Goal: Communication & Community: Answer question/provide support

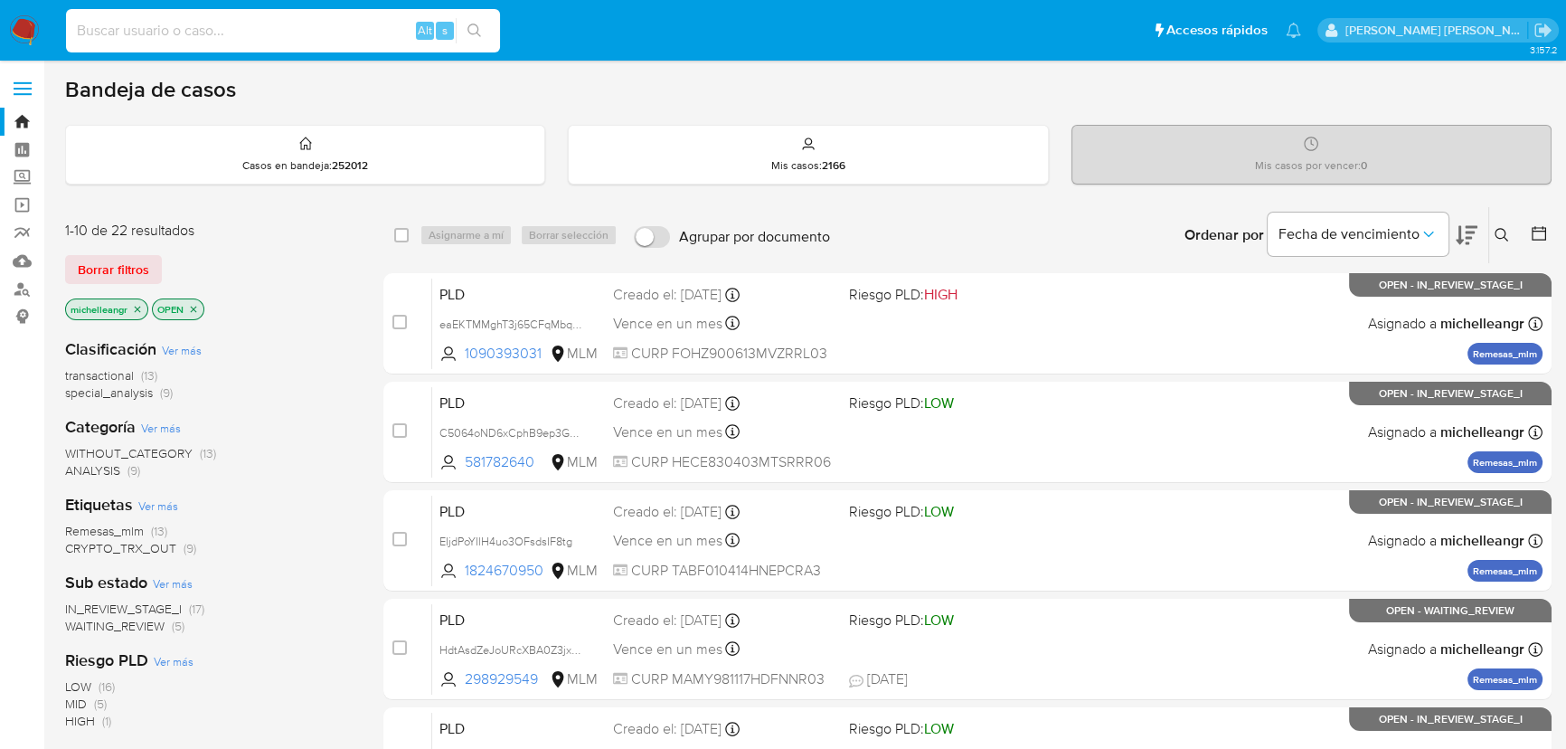
click at [128, 19] on input at bounding box center [283, 31] width 434 height 24
paste input "bMcZQ9ts2s8ClLWNUwjrysaP"
type input "bMcZQ9ts2s8ClLWNUwjrysaP"
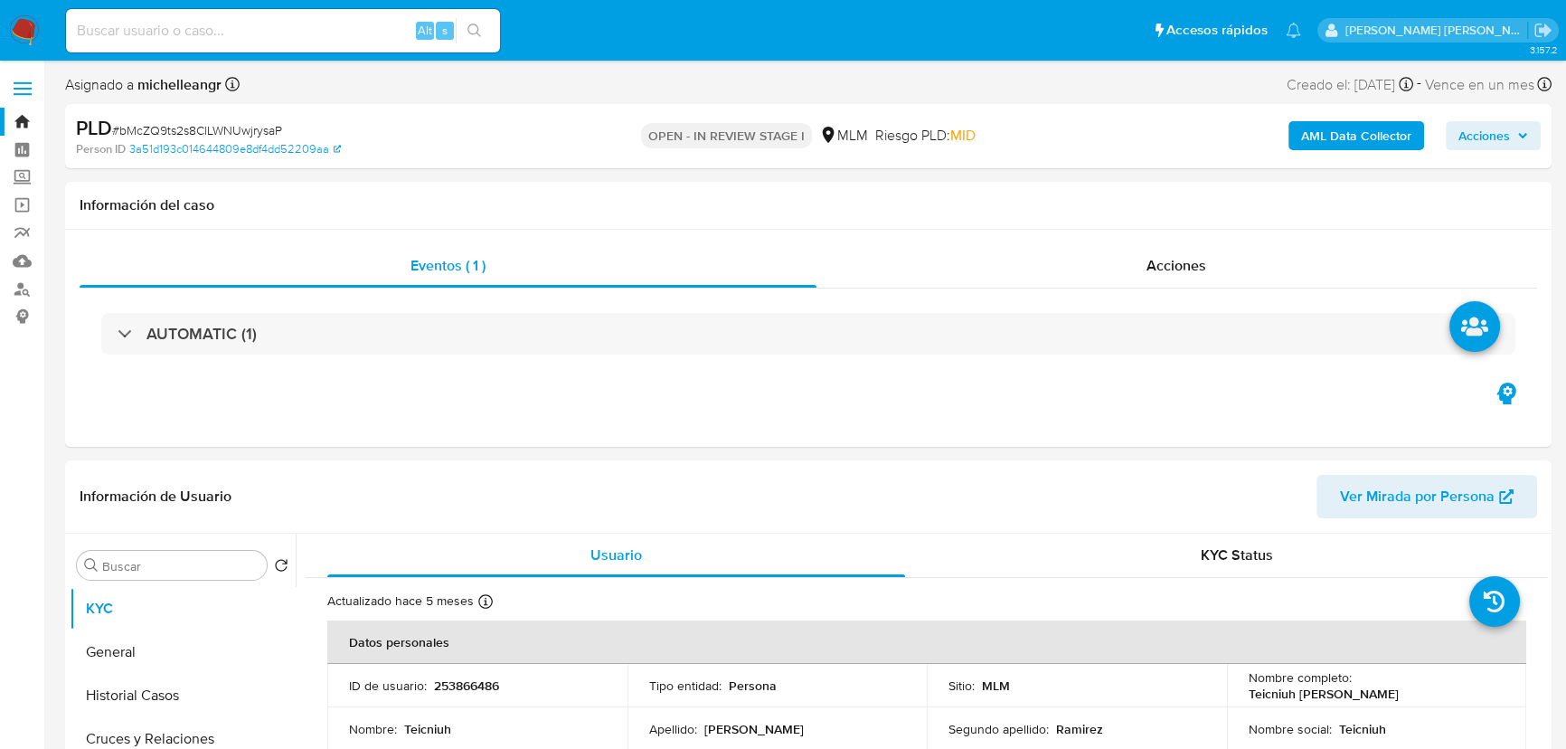
select select "10"
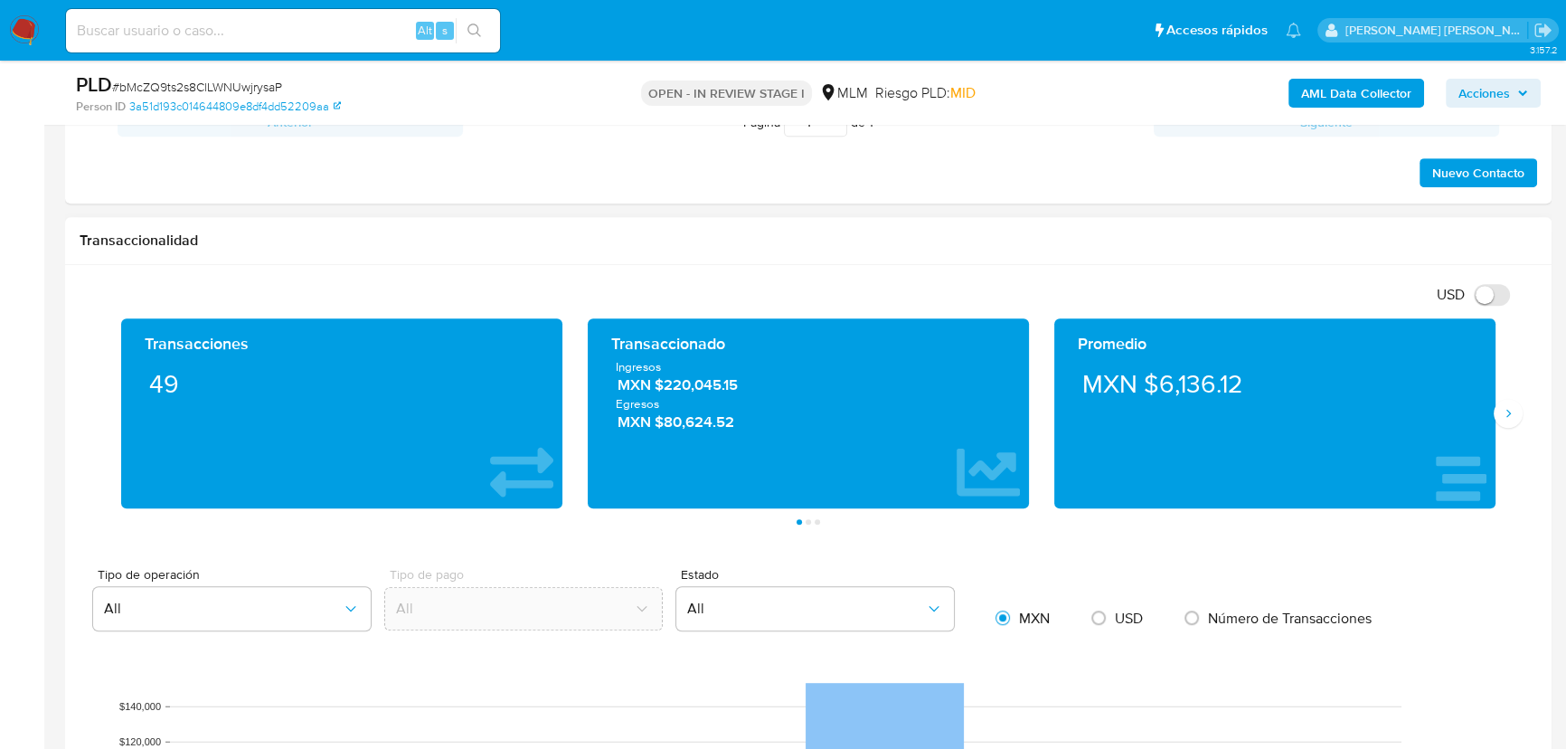
scroll to position [1150, 0]
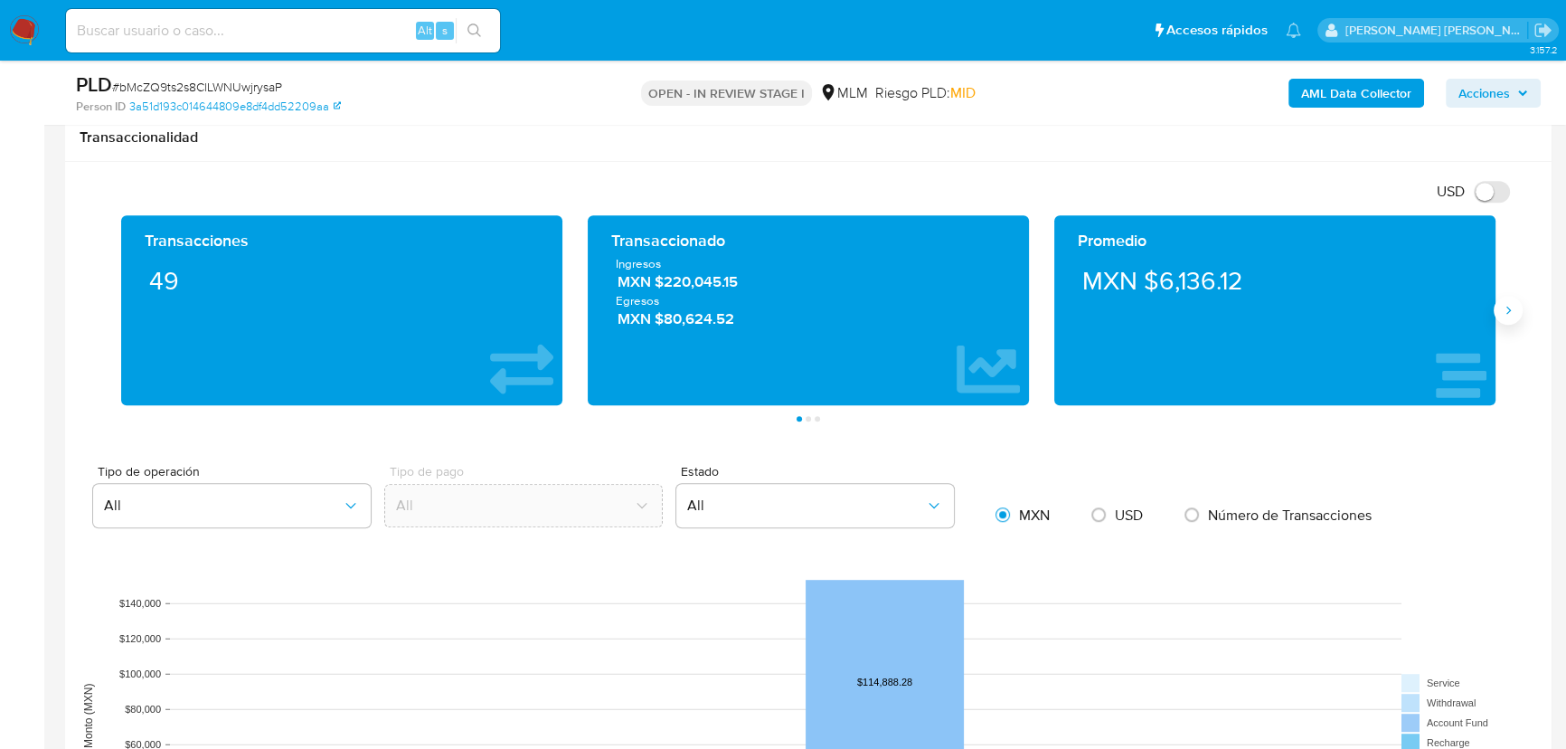
click at [1511, 309] on icon "Siguiente" at bounding box center [1508, 310] width 14 height 14
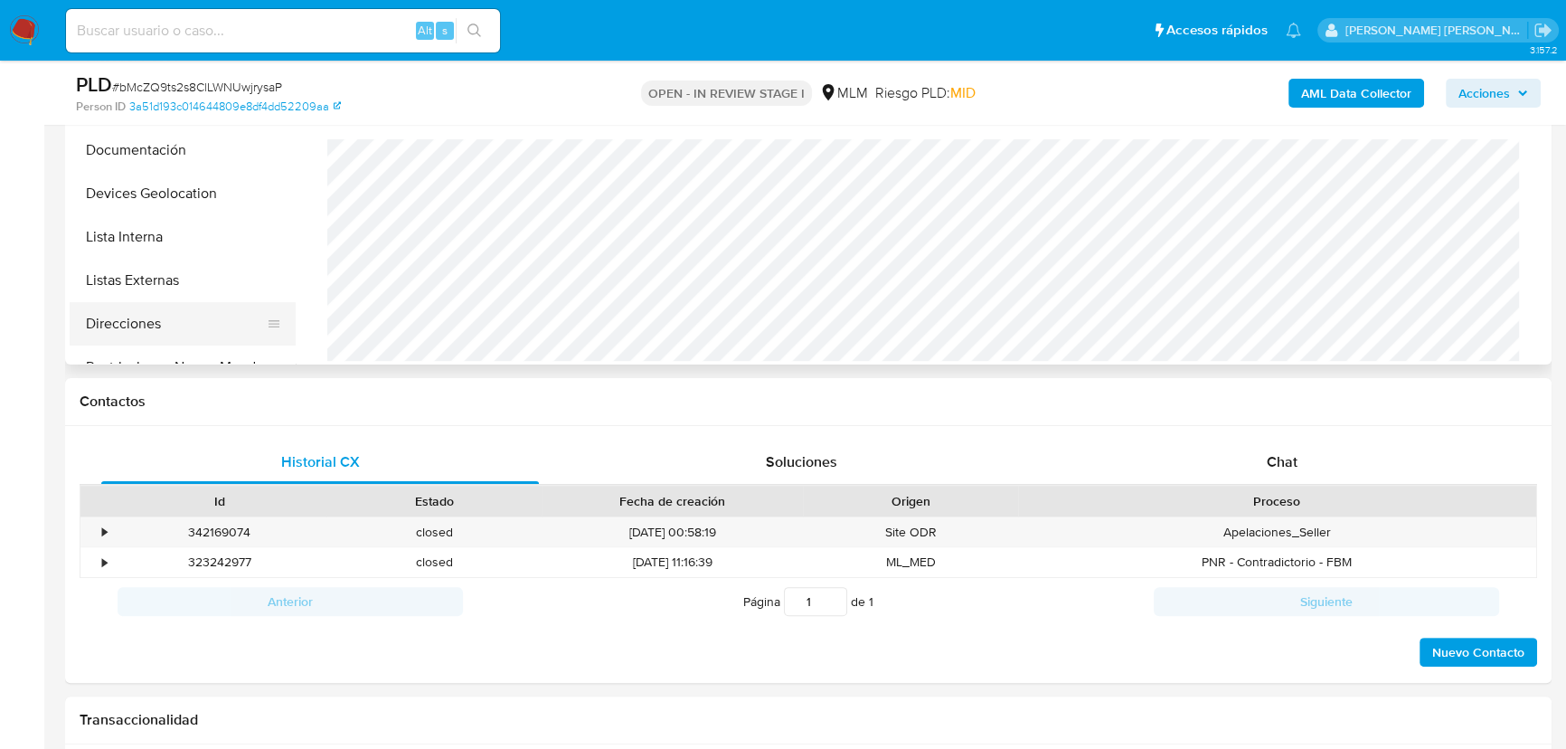
scroll to position [411, 0]
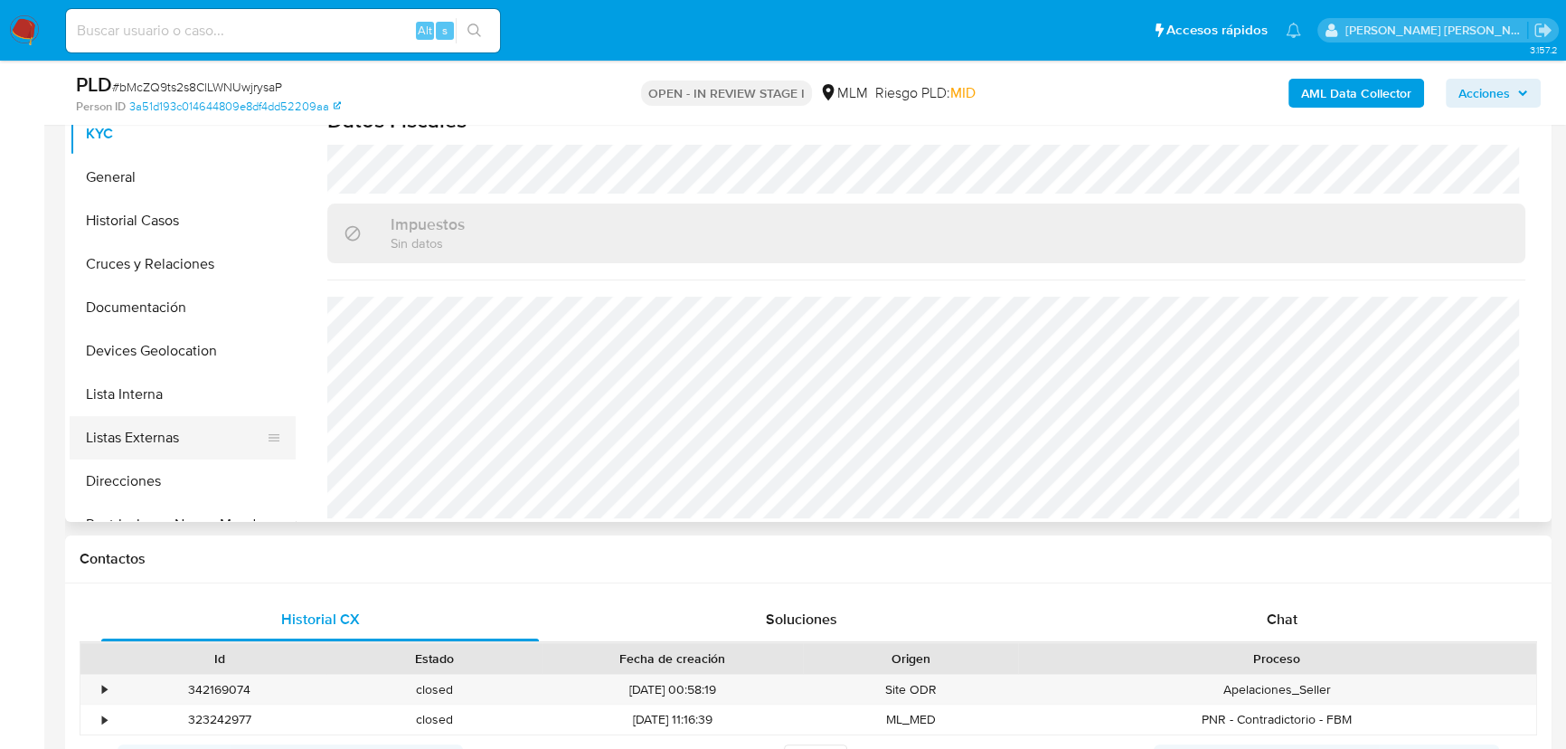
click at [203, 397] on button "Lista Interna" at bounding box center [183, 394] width 226 height 43
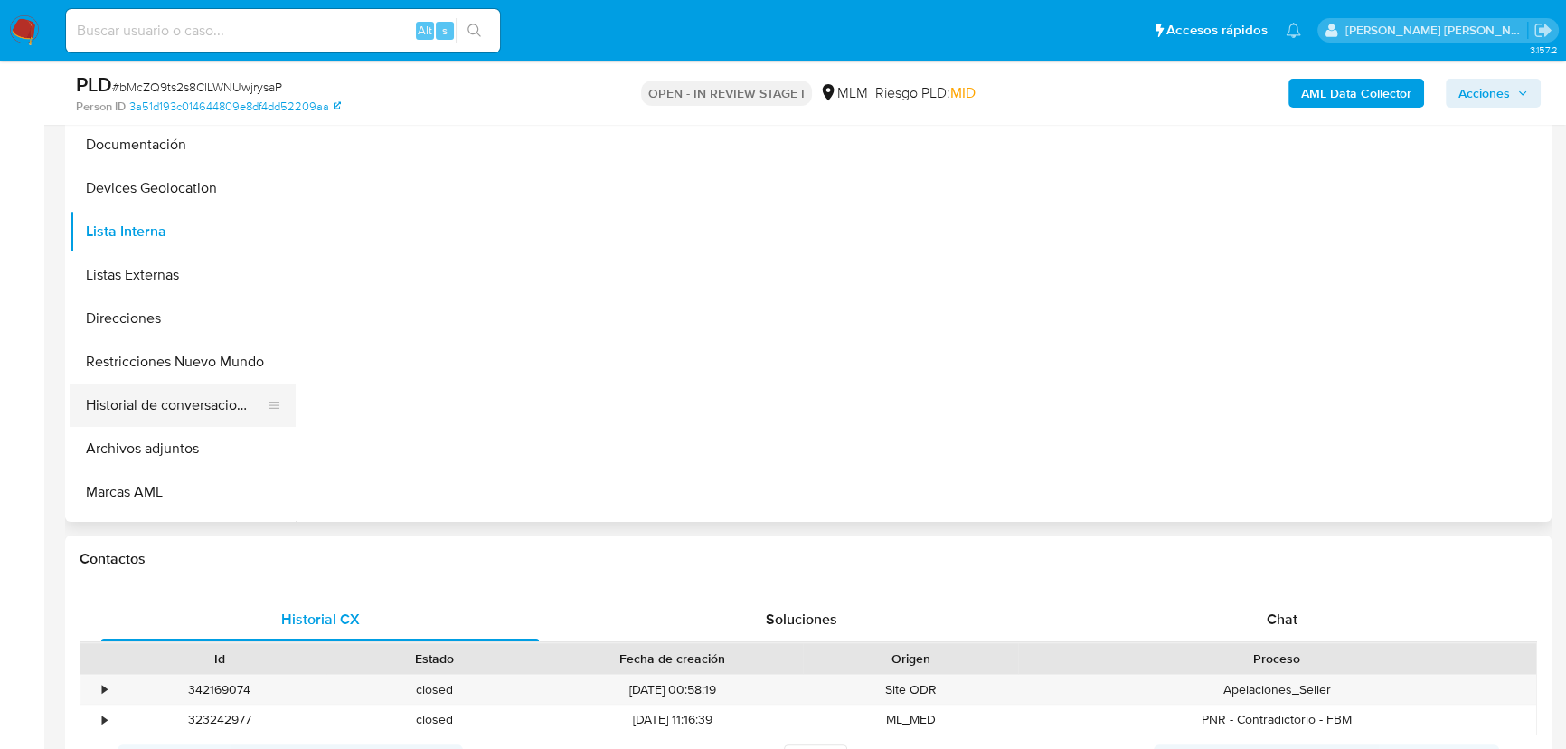
scroll to position [164, 0]
click at [176, 435] on button "Archivos adjuntos" at bounding box center [176, 447] width 212 height 43
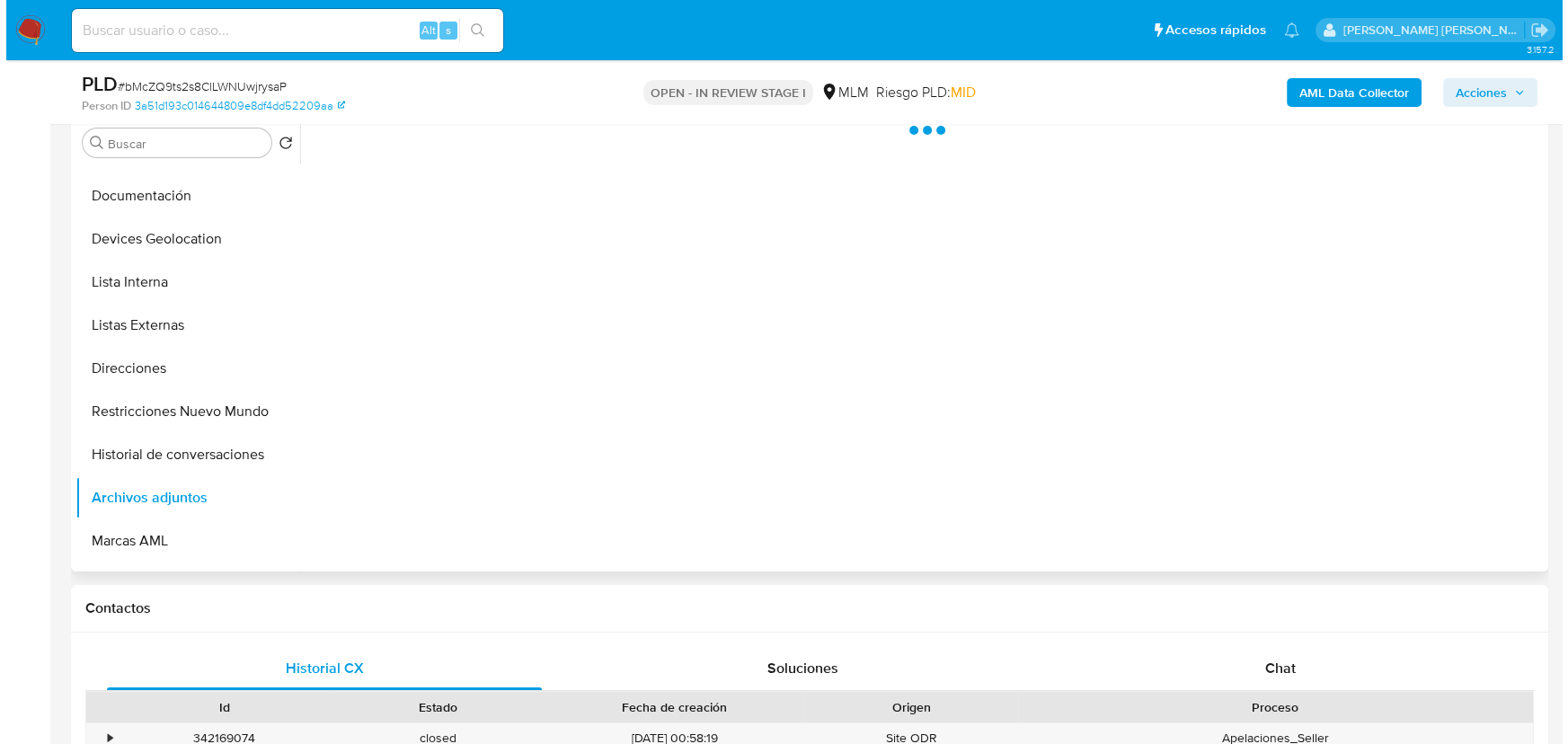
scroll to position [326, 0]
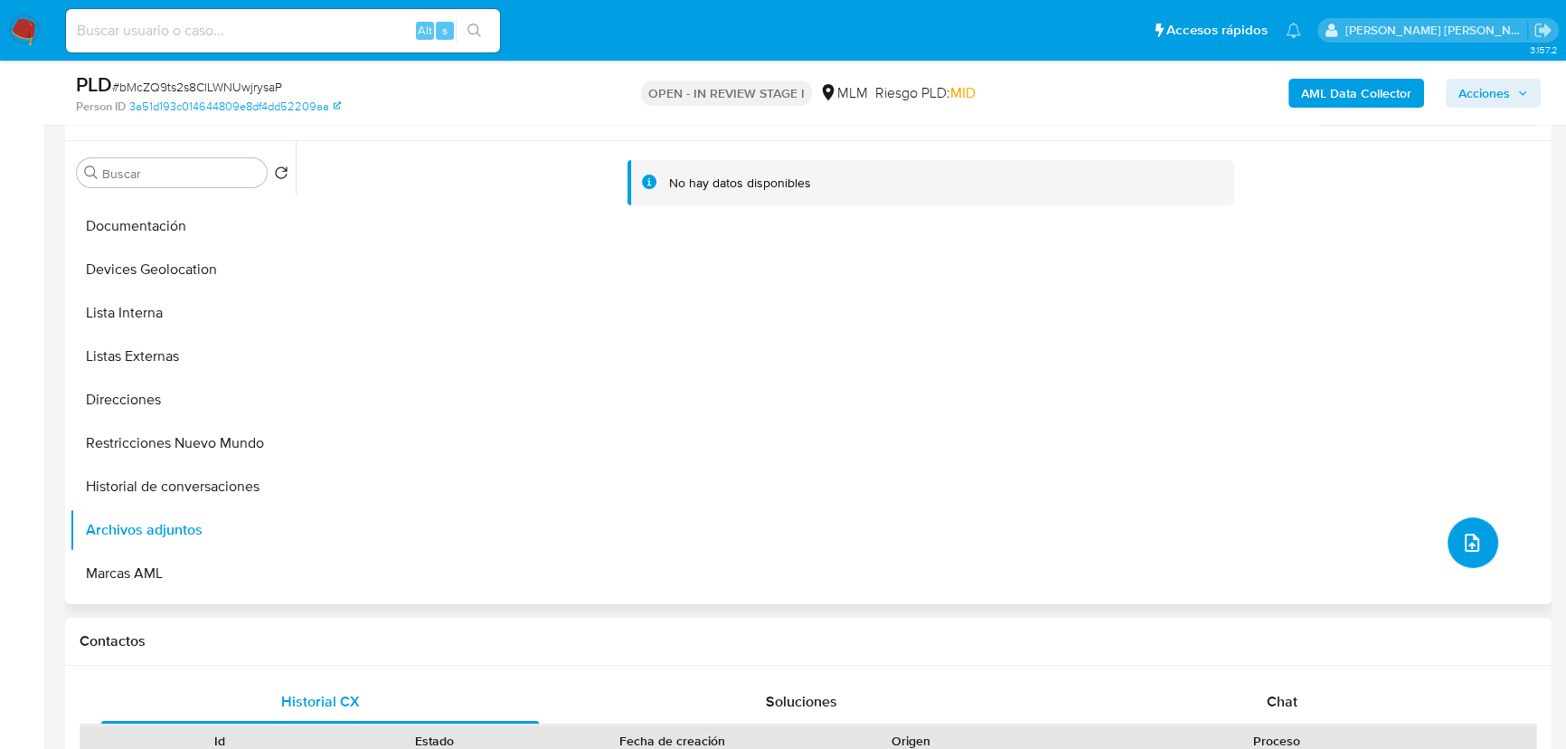
click at [1480, 540] on button "upload-file" at bounding box center [1473, 542] width 51 height 51
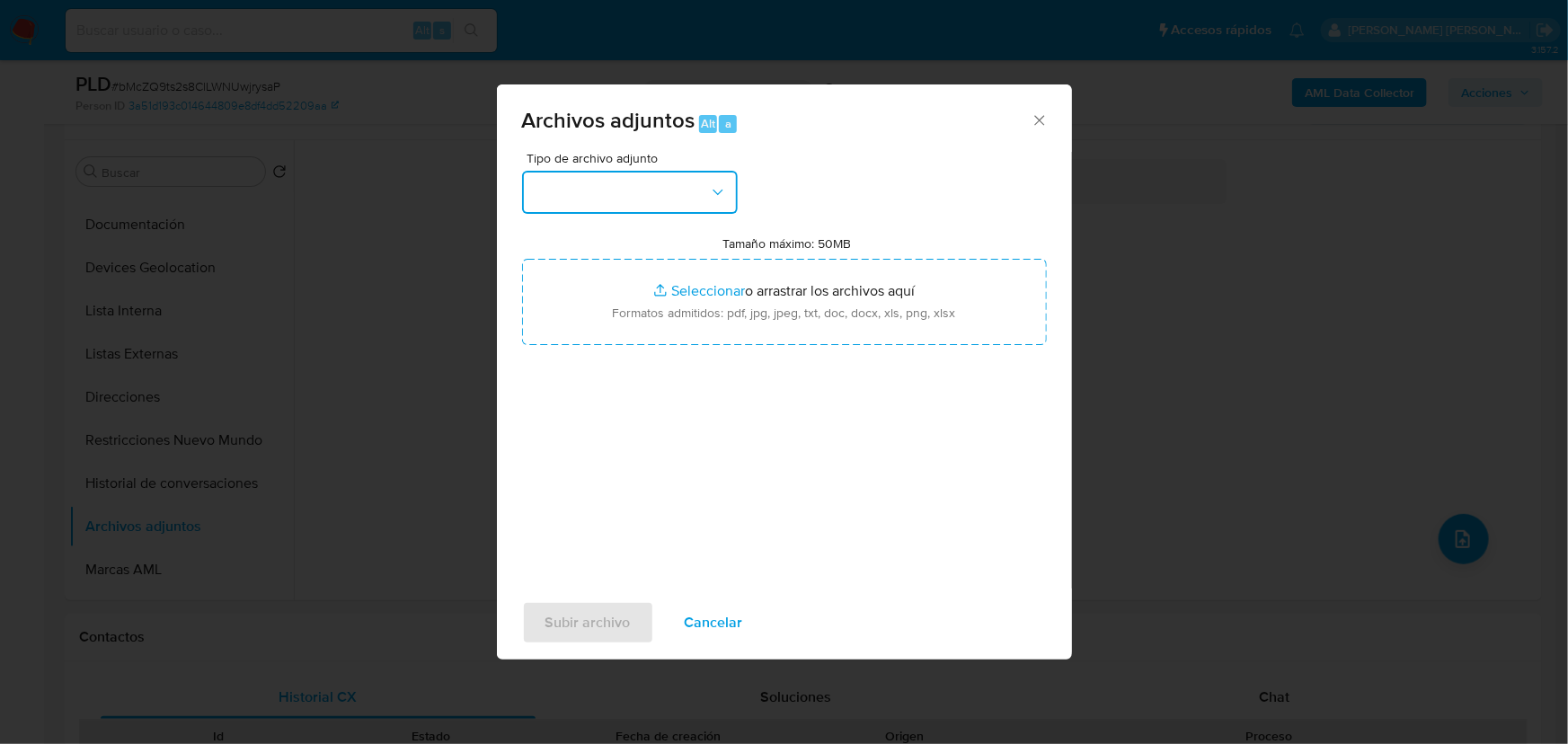
click at [616, 193] on button "button" at bounding box center [629, 192] width 216 height 43
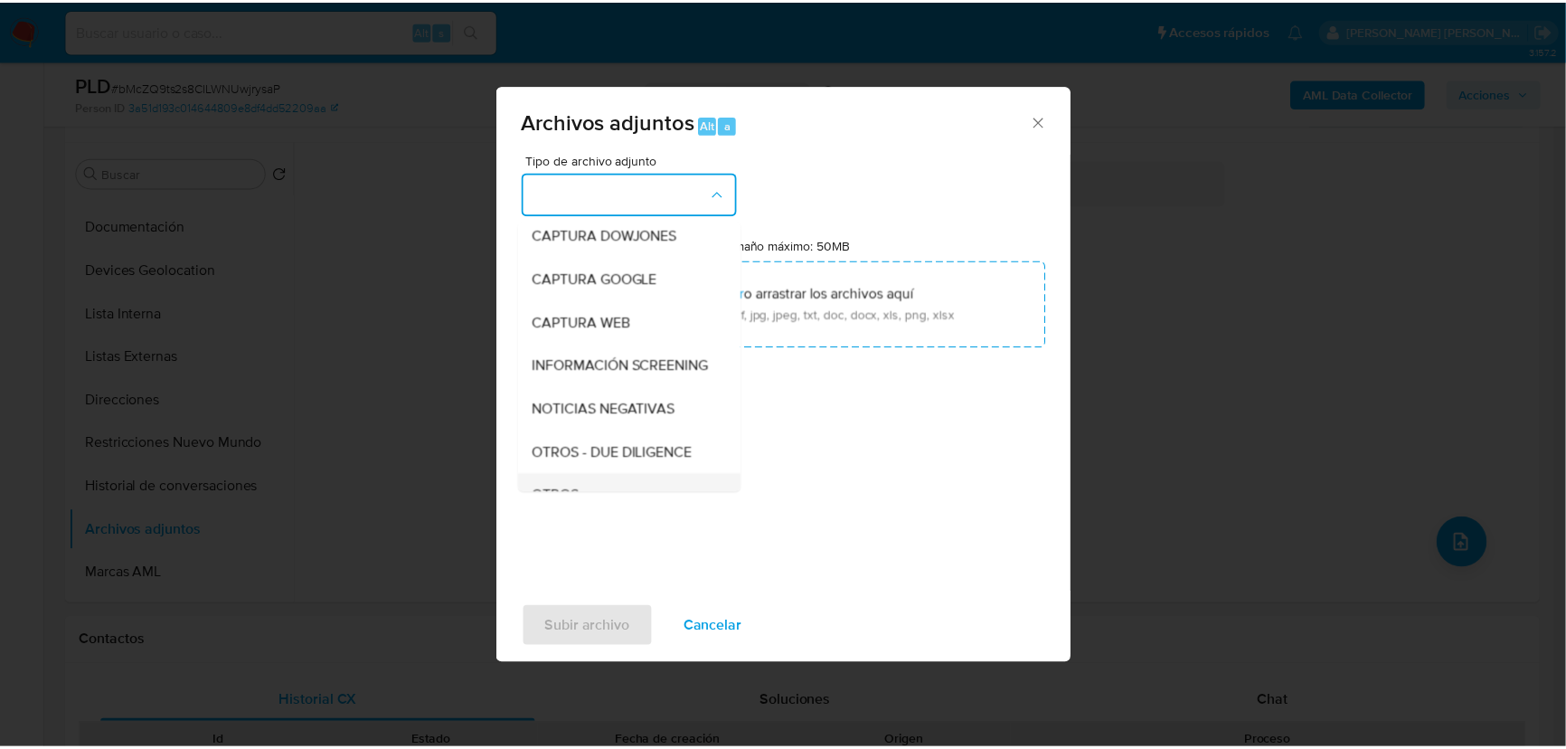
scroll to position [133, 0]
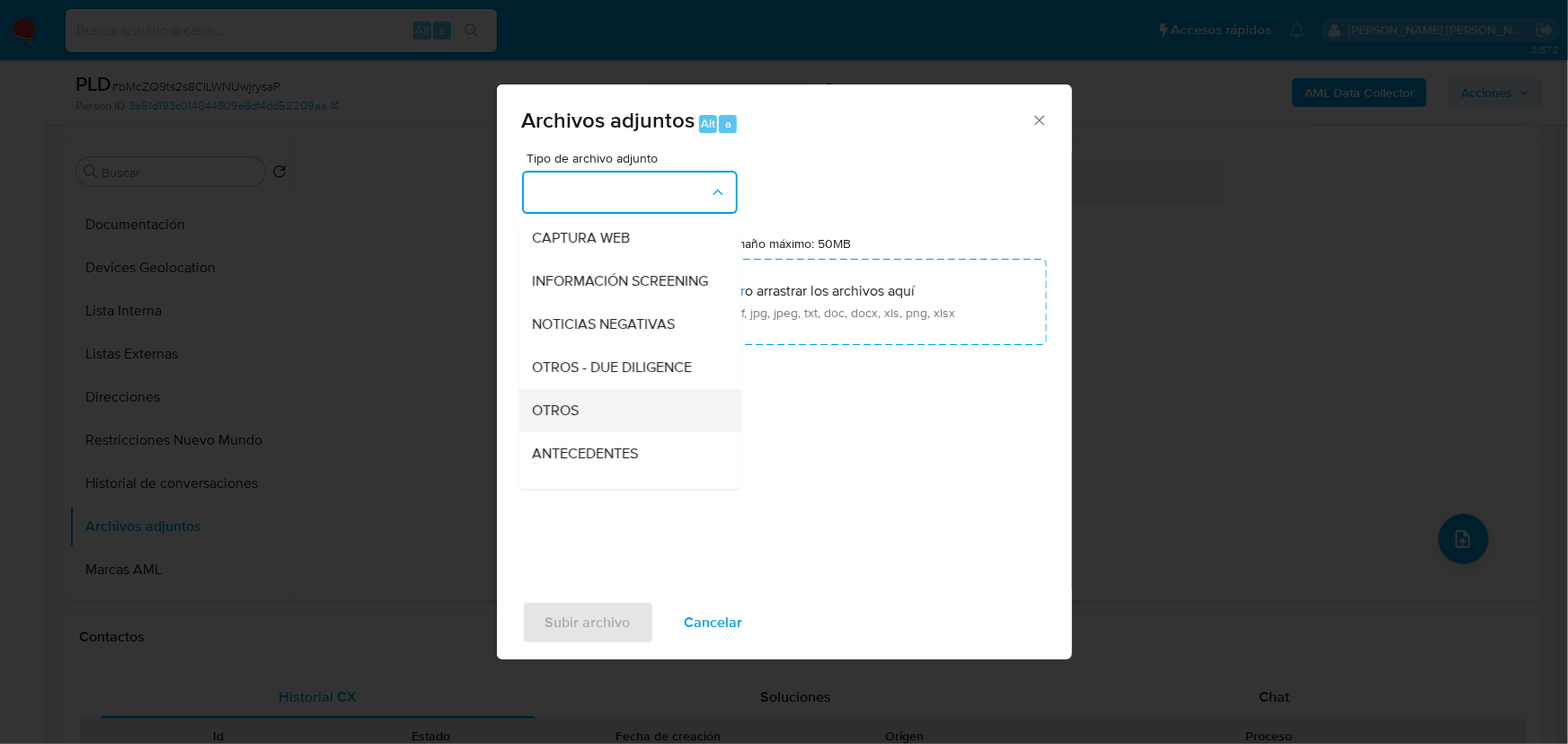
click at [604, 421] on div "OTROS" at bounding box center [624, 410] width 184 height 43
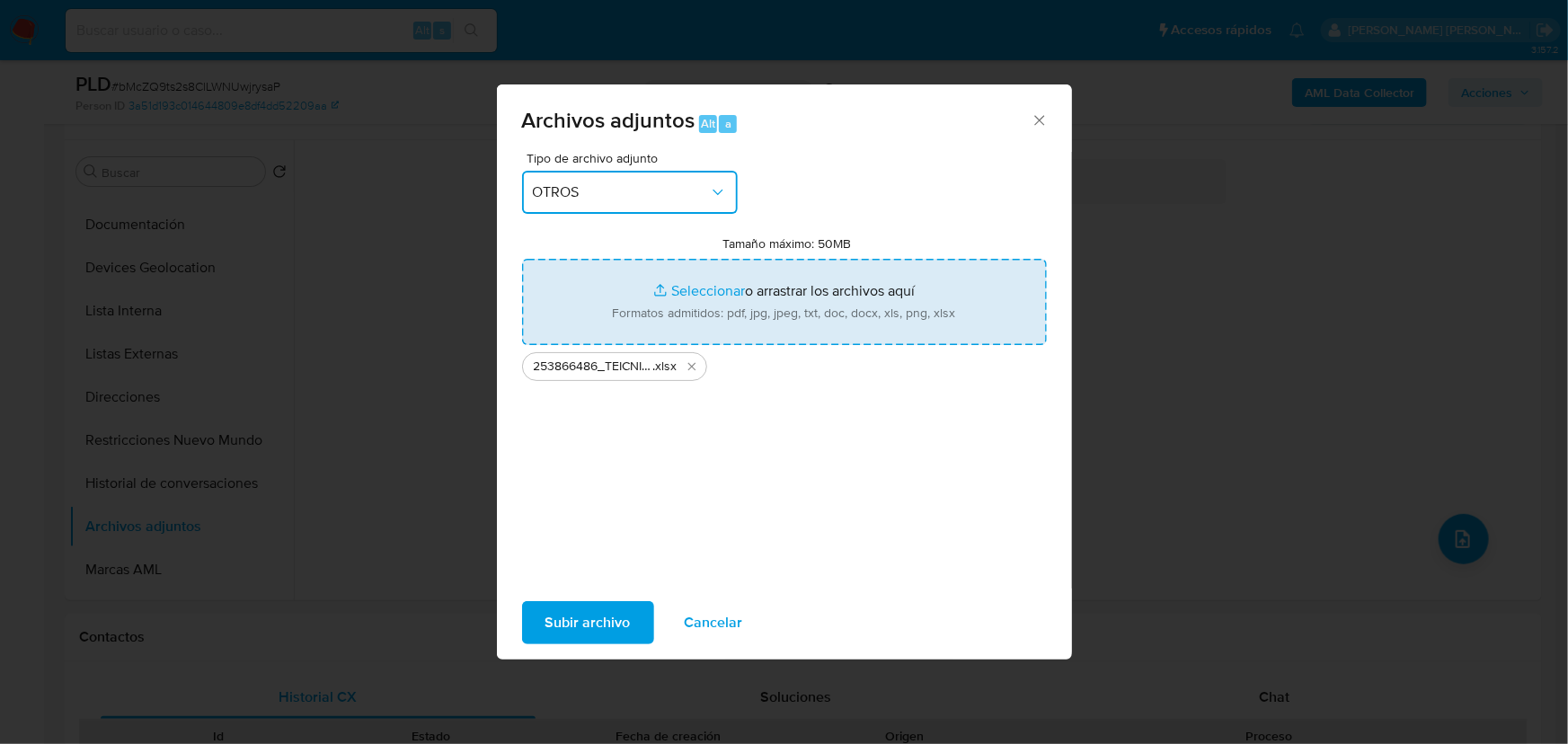
type input "C:\fakepath\253866486_TEICNIUH ALCOCER RAMIREZ_AGO25.pdf"
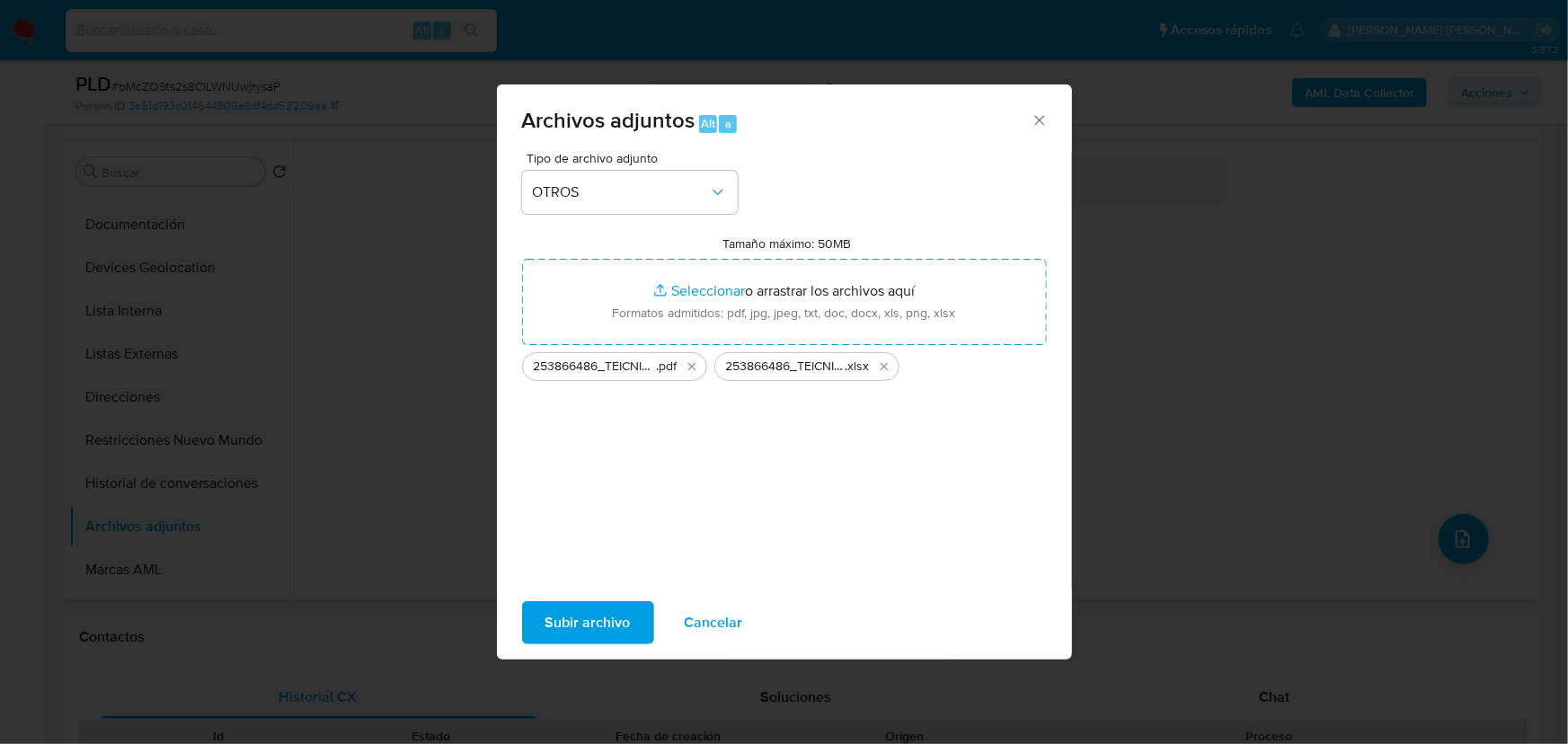
click at [599, 616] on span "Subir archivo" at bounding box center [588, 623] width 85 height 40
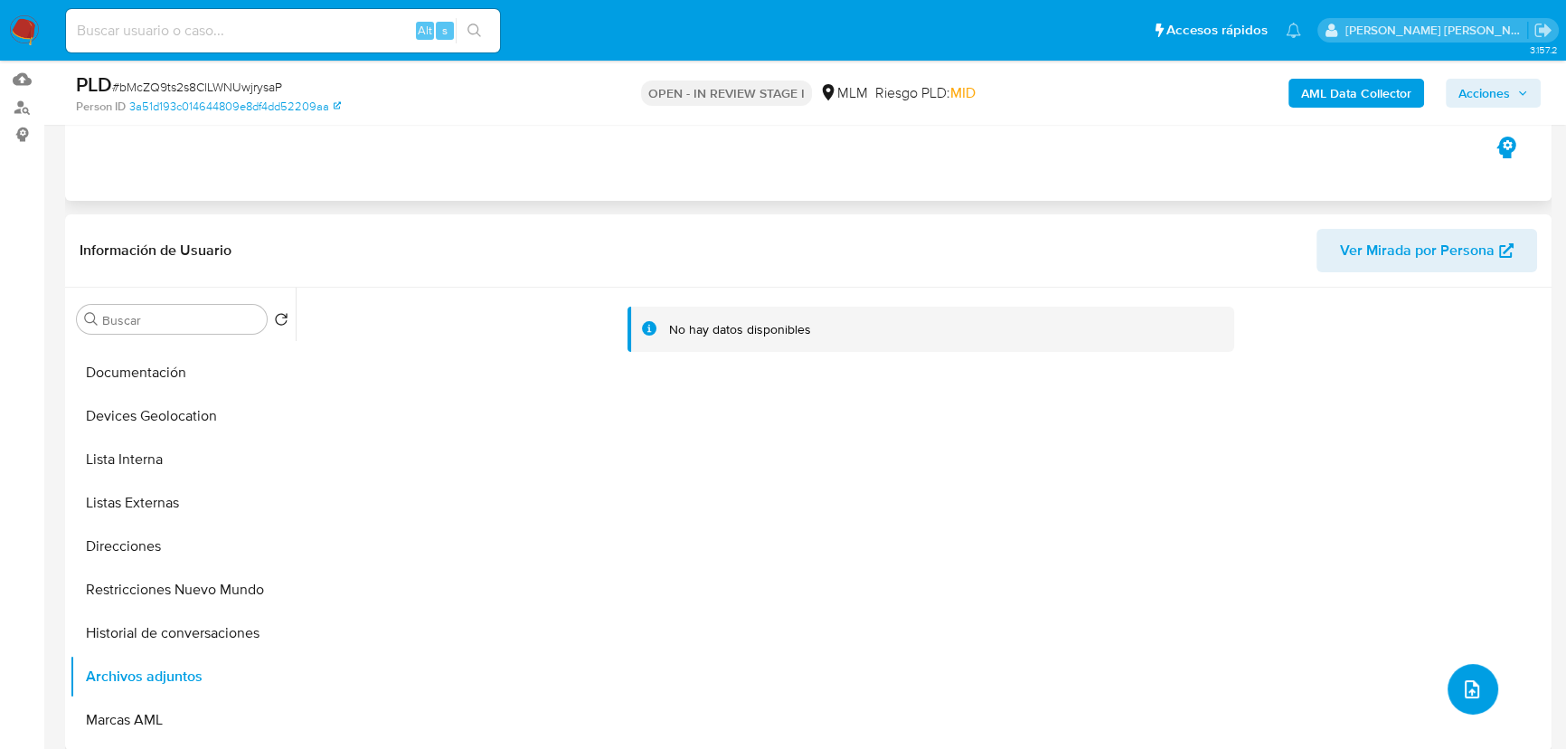
scroll to position [0, 0]
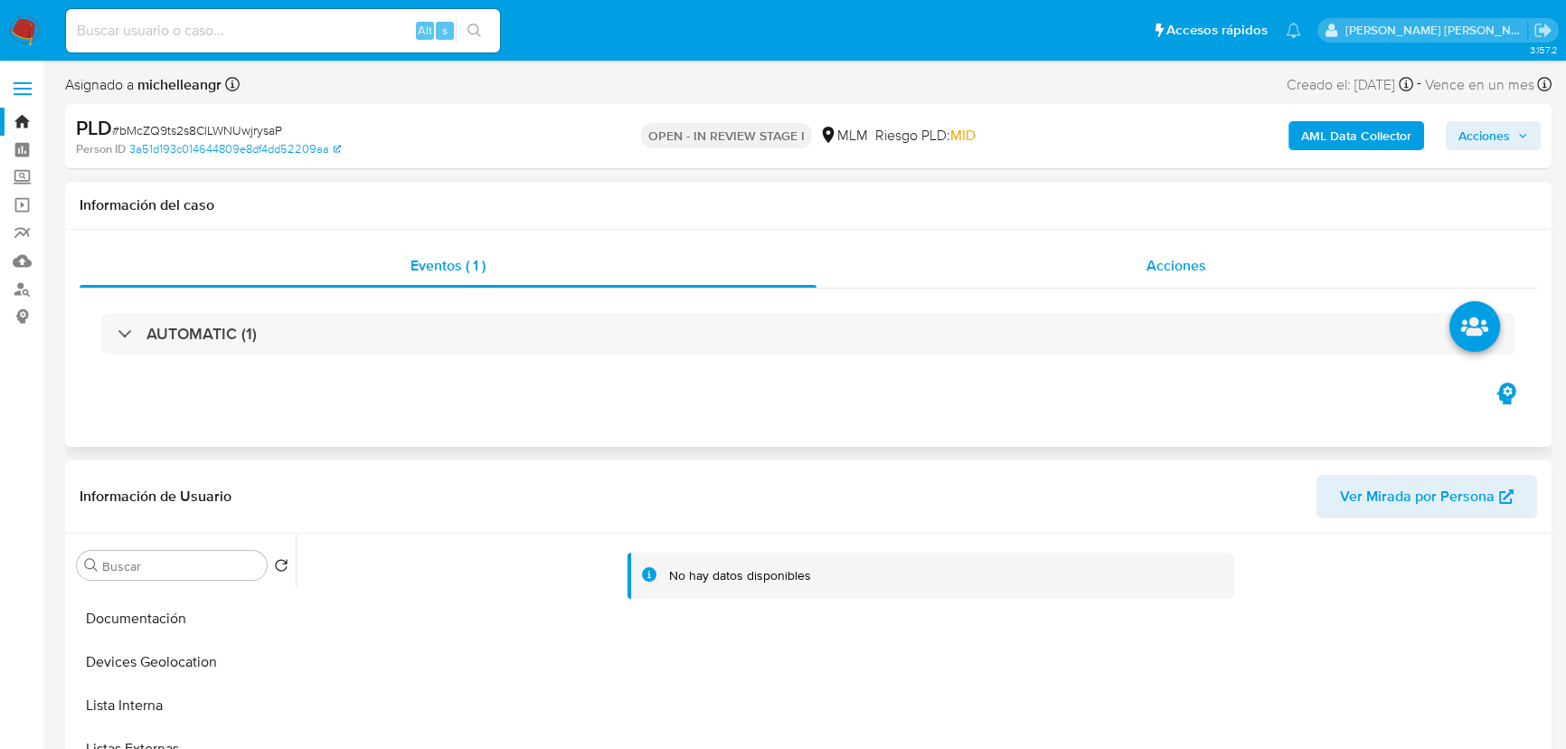
click at [1109, 273] on div "Acciones" at bounding box center [1178, 265] width 722 height 43
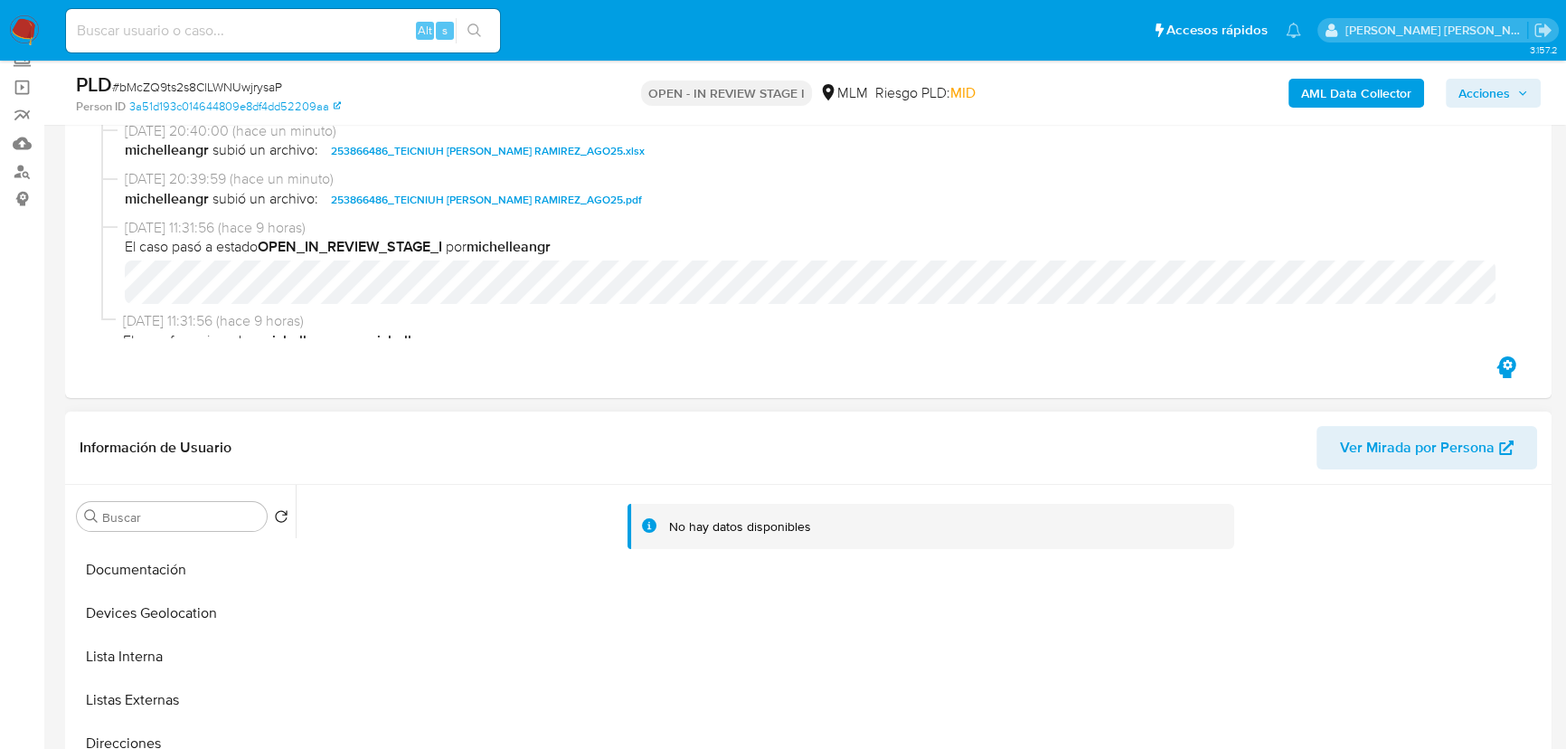
scroll to position [246, 0]
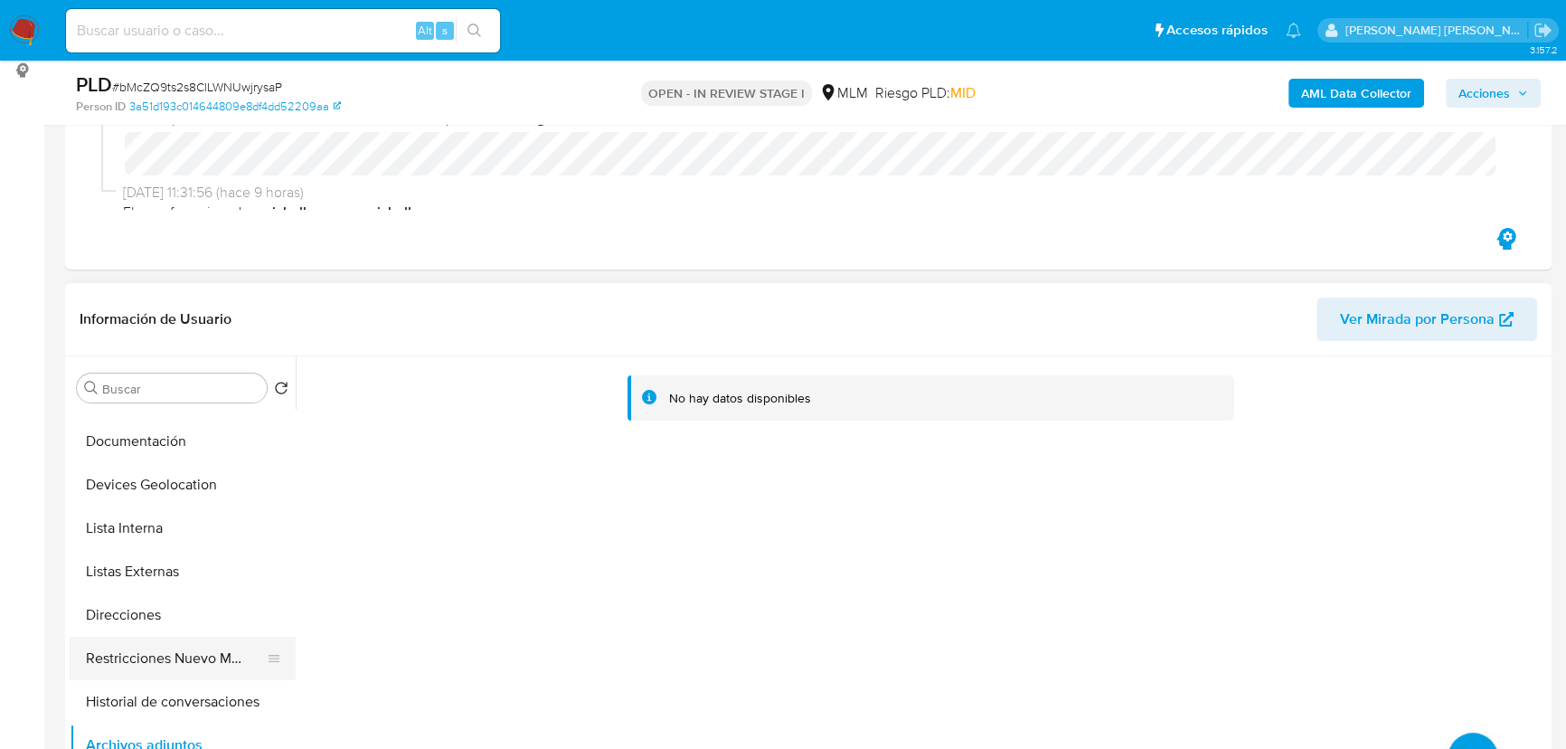
click at [187, 652] on button "Restricciones Nuevo Mundo" at bounding box center [176, 658] width 212 height 43
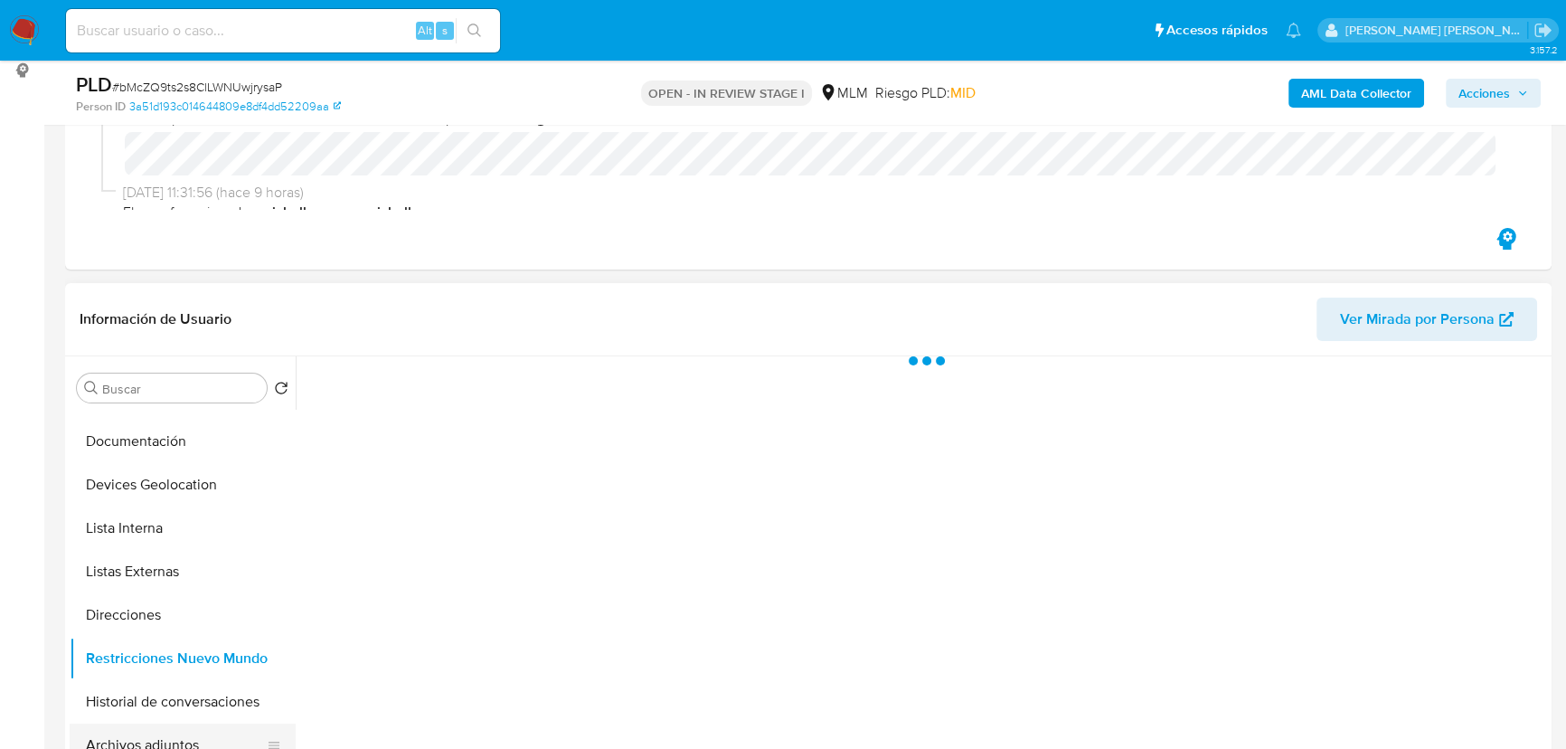
click at [172, 741] on button "Archivos adjuntos" at bounding box center [176, 745] width 212 height 43
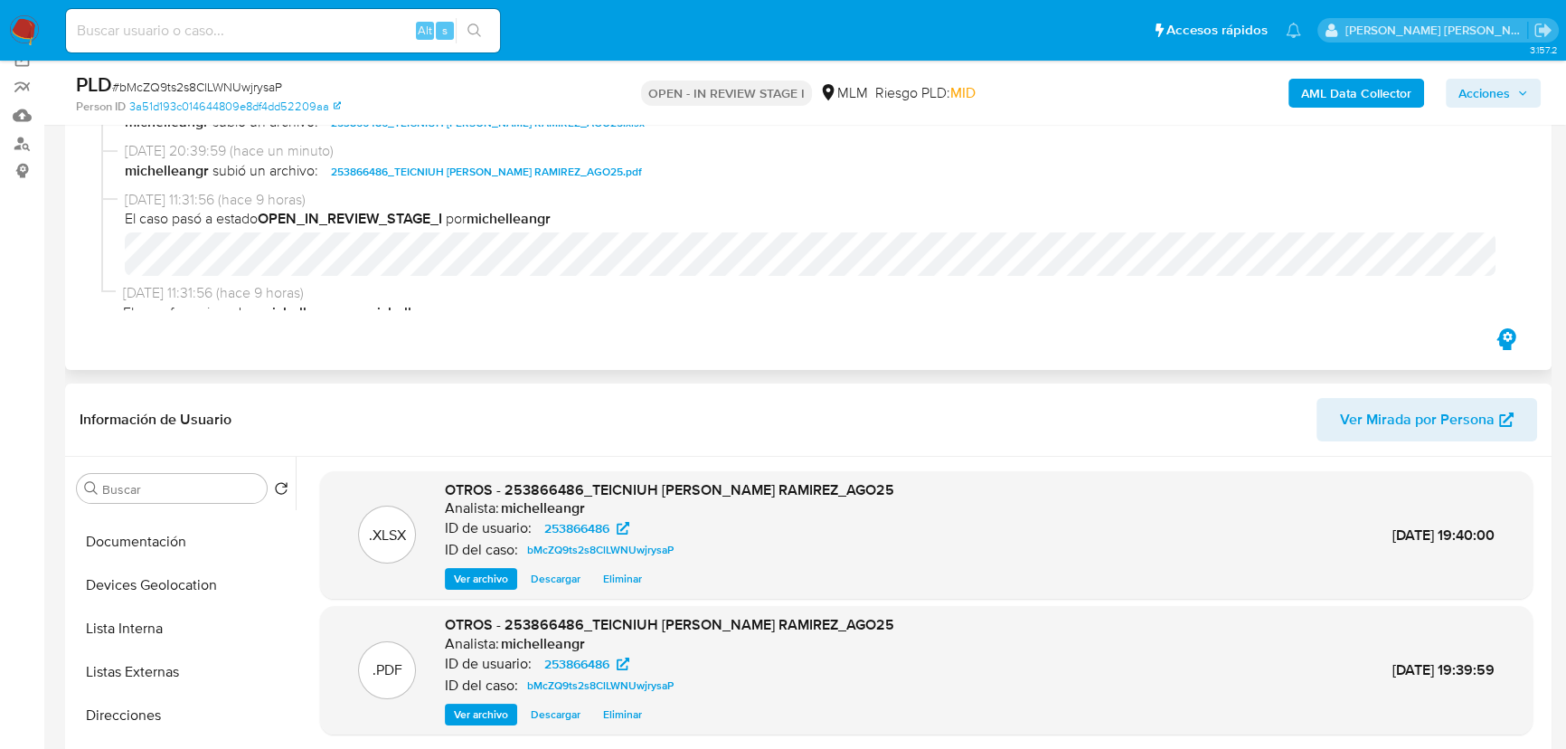
scroll to position [0, 0]
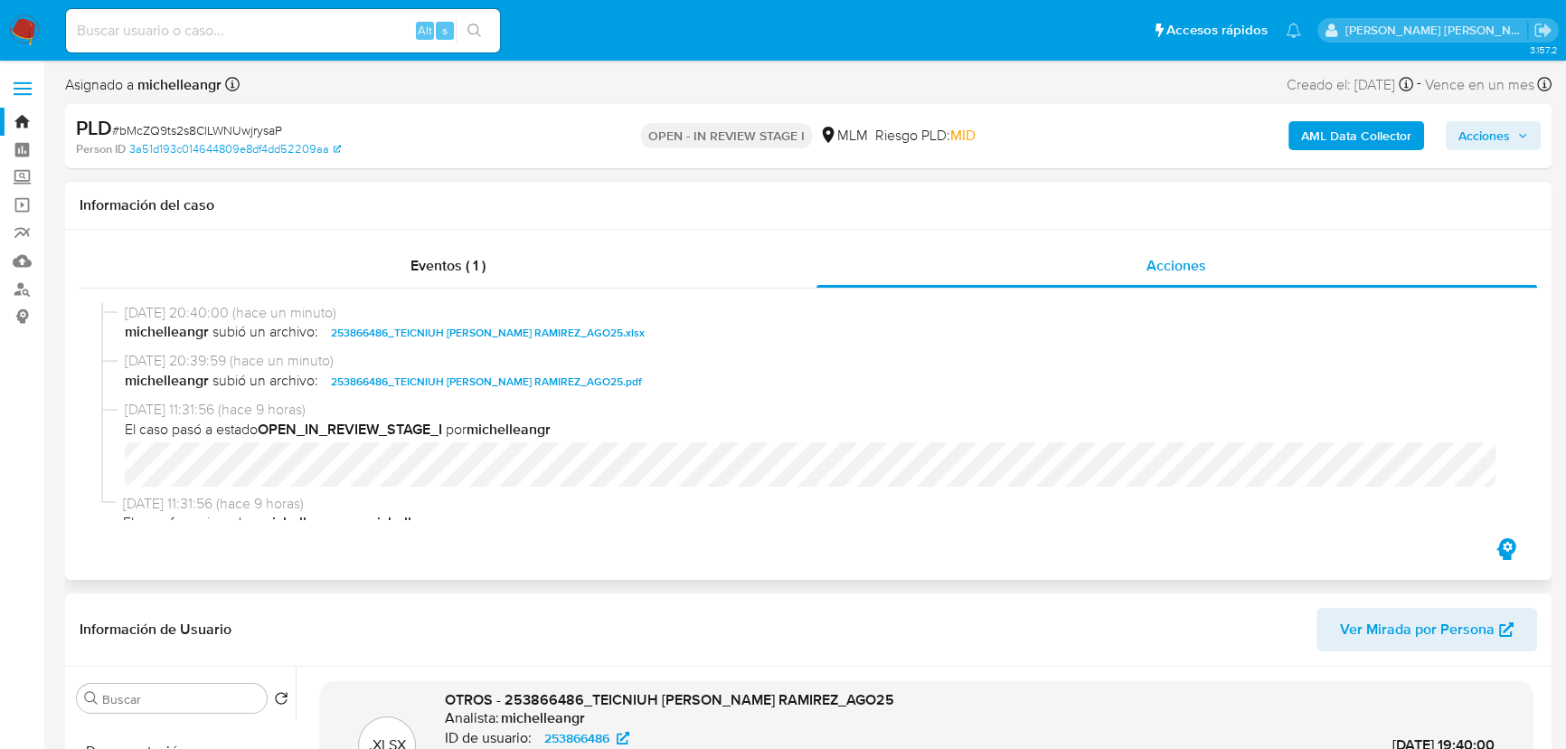
drag, startPoint x: 1492, startPoint y: 141, endPoint x: 1377, endPoint y: 188, distance: 124.1
click at [1470, 151] on div "AML Data Collector Acciones" at bounding box center [1299, 136] width 484 height 43
click at [1475, 144] on span "Acciones" at bounding box center [1485, 135] width 52 height 29
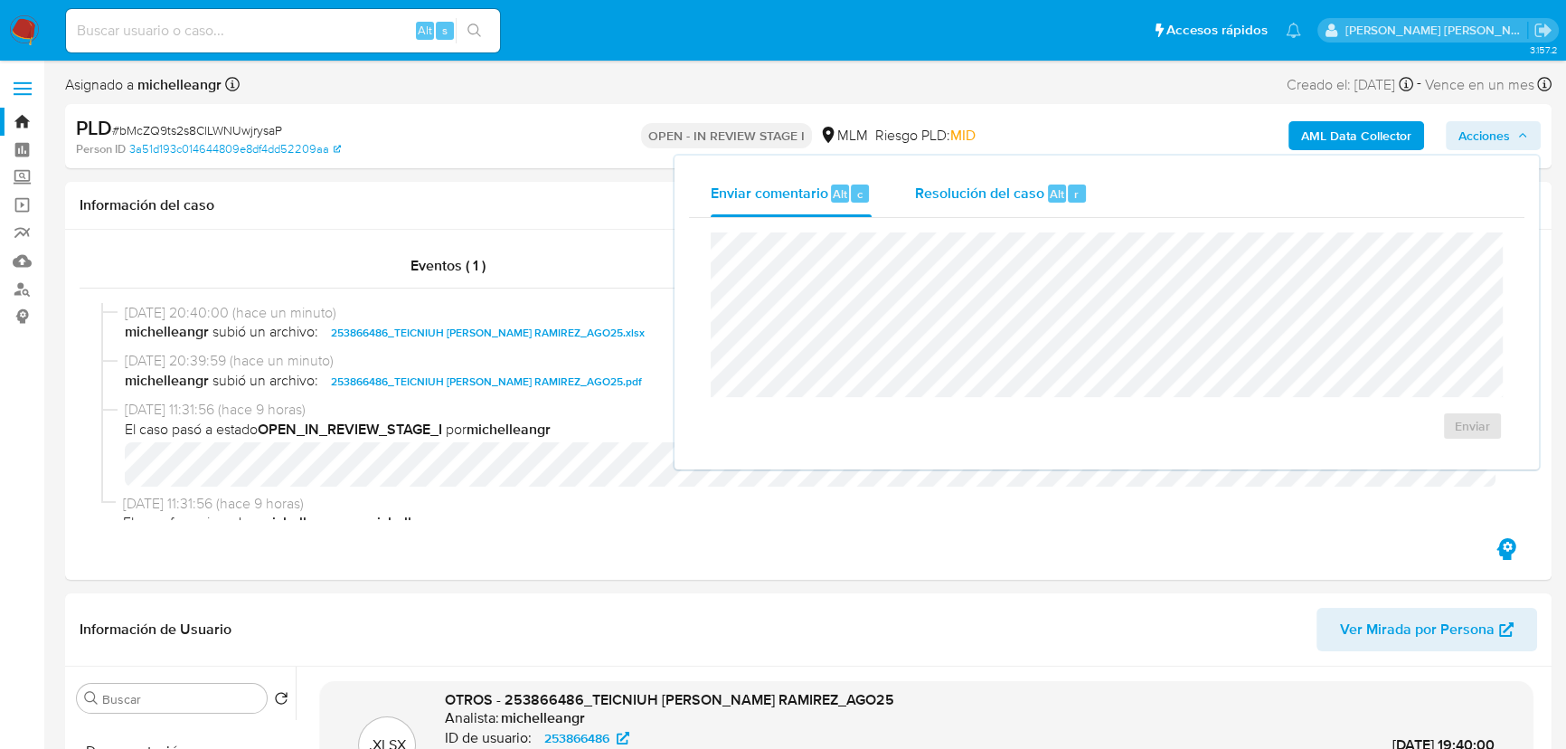
click at [1004, 173] on div "Resolución del caso Alt r" at bounding box center [1001, 193] width 173 height 47
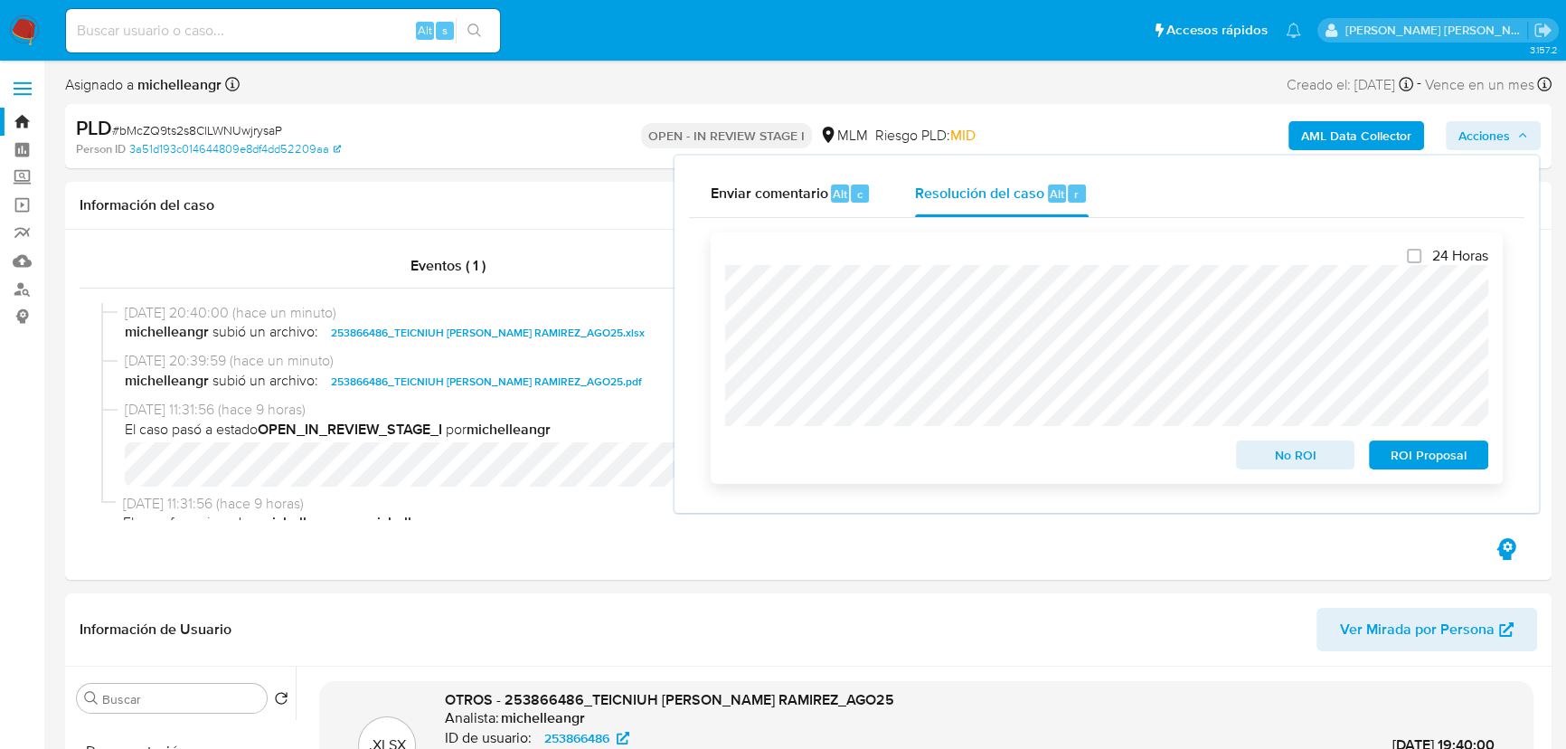
click at [1275, 451] on span "No ROI" at bounding box center [1296, 454] width 94 height 25
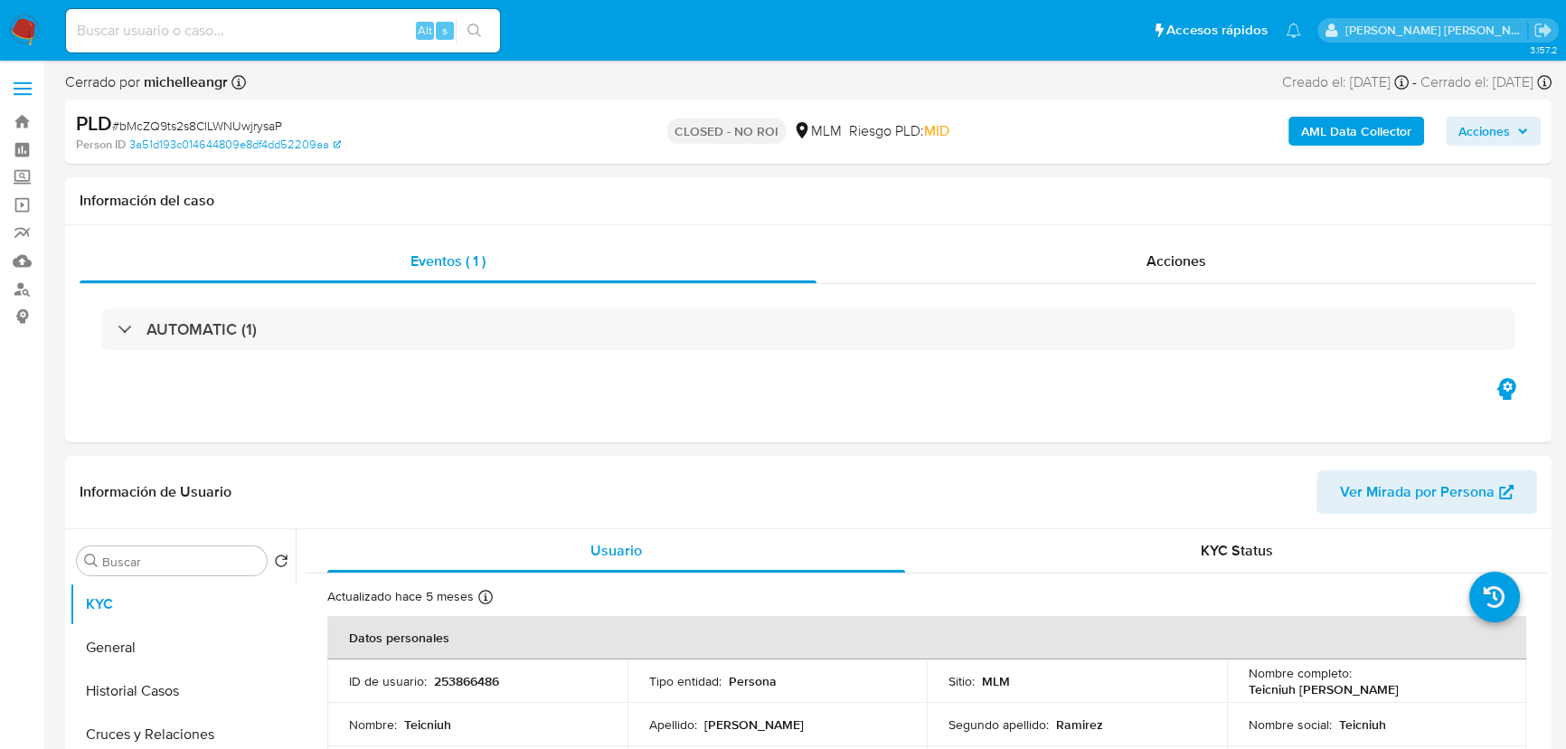
select select "10"
click at [181, 38] on input at bounding box center [283, 31] width 434 height 24
paste input "PpijGeGql6UABBZBbcZLqGM2"
type input "PpijGeGql6UABBZBbcZLqGM2"
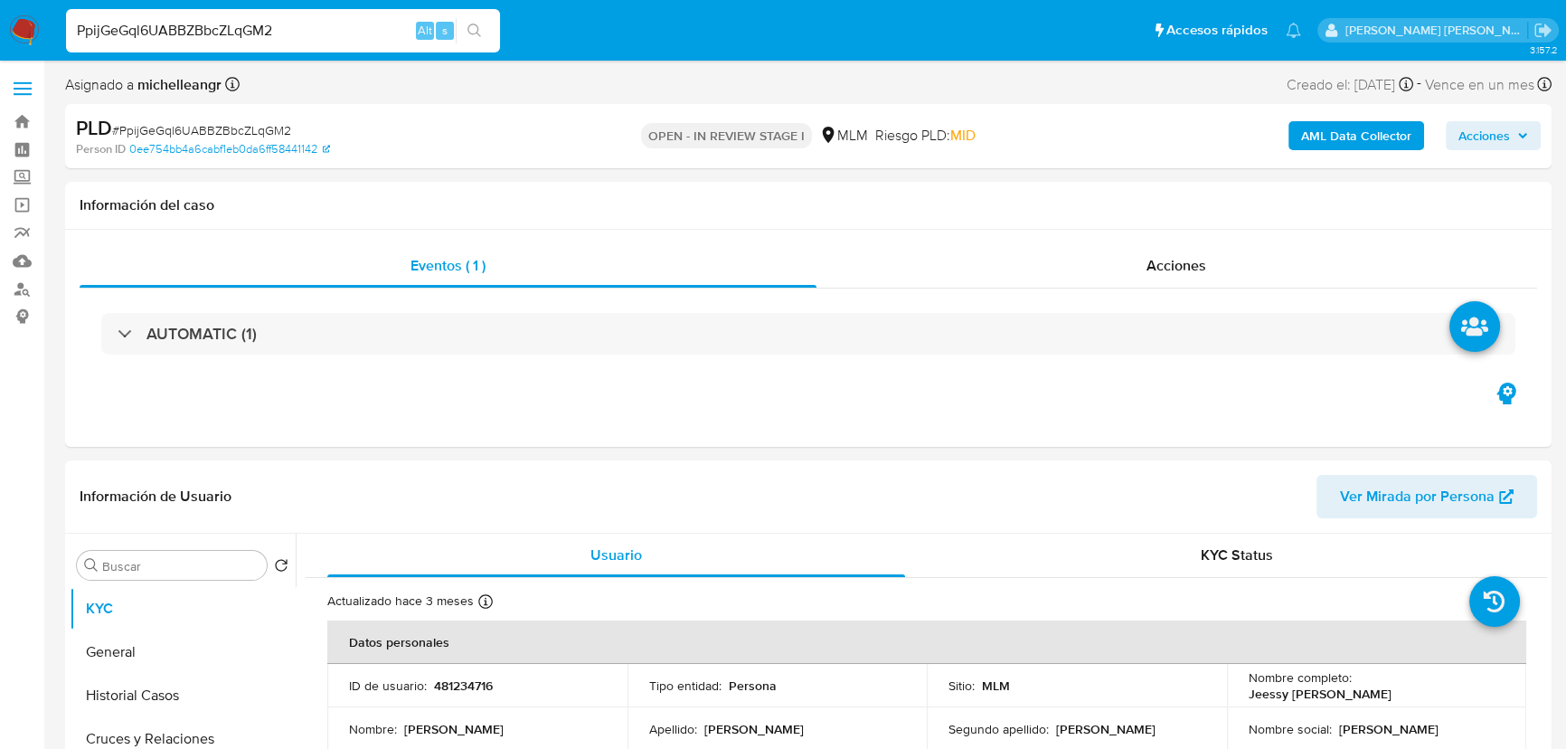
select select "10"
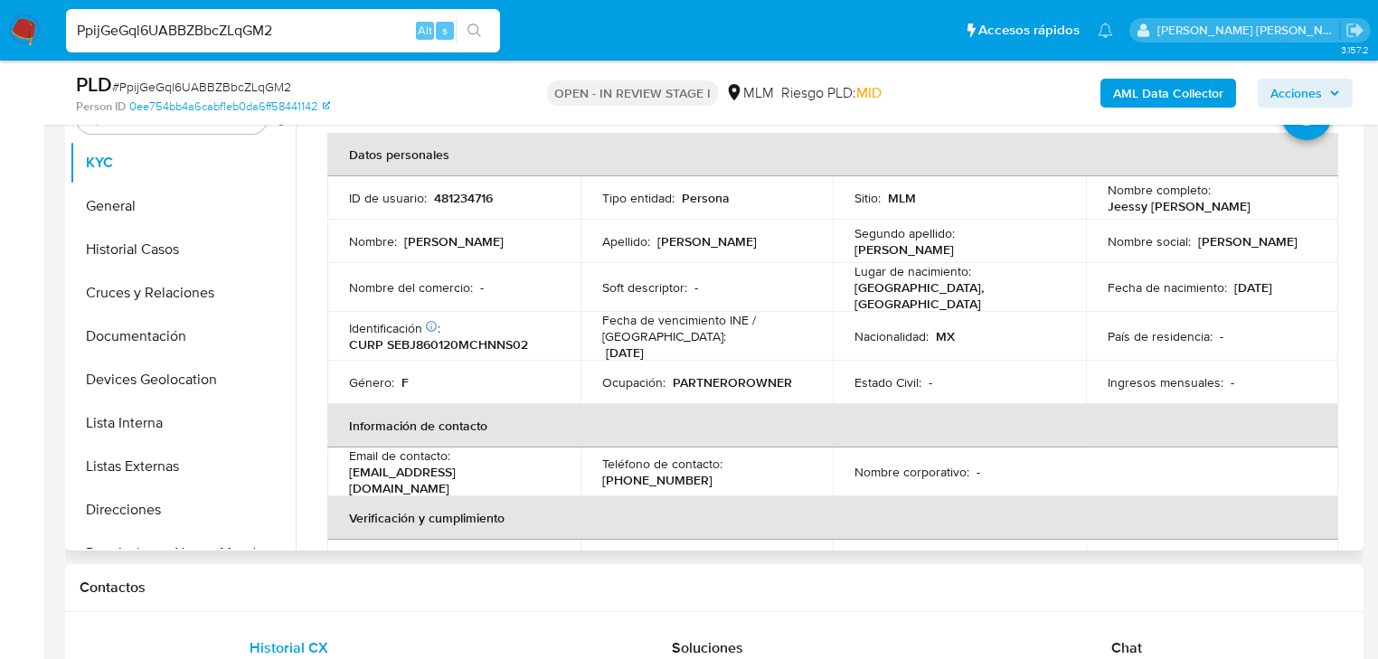
scroll to position [19, 0]
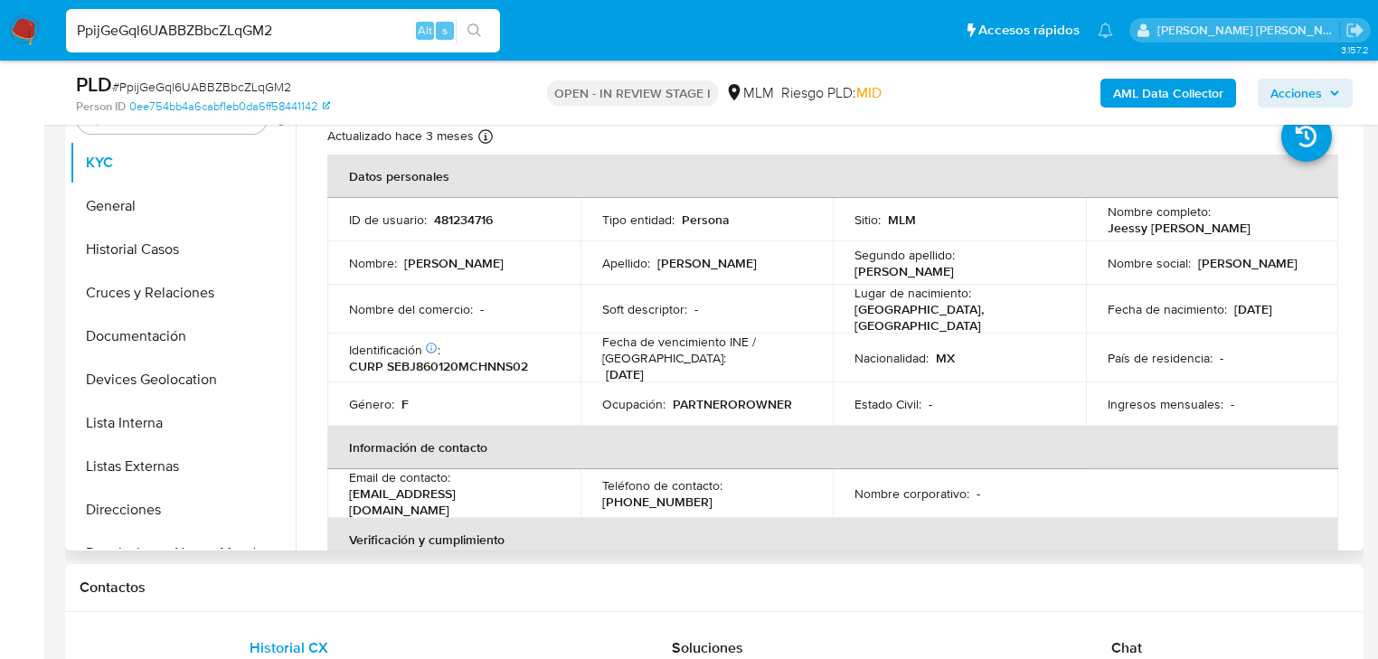
click at [514, 315] on td "Nombre del comercio : -" at bounding box center [453, 309] width 253 height 49
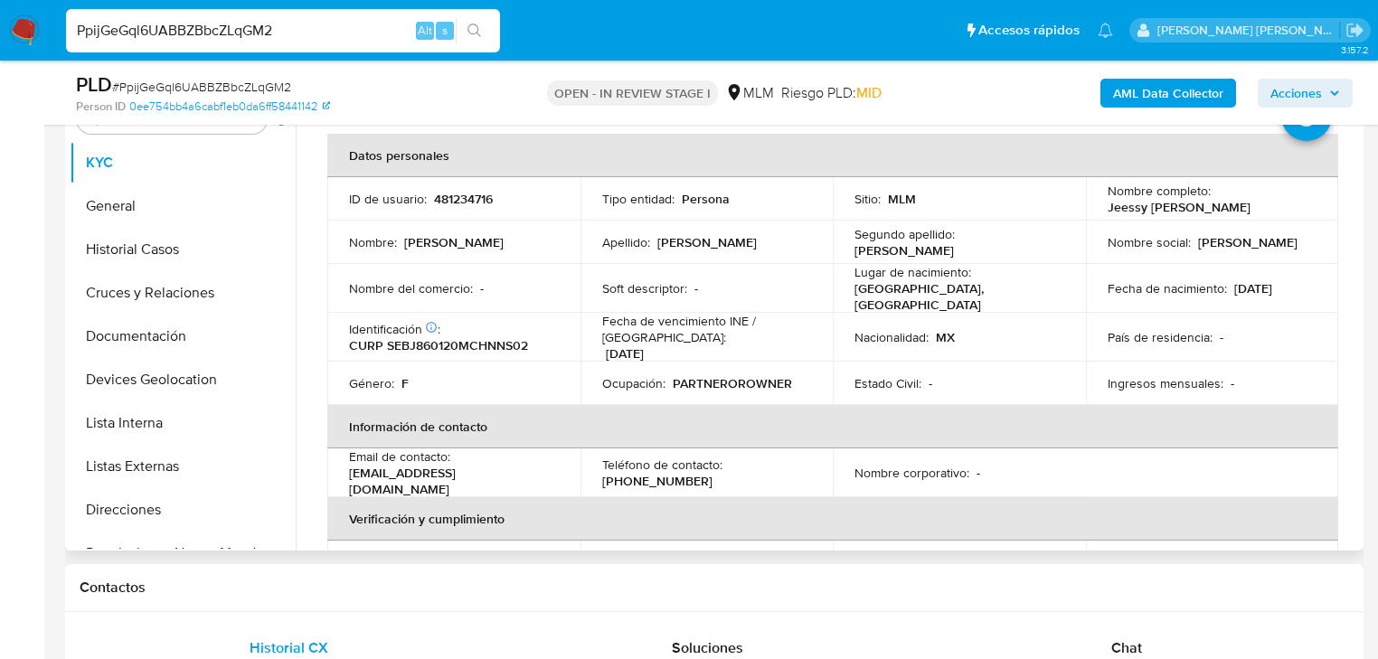
scroll to position [39, 0]
click at [127, 210] on button "General" at bounding box center [176, 206] width 212 height 43
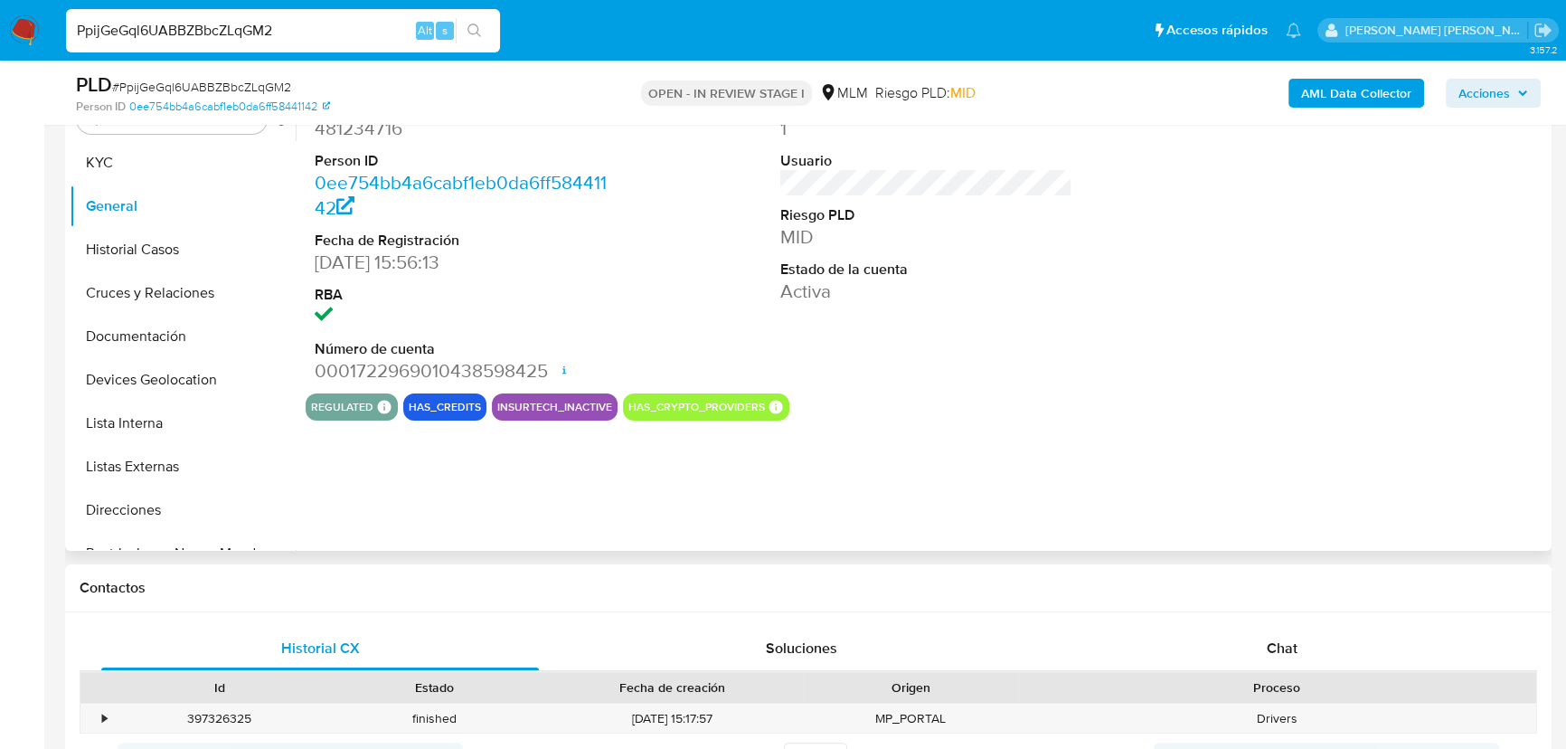
scroll to position [299, 0]
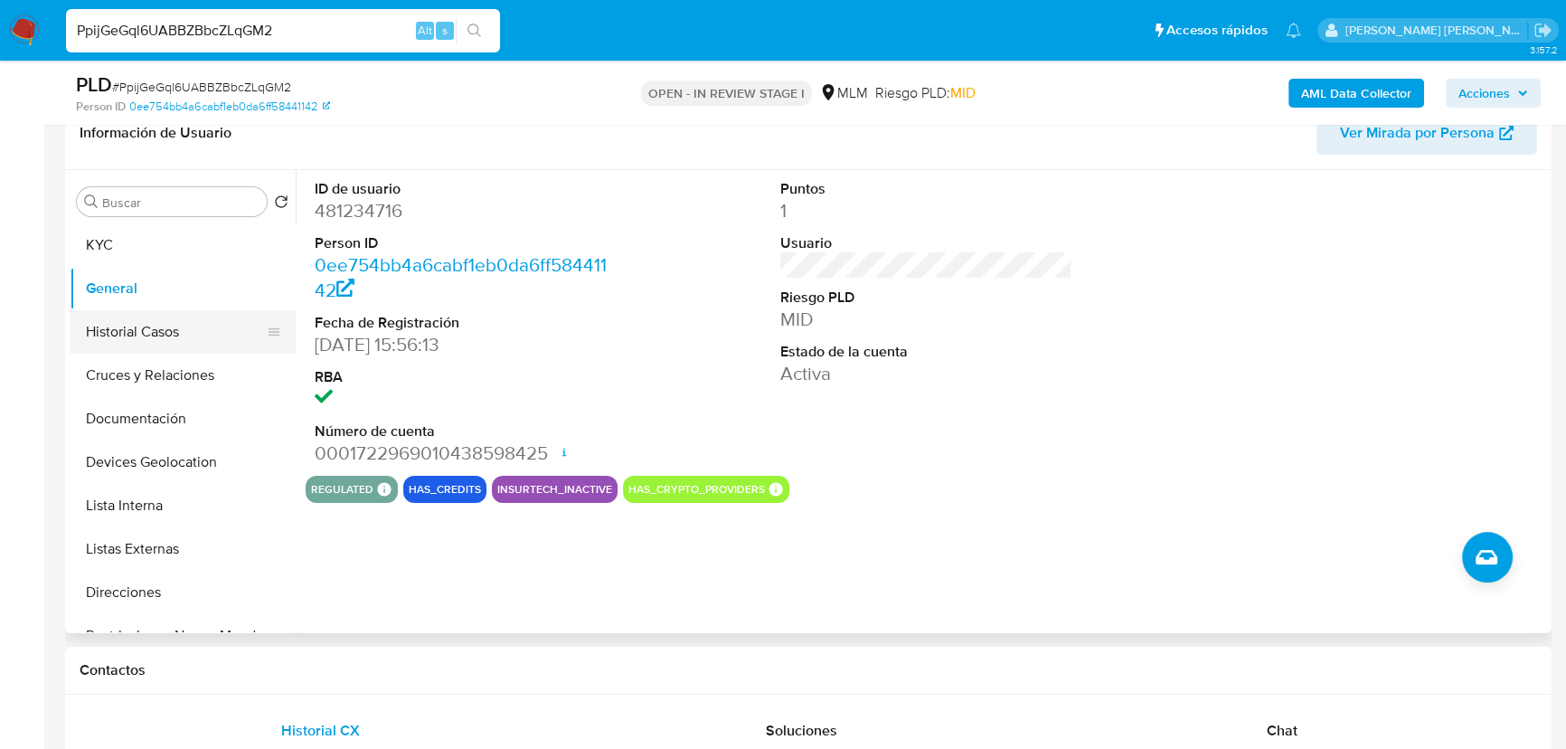
drag, startPoint x: 192, startPoint y: 337, endPoint x: 245, endPoint y: 343, distance: 53.6
click at [196, 336] on button "Historial Casos" at bounding box center [176, 331] width 212 height 43
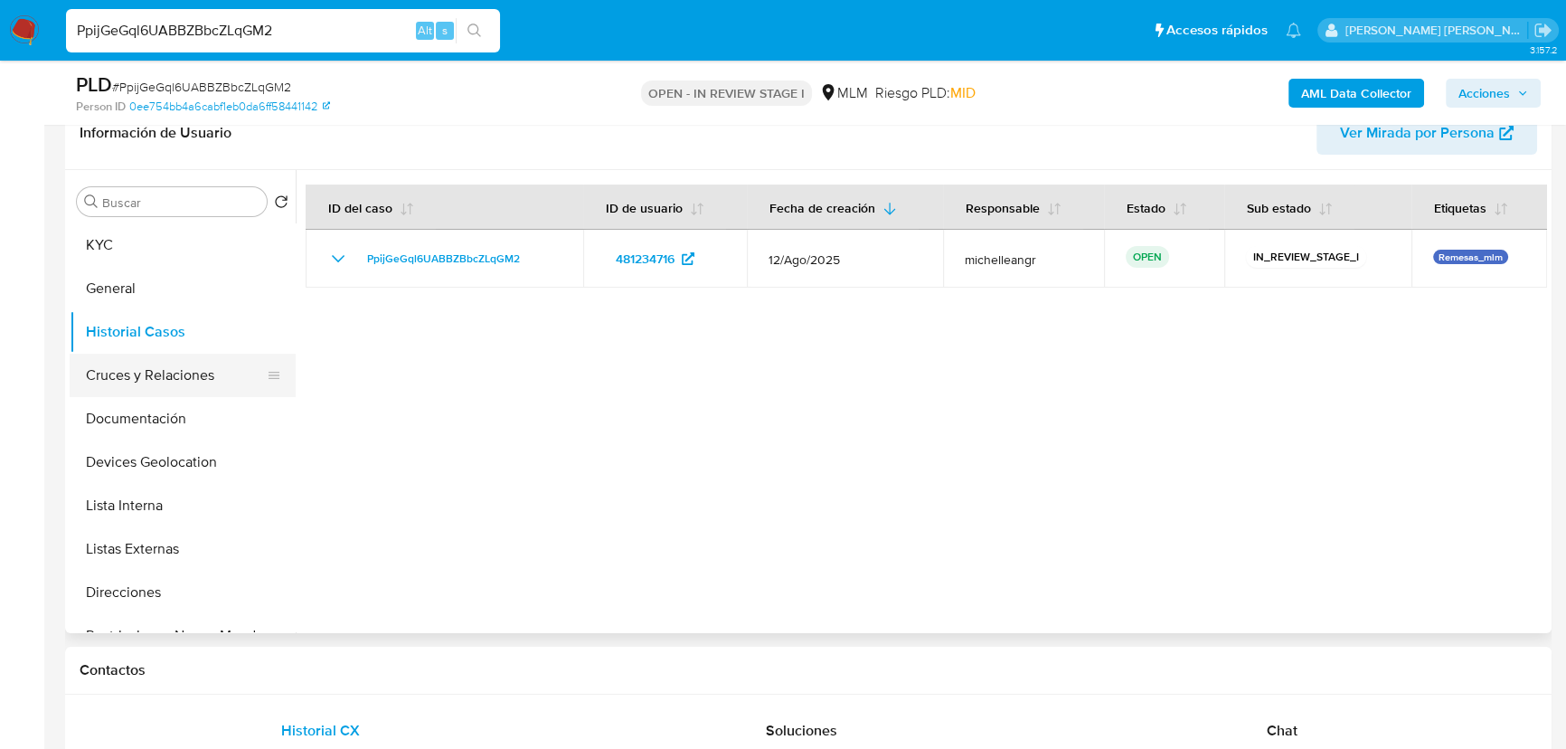
click at [198, 380] on button "Cruces y Relaciones" at bounding box center [176, 375] width 212 height 43
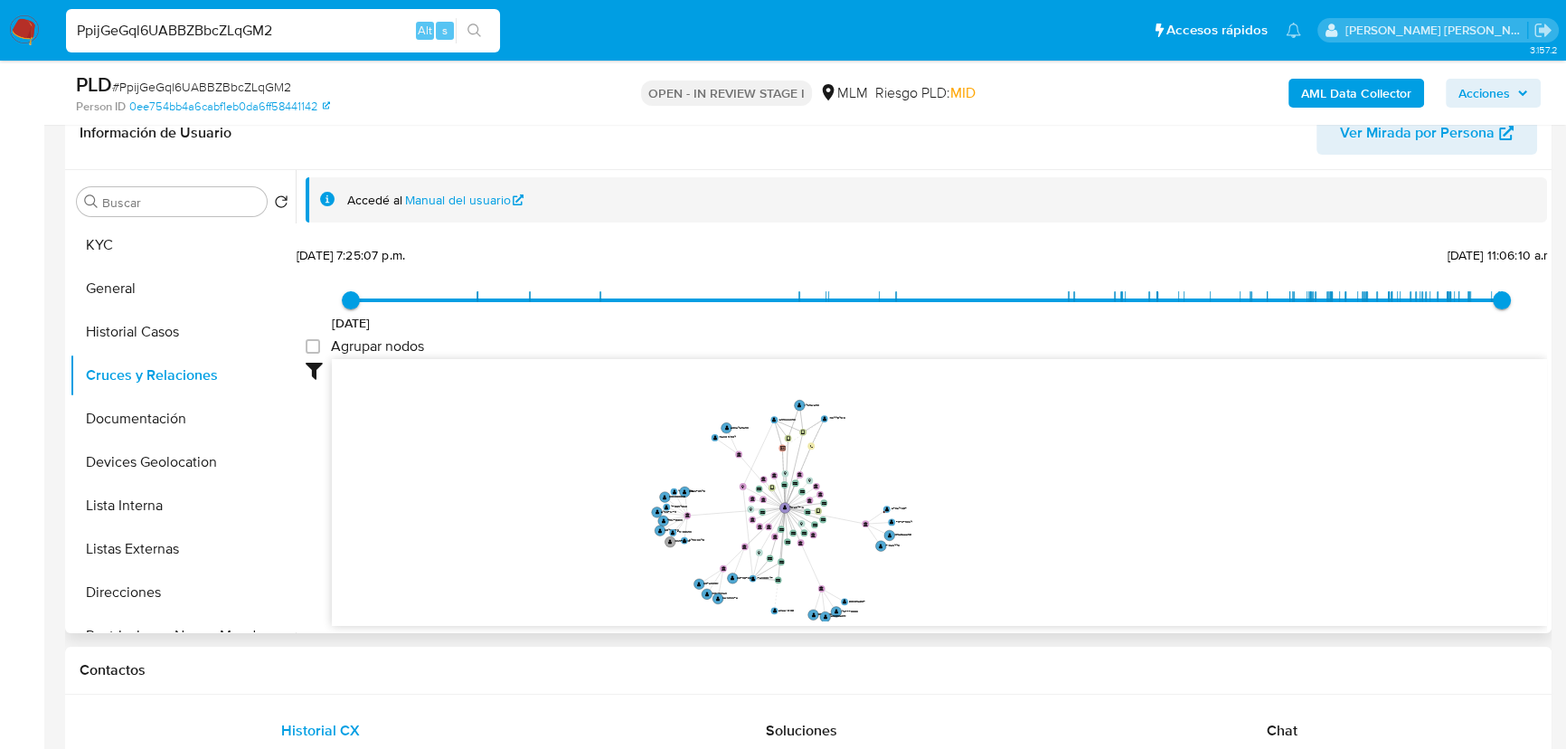
drag, startPoint x: 742, startPoint y: 496, endPoint x: 743, endPoint y: 506, distance: 10.9
click at [743, 519] on icon "device-61abdddf08813b001aef2fb8  user-481234716  481234716 user-1299666393  …" at bounding box center [940, 490] width 1216 height 262
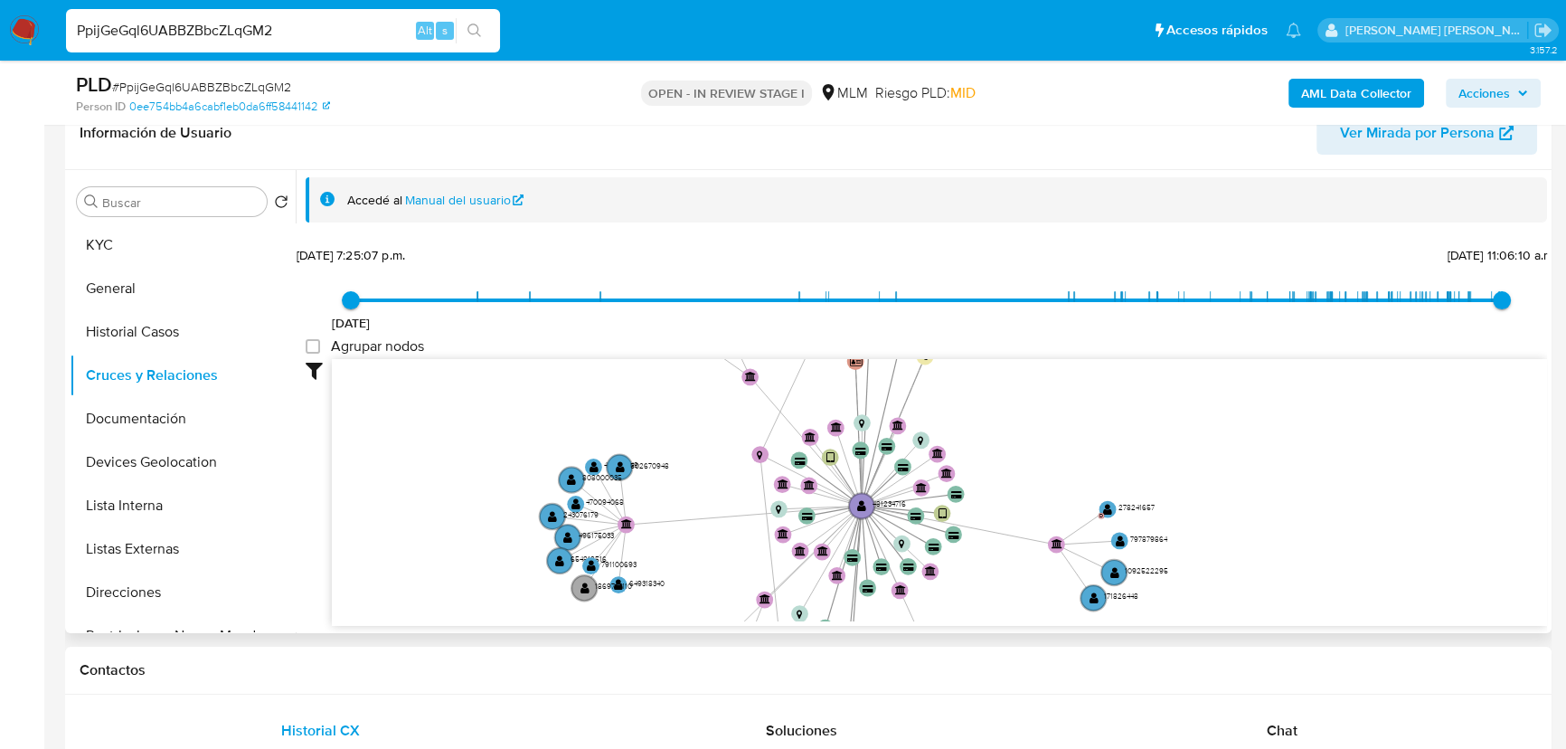
drag, startPoint x: 660, startPoint y: 525, endPoint x: 675, endPoint y: 482, distance: 44.9
click at [675, 482] on icon "device-61abdddf08813b001aef2fb8  user-481234716  481234716 user-1299666393  …" at bounding box center [940, 490] width 1216 height 262
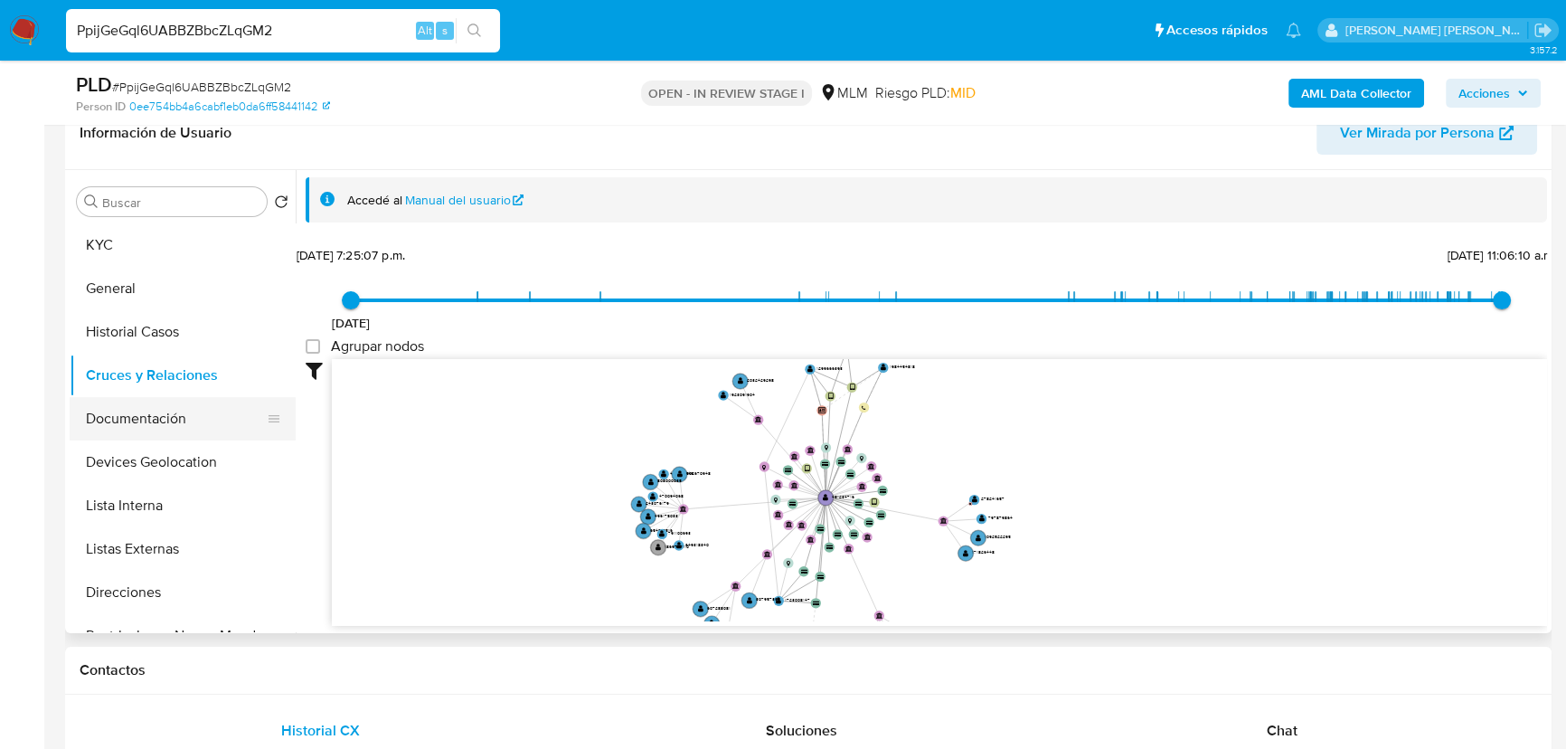
click at [217, 424] on button "Documentación" at bounding box center [176, 418] width 212 height 43
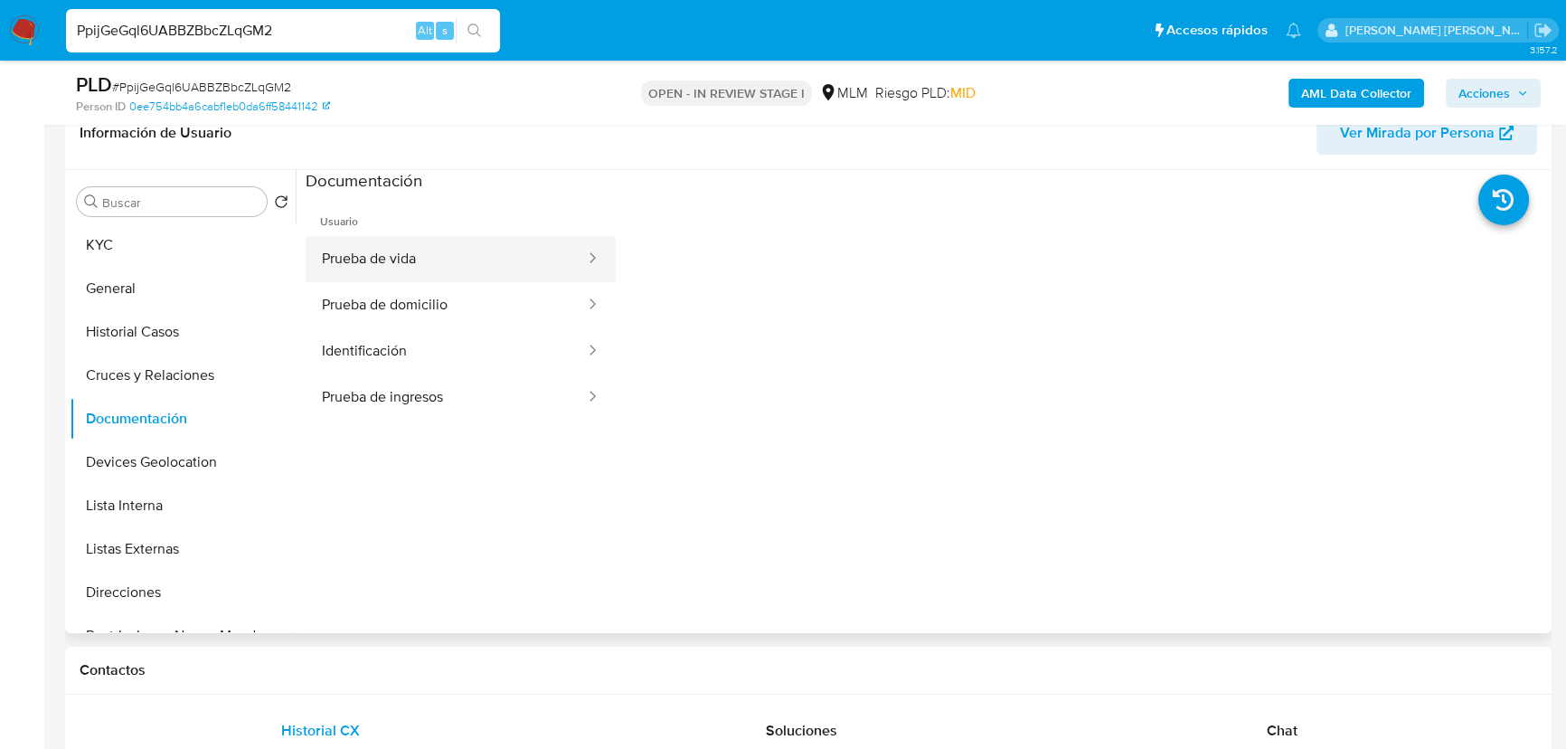
click at [439, 261] on button "Prueba de vida" at bounding box center [446, 259] width 281 height 46
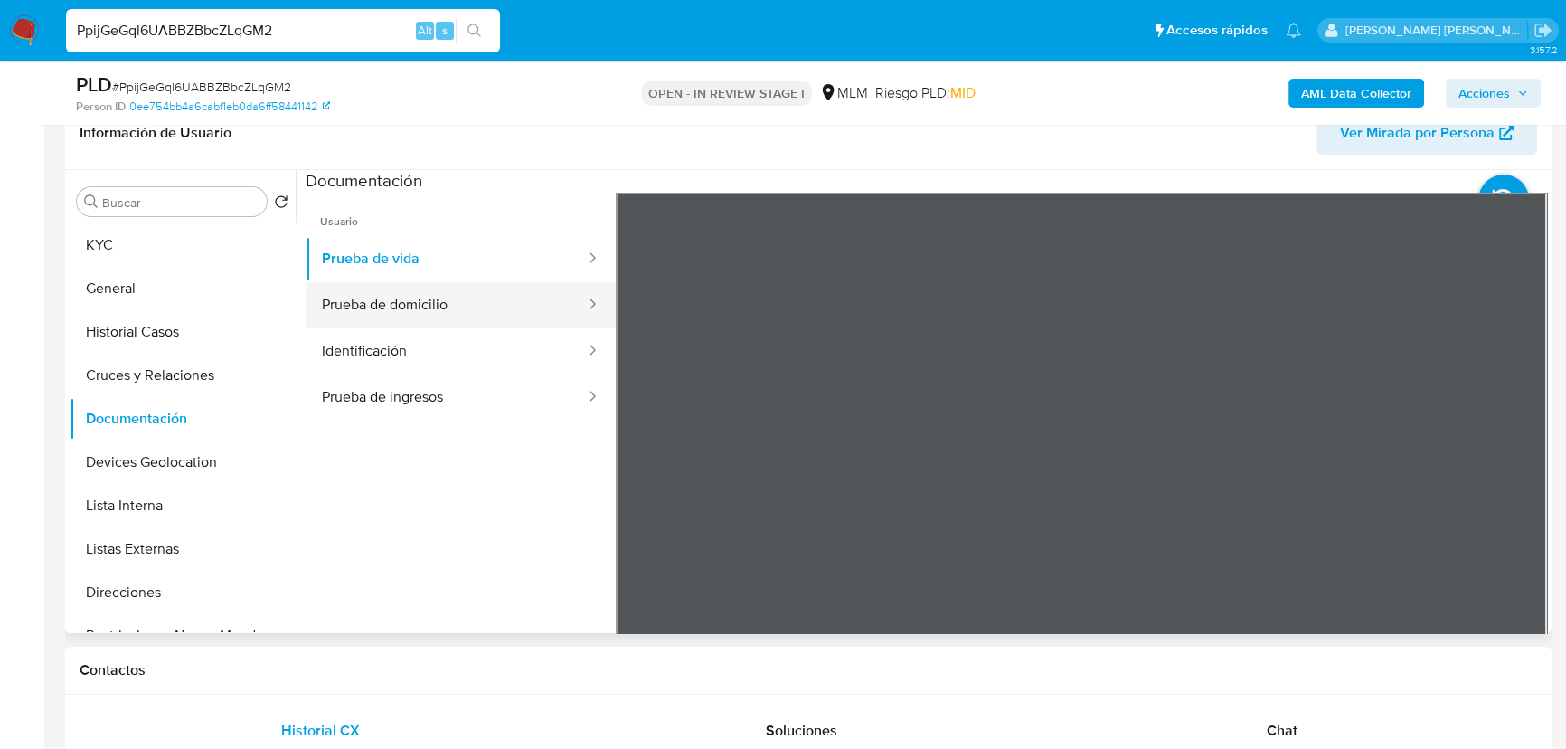
click at [535, 302] on button "Prueba de domicilio" at bounding box center [446, 305] width 281 height 46
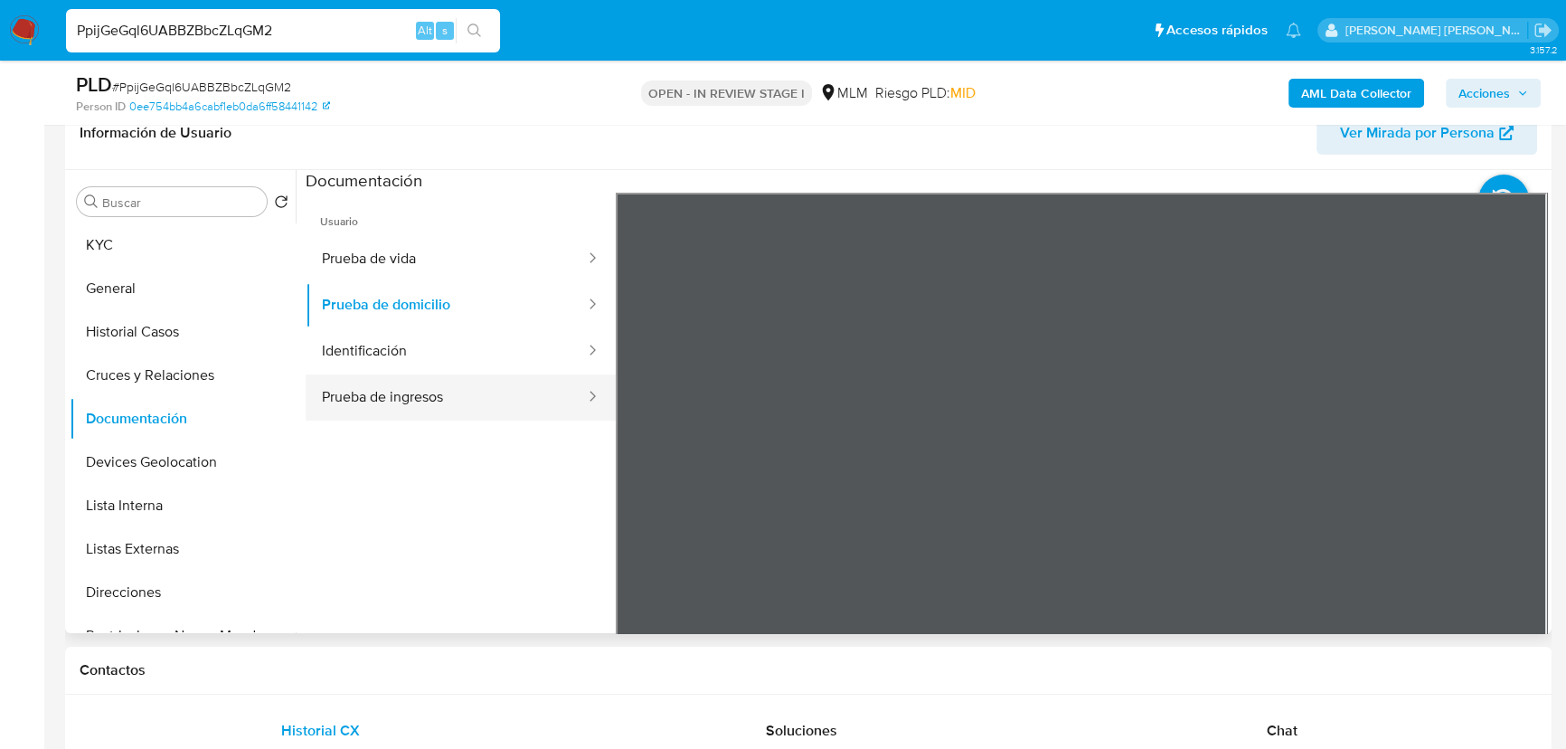
drag, startPoint x: 409, startPoint y: 354, endPoint x: 535, endPoint y: 382, distance: 128.8
click at [410, 354] on button "Identificación" at bounding box center [446, 351] width 281 height 46
drag, startPoint x: 477, startPoint y: 394, endPoint x: 493, endPoint y: 393, distance: 16.4
click at [479, 394] on button "Prueba de ingresos" at bounding box center [446, 397] width 281 height 46
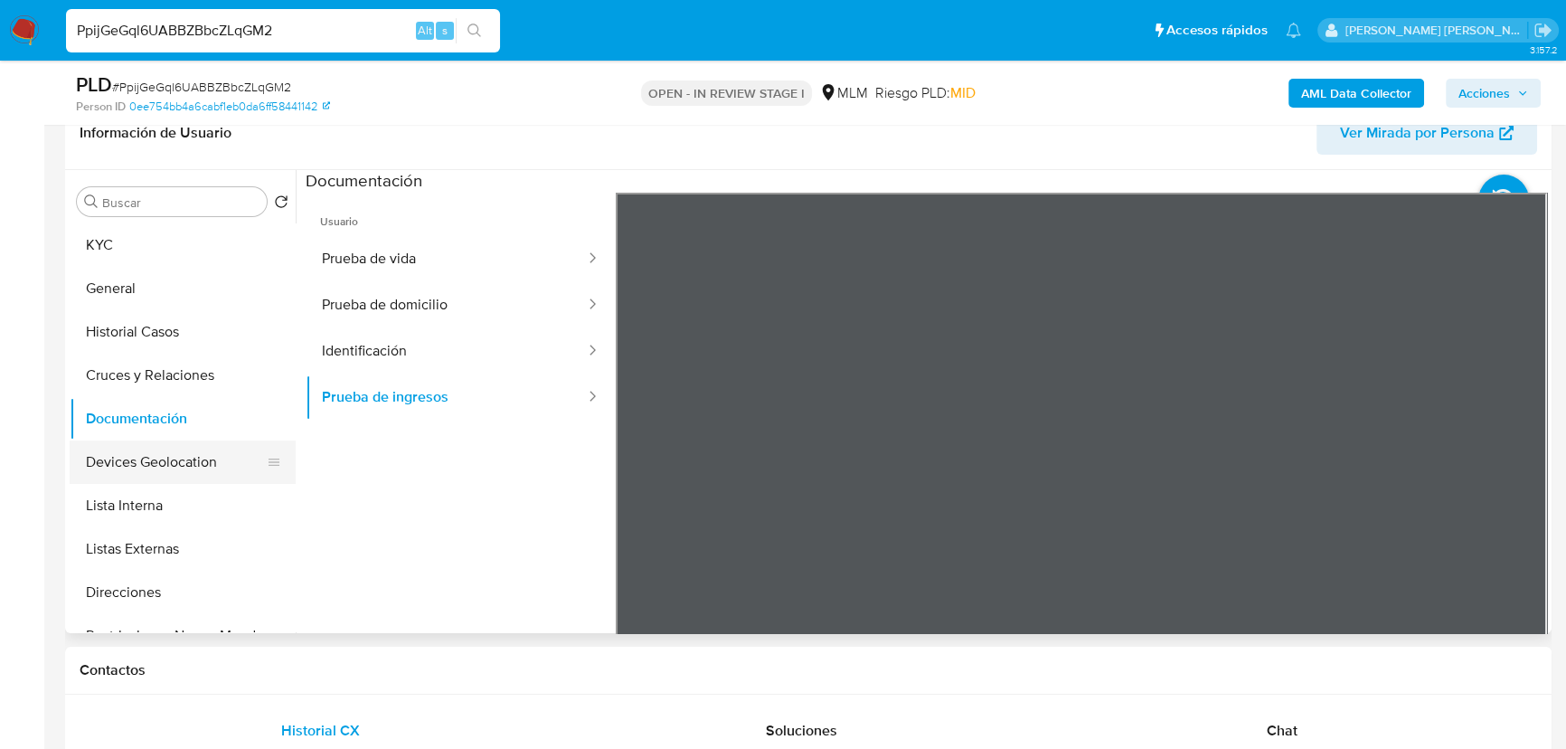
click at [180, 453] on button "Devices Geolocation" at bounding box center [176, 461] width 212 height 43
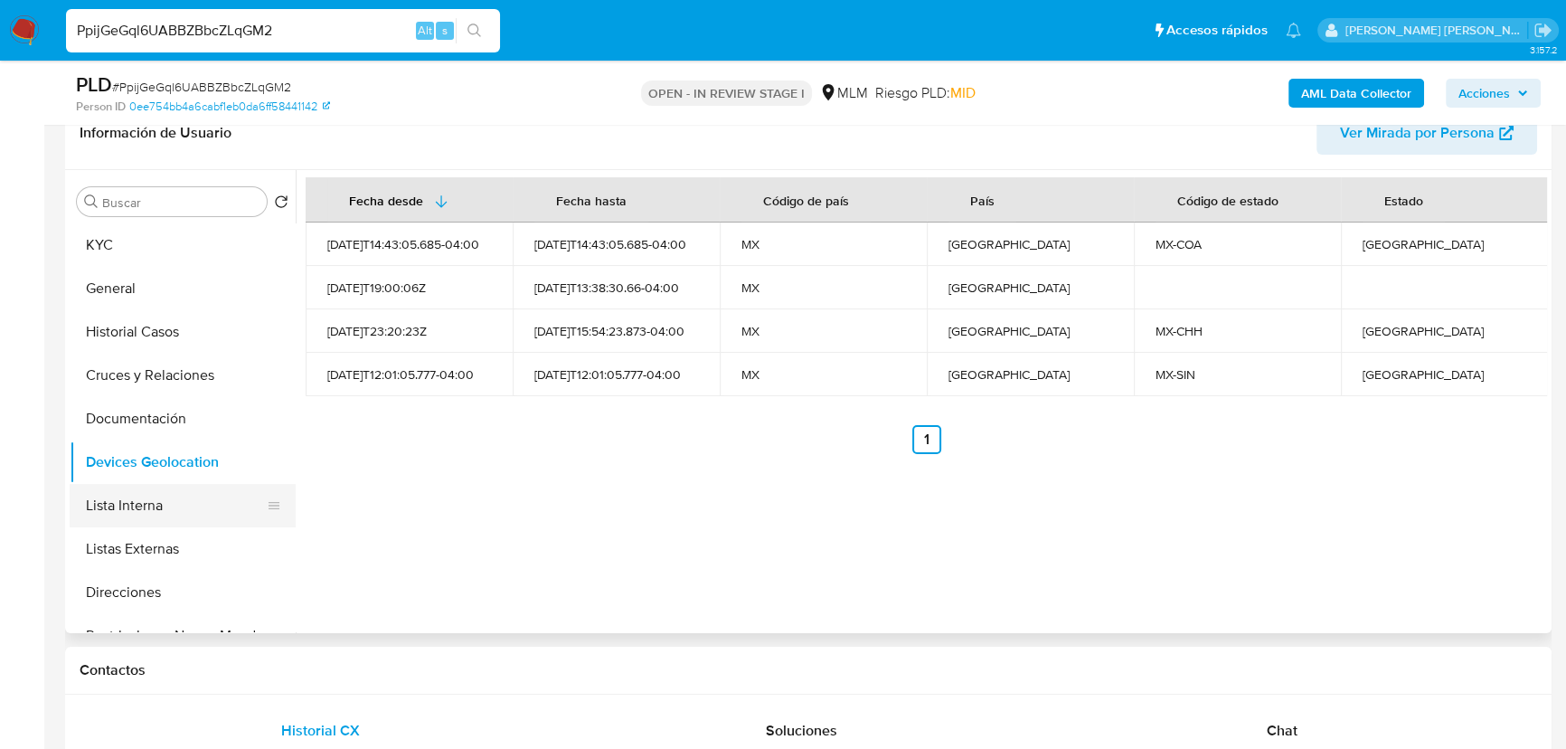
click at [116, 516] on button "Lista Interna" at bounding box center [176, 505] width 212 height 43
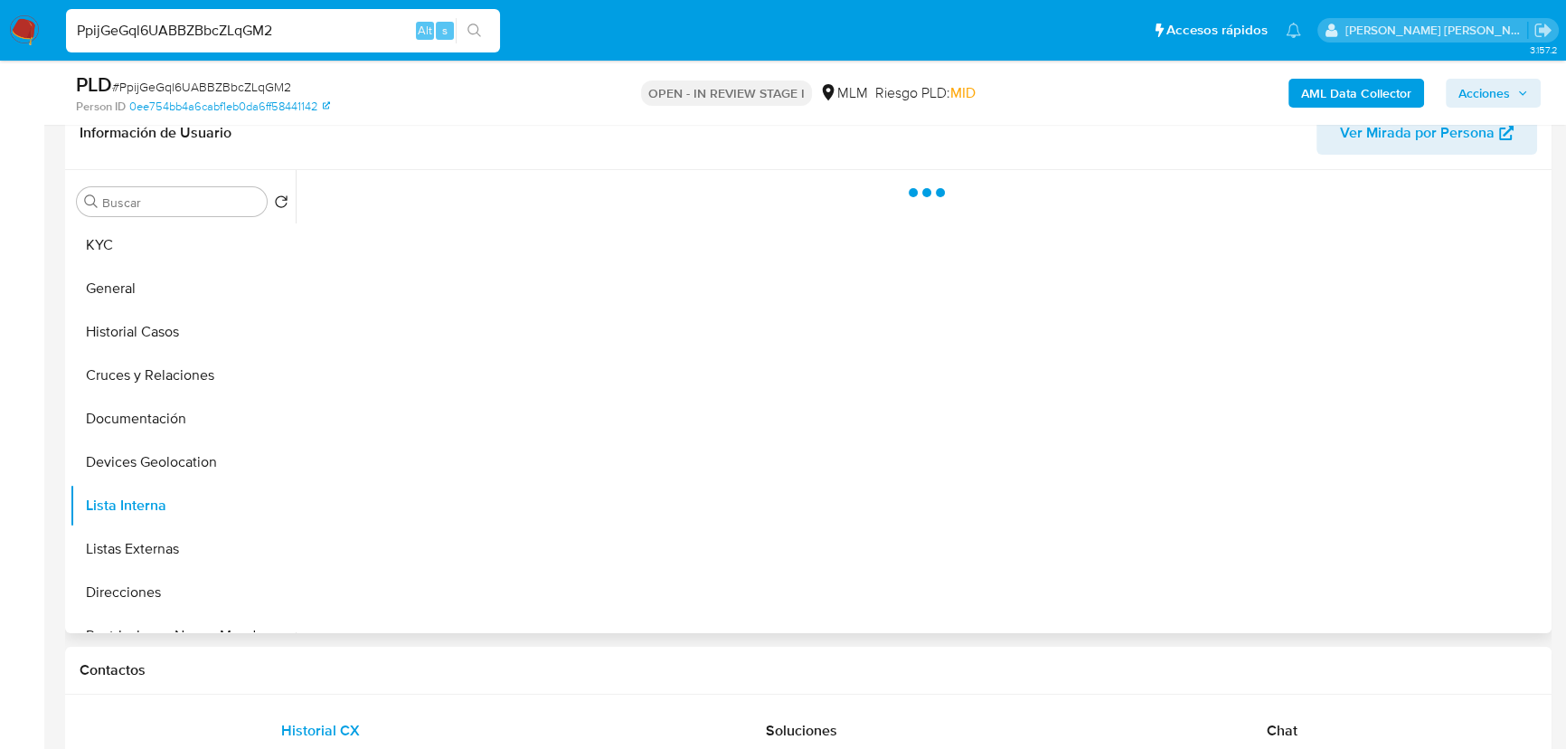
drag, startPoint x: 126, startPoint y: 557, endPoint x: 460, endPoint y: 511, distance: 337.8
click at [126, 554] on button "Listas Externas" at bounding box center [183, 548] width 226 height 43
click at [582, 507] on div at bounding box center [922, 401] width 1252 height 463
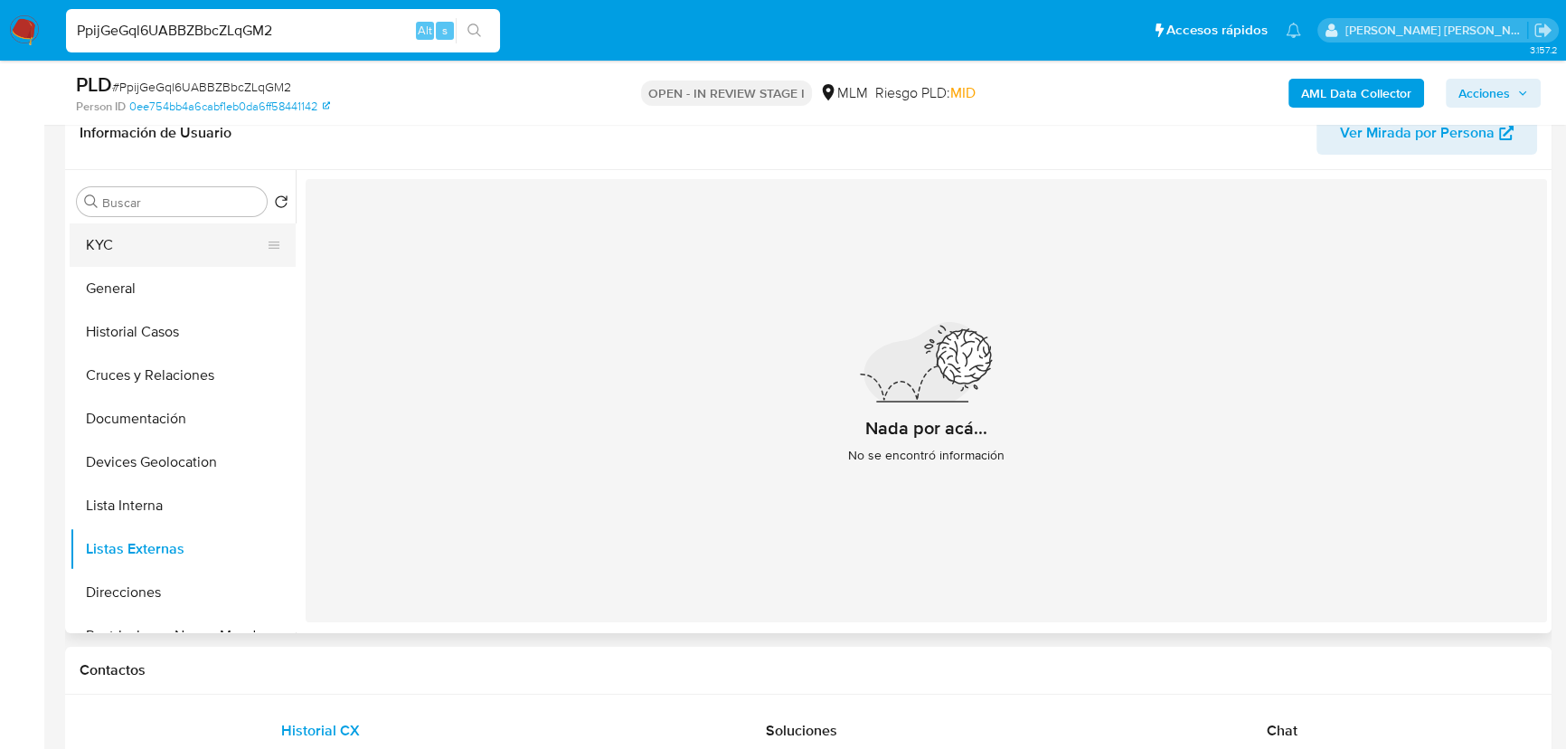
click at [151, 242] on button "KYC" at bounding box center [176, 244] width 212 height 43
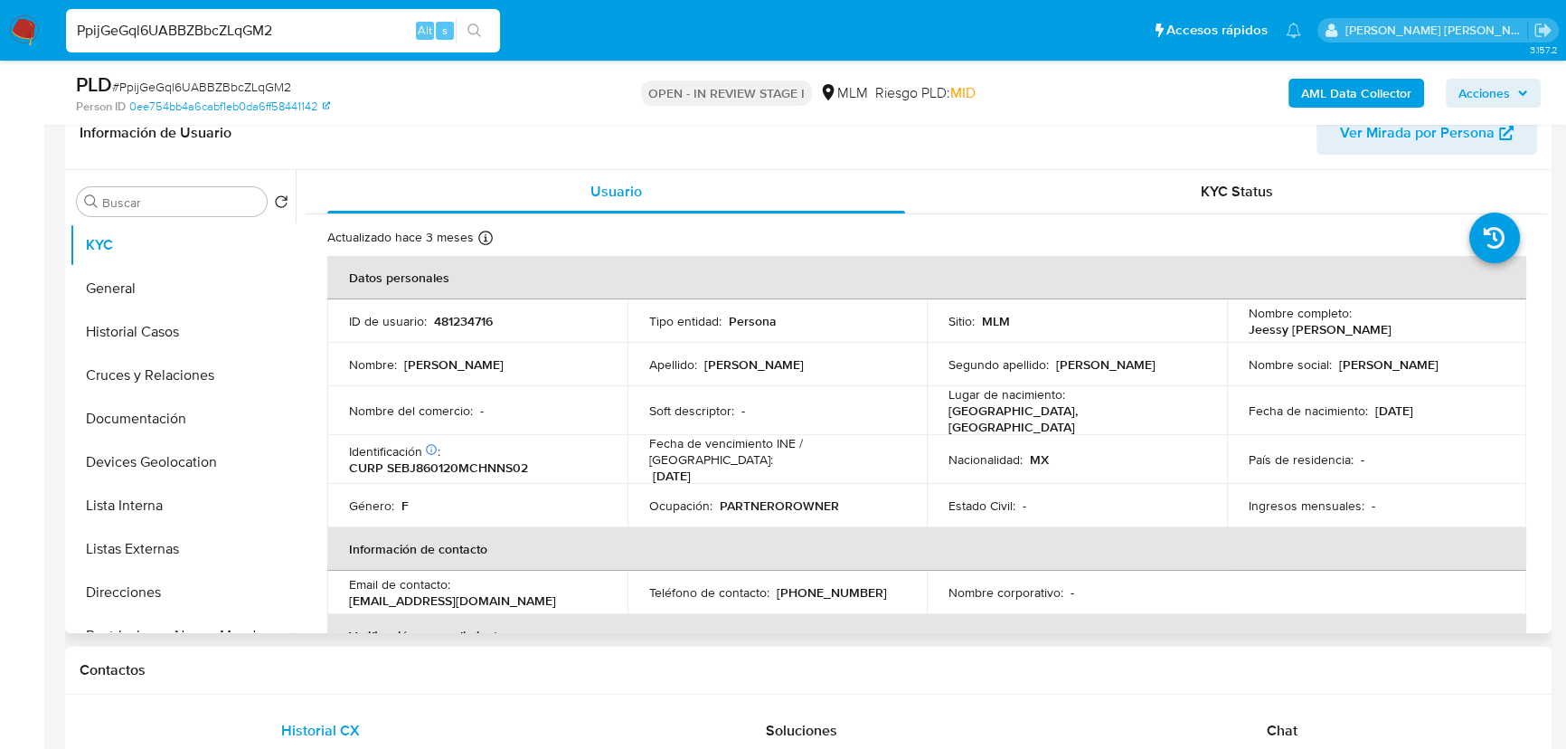
drag, startPoint x: 799, startPoint y: 407, endPoint x: 739, endPoint y: 510, distance: 119.1
click at [800, 407] on div "Soft descriptor : -" at bounding box center [777, 410] width 257 height 16
drag, startPoint x: 495, startPoint y: 588, endPoint x: 344, endPoint y: 583, distance: 151.1
click at [344, 583] on td "Email de contacto : lovelysnyder@gmail.com" at bounding box center [477, 592] width 300 height 43
copy p "[EMAIL_ADDRESS][DOMAIN_NAME]"
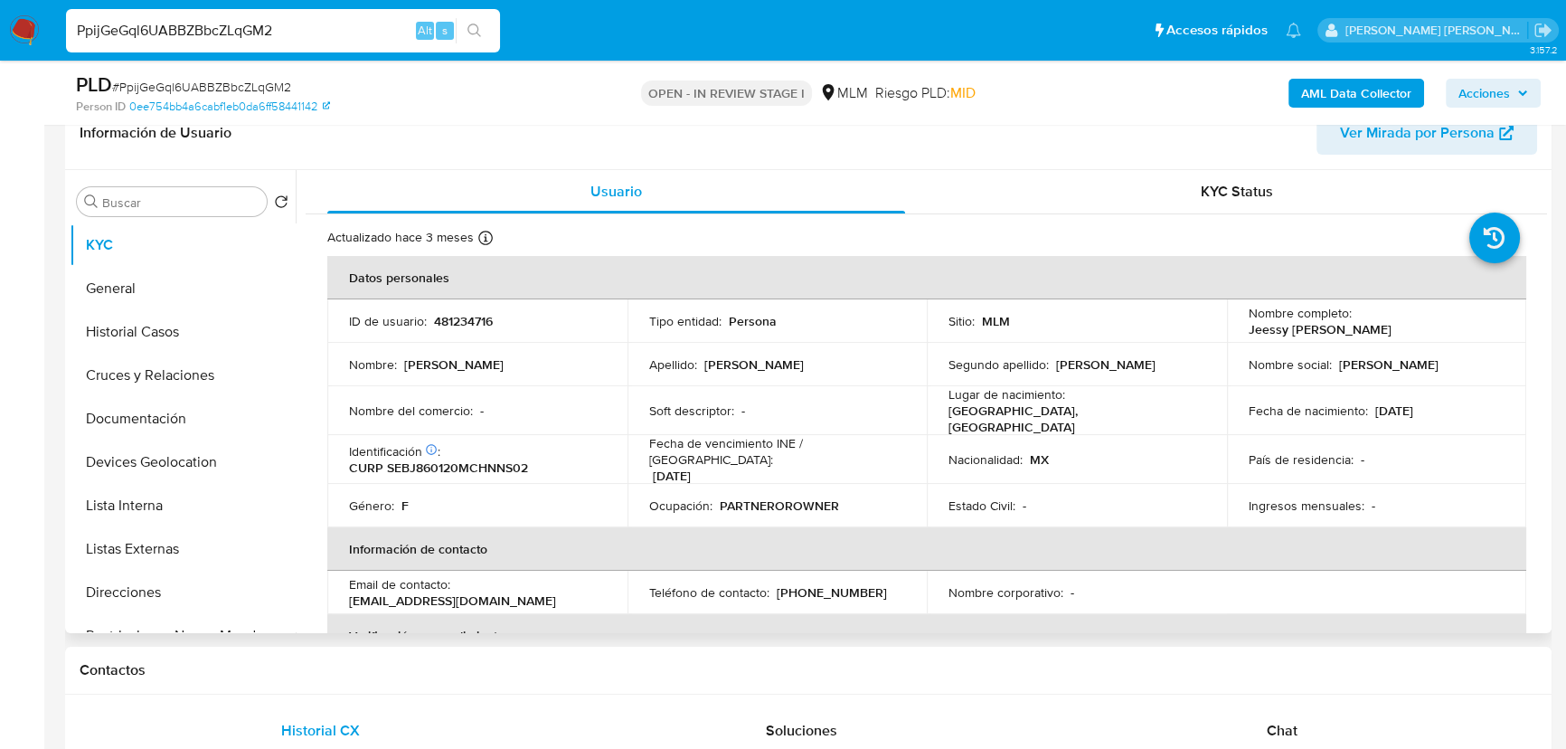
click at [821, 588] on p "[PHONE_NUMBER]" at bounding box center [832, 592] width 110 height 16
click at [823, 590] on td "Teléfono de contacto : (614) 2751623" at bounding box center [778, 592] width 300 height 43
copy p "2751623"
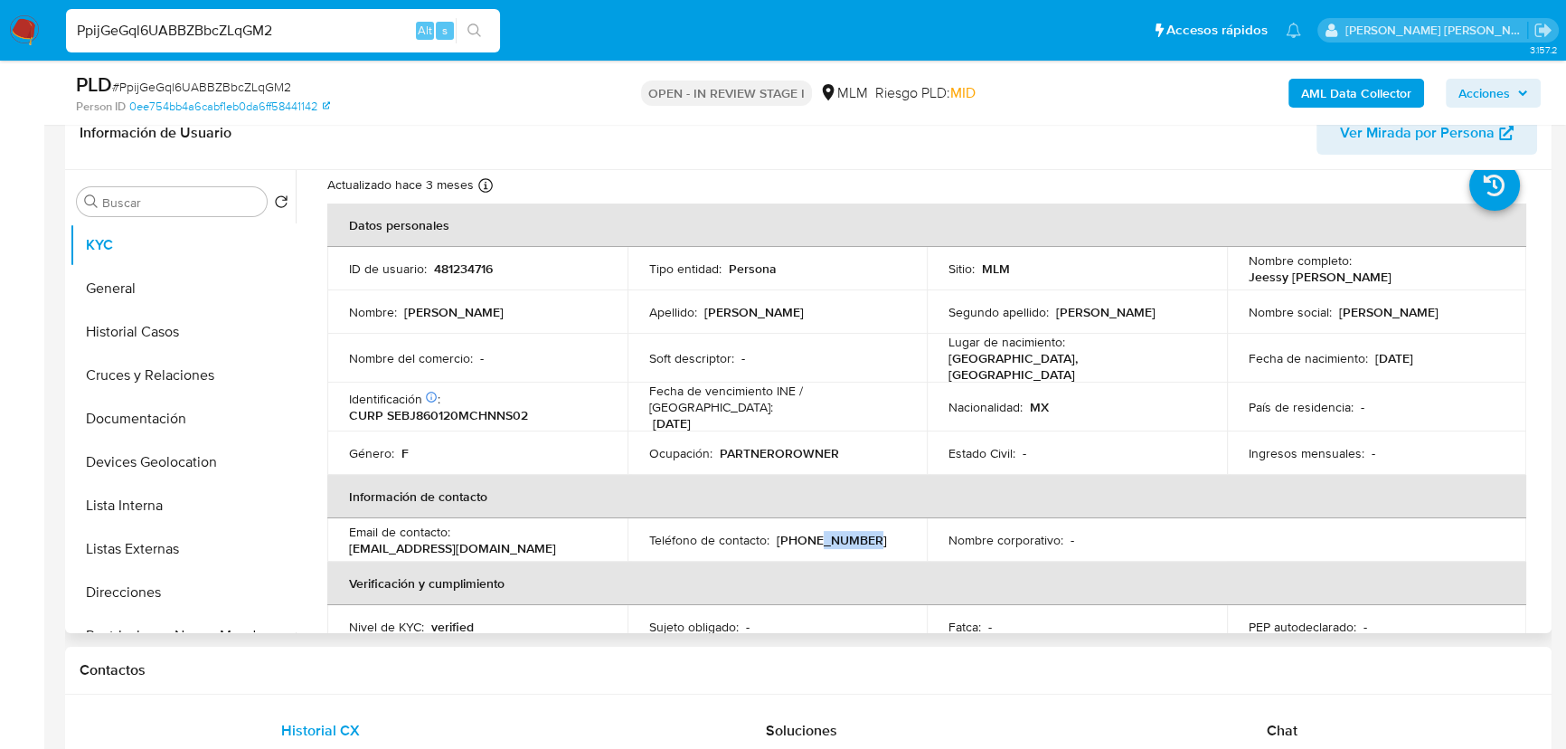
scroll to position [164, 0]
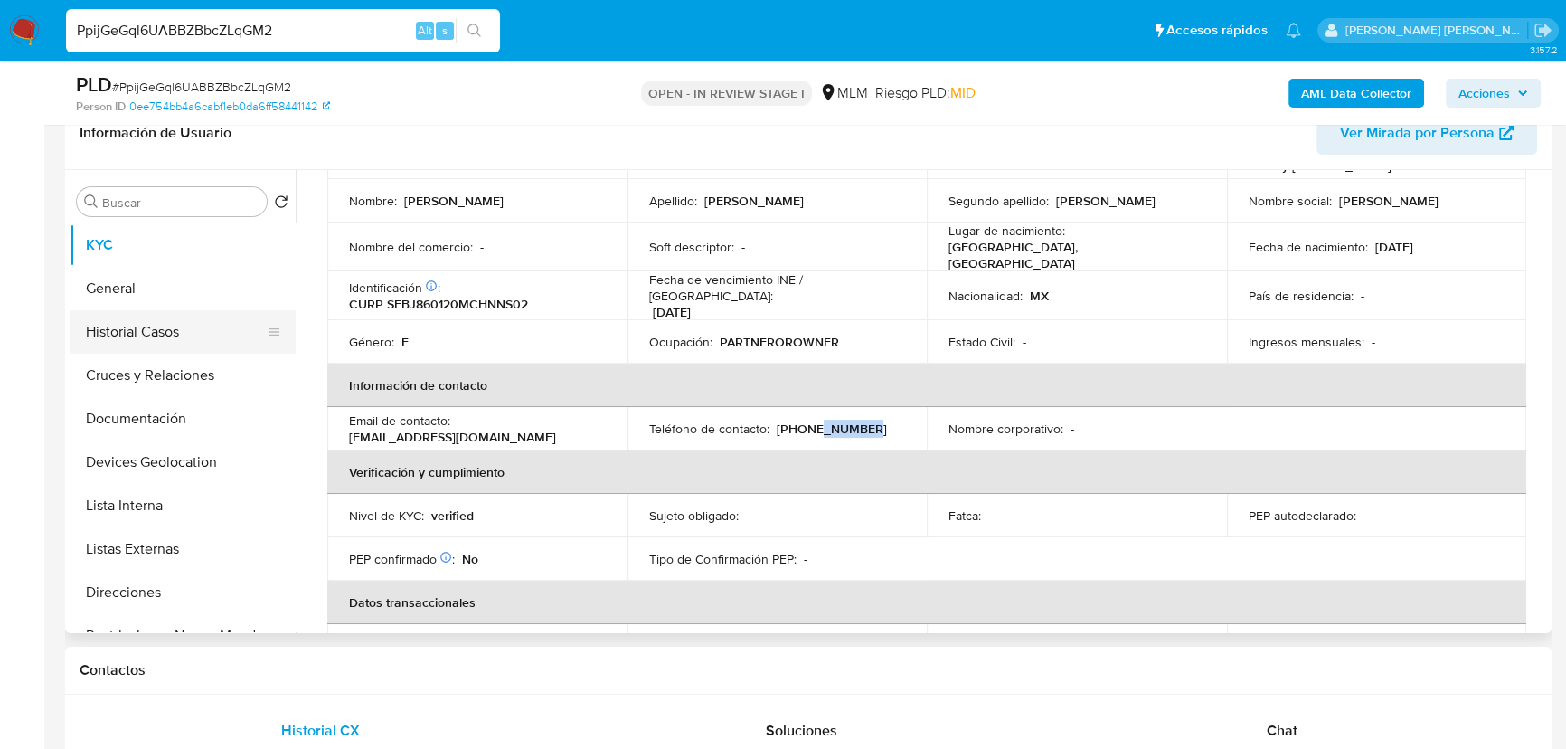
click at [127, 330] on button "Historial Casos" at bounding box center [176, 331] width 212 height 43
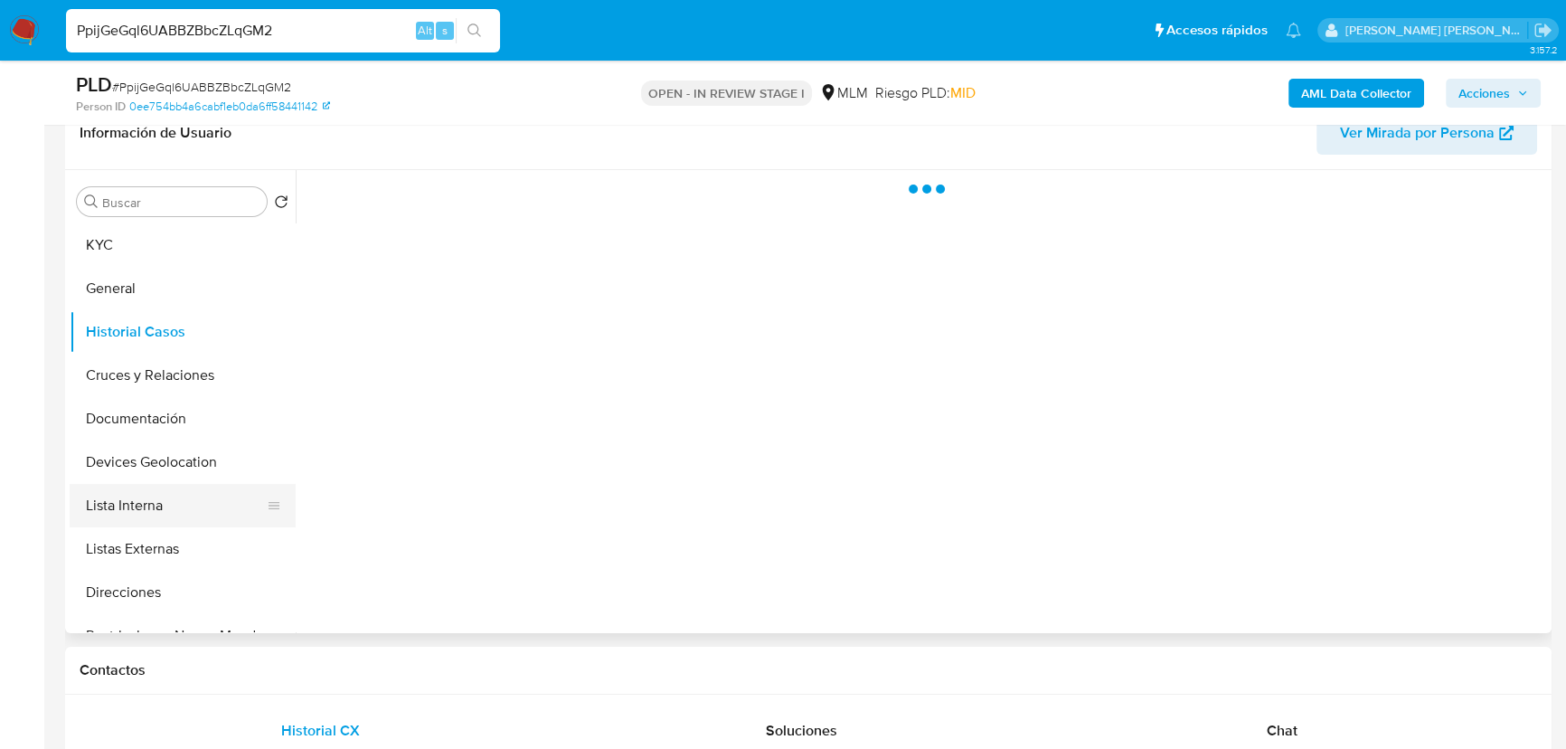
drag, startPoint x: 118, startPoint y: 483, endPoint x: 113, endPoint y: 512, distance: 29.4
click at [119, 484] on button "Lista Interna" at bounding box center [176, 505] width 212 height 43
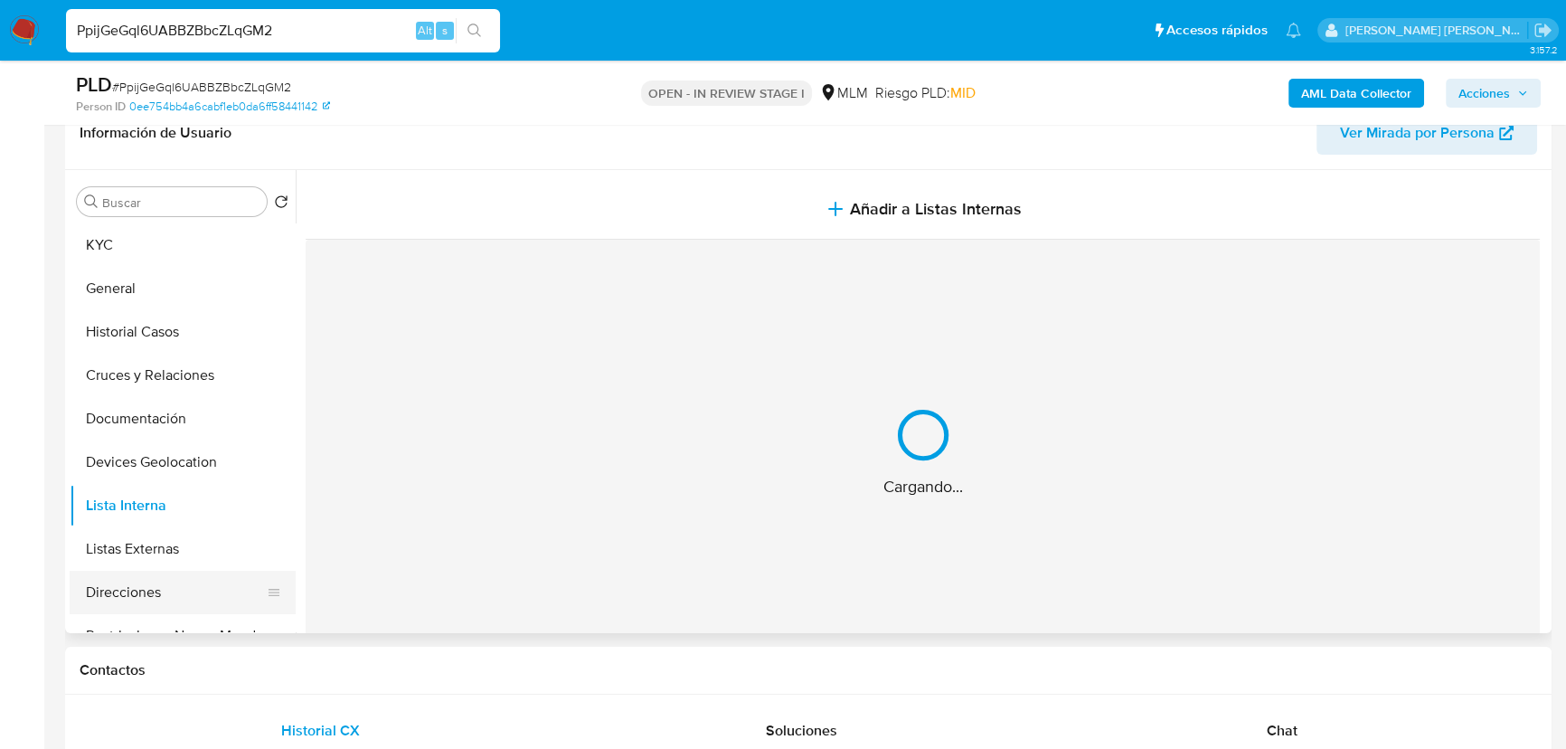
click at [103, 583] on button "Direcciones" at bounding box center [176, 592] width 212 height 43
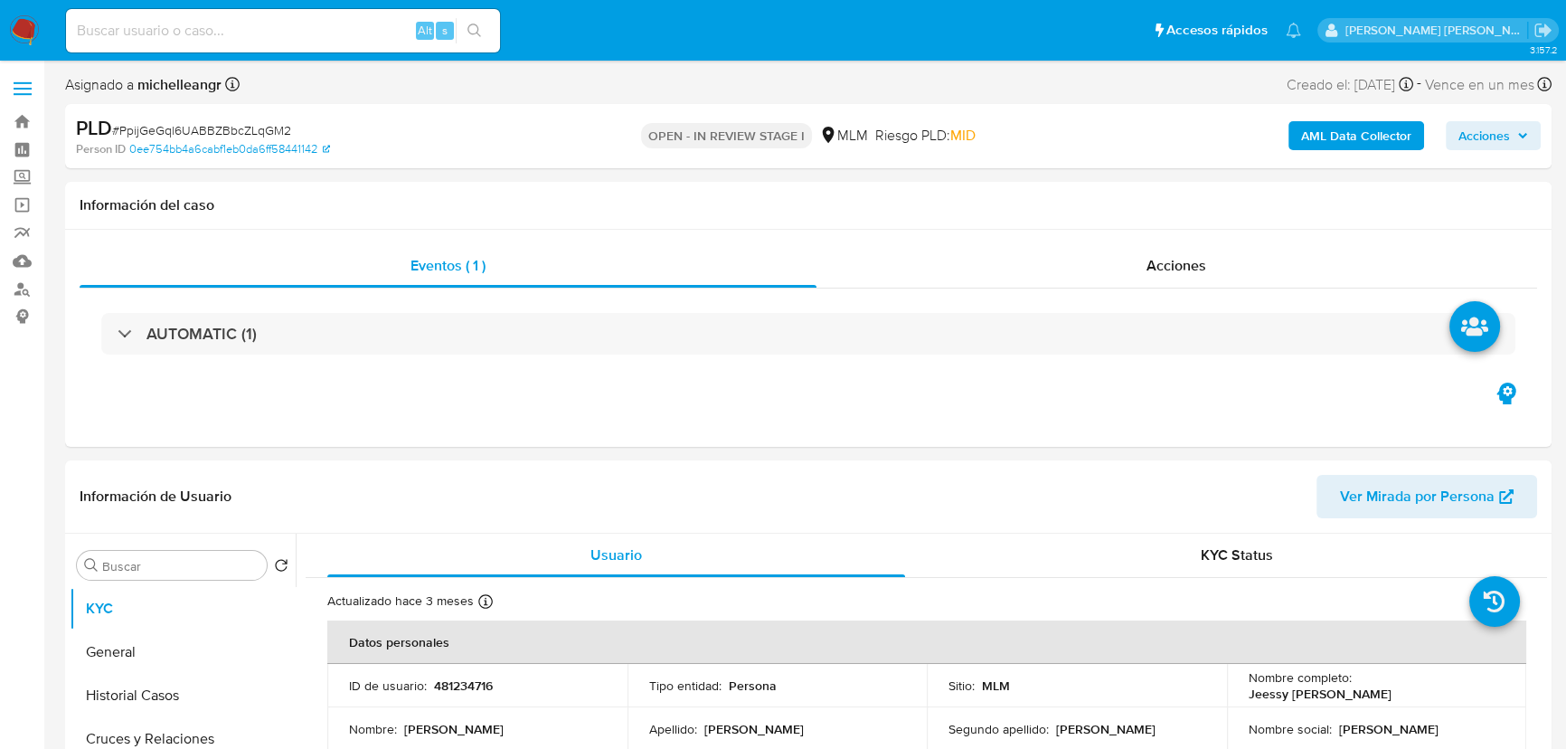
select select "10"
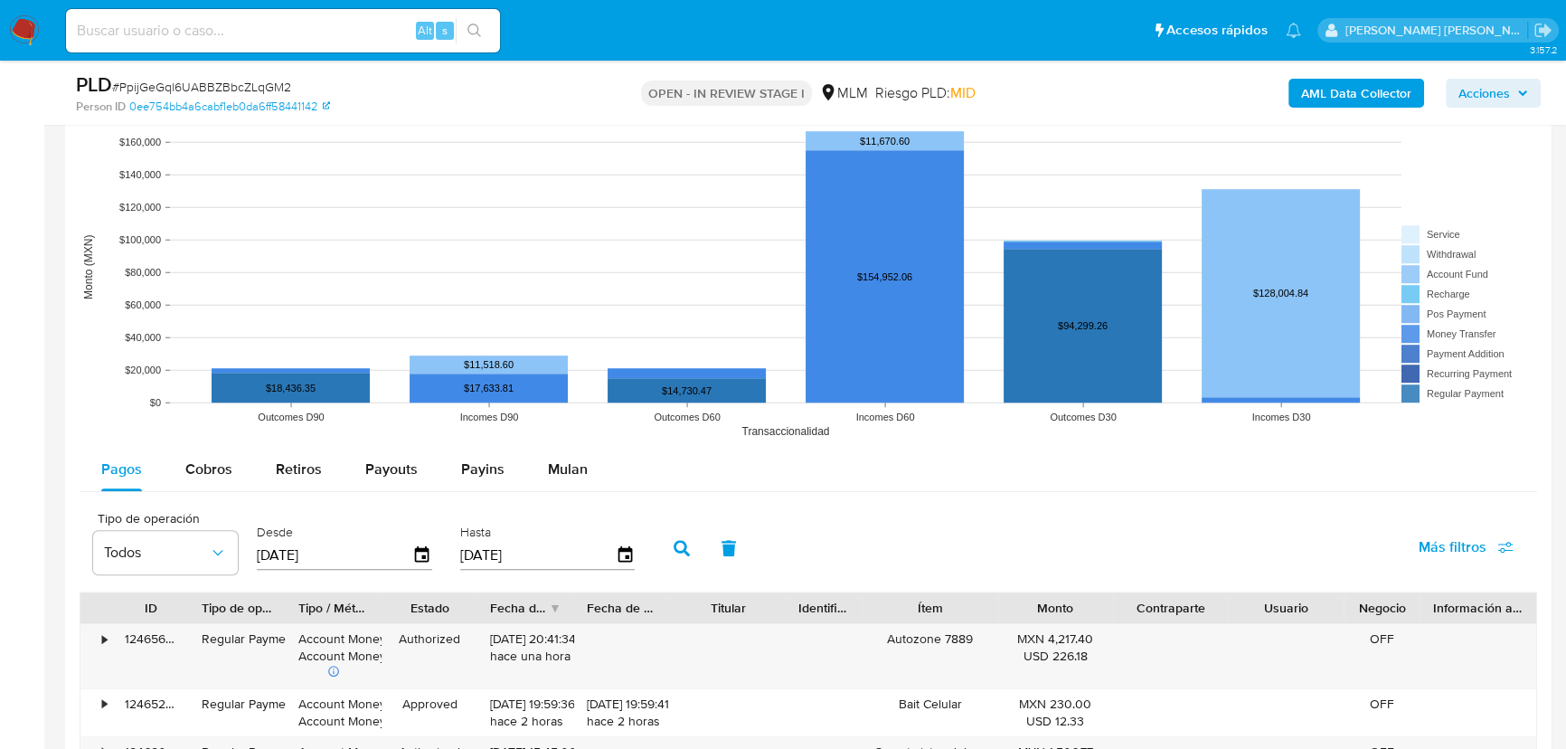
scroll to position [1644, 0]
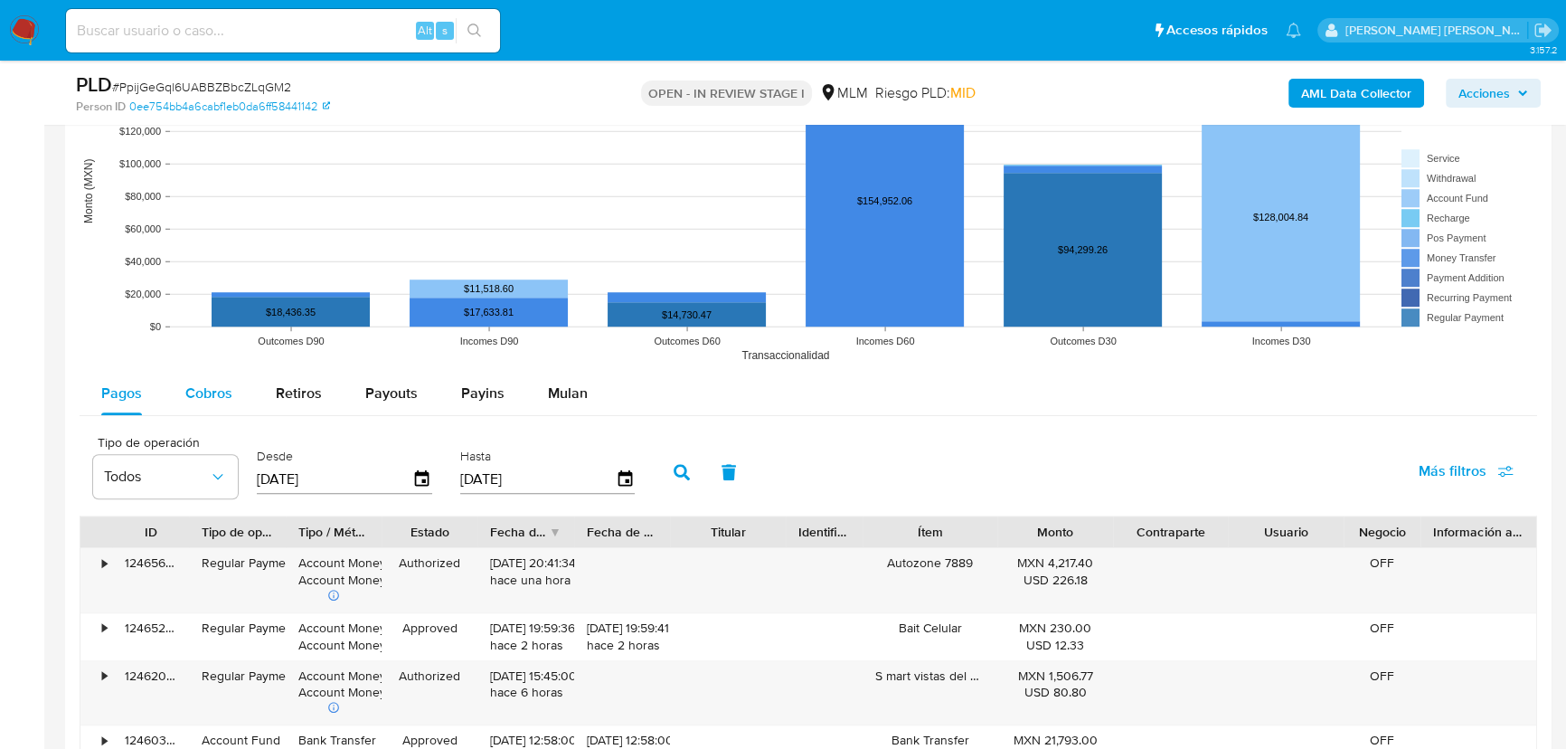
click at [195, 405] on div "Cobros" at bounding box center [208, 393] width 47 height 43
select select "10"
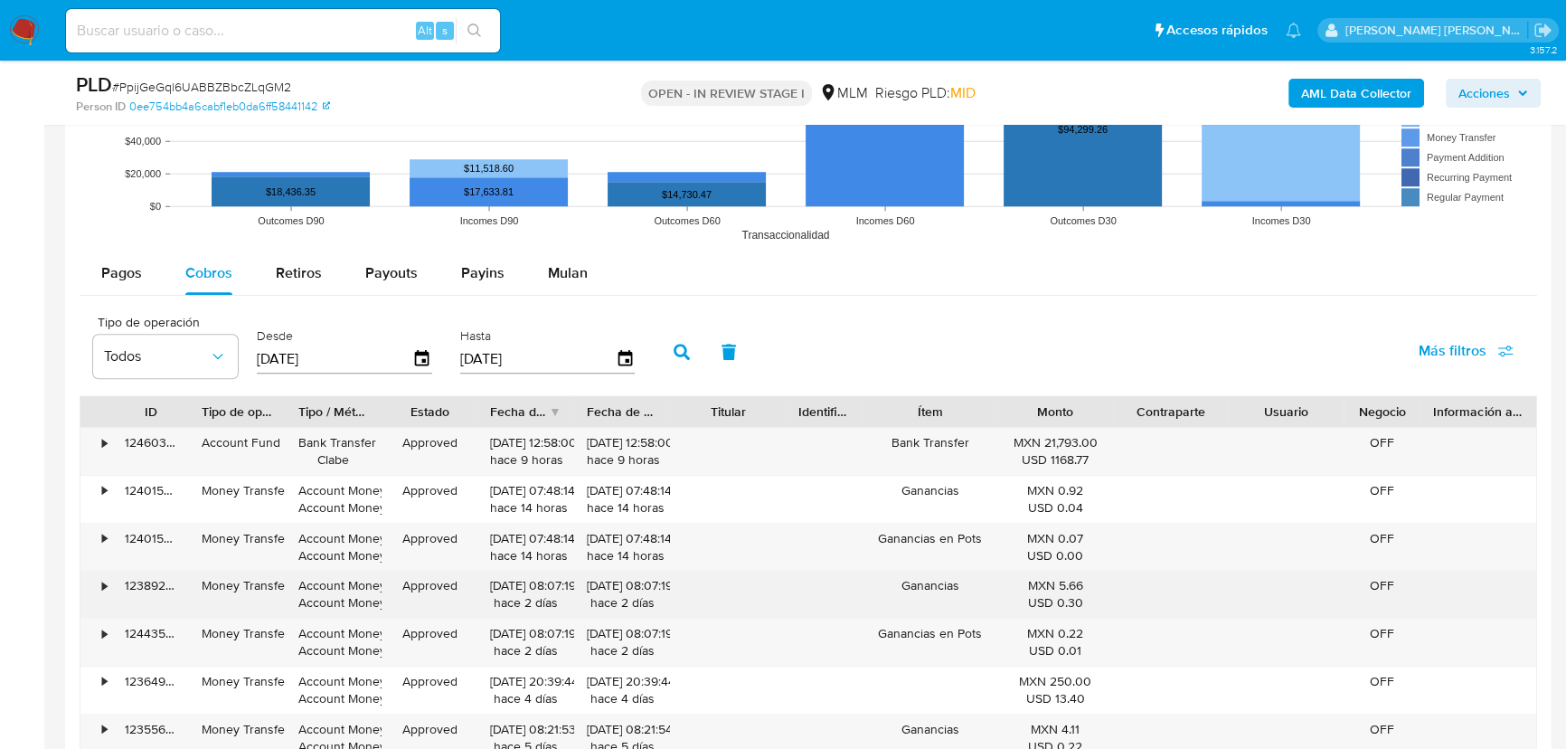
scroll to position [1973, 0]
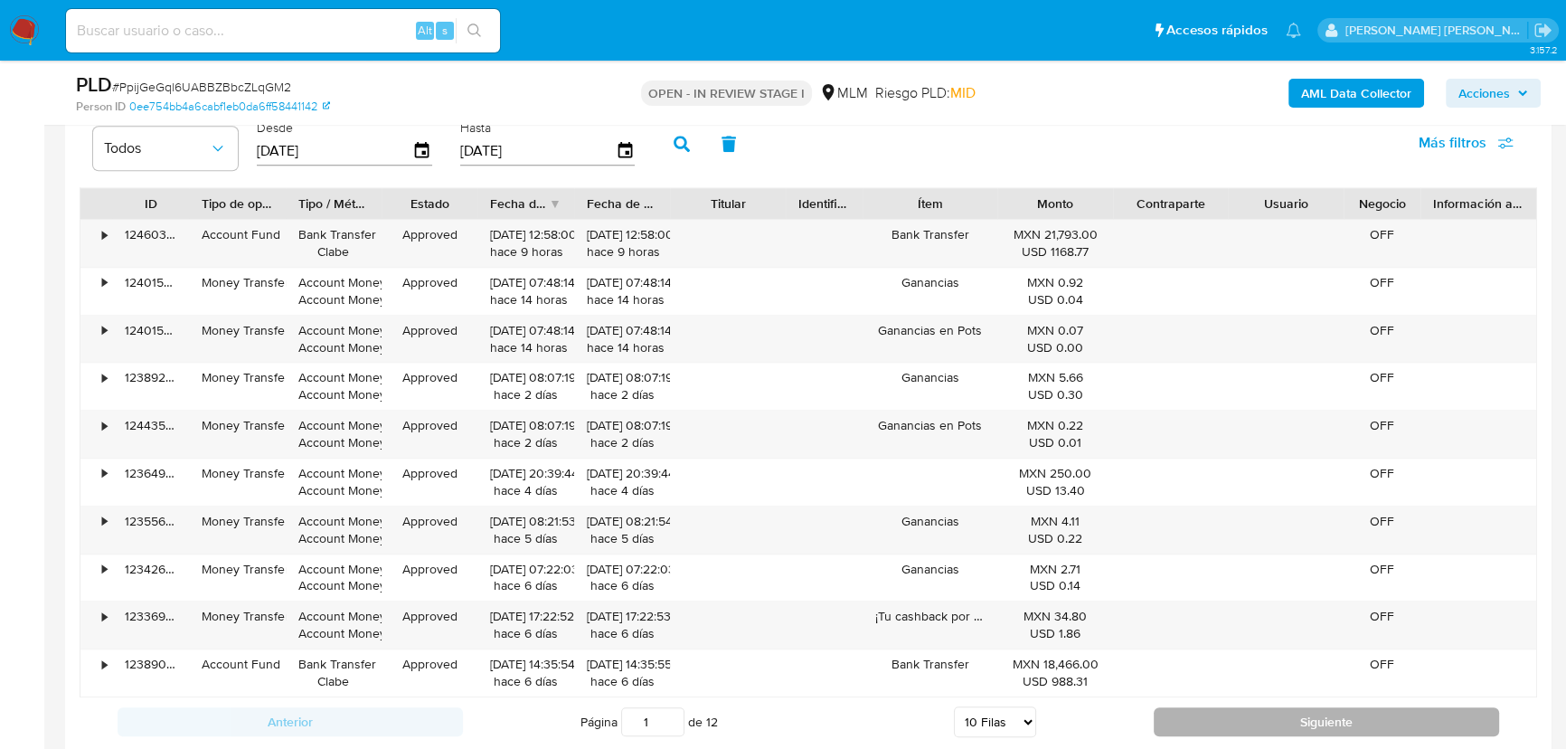
click at [1246, 714] on button "Siguiente" at bounding box center [1326, 721] width 345 height 29
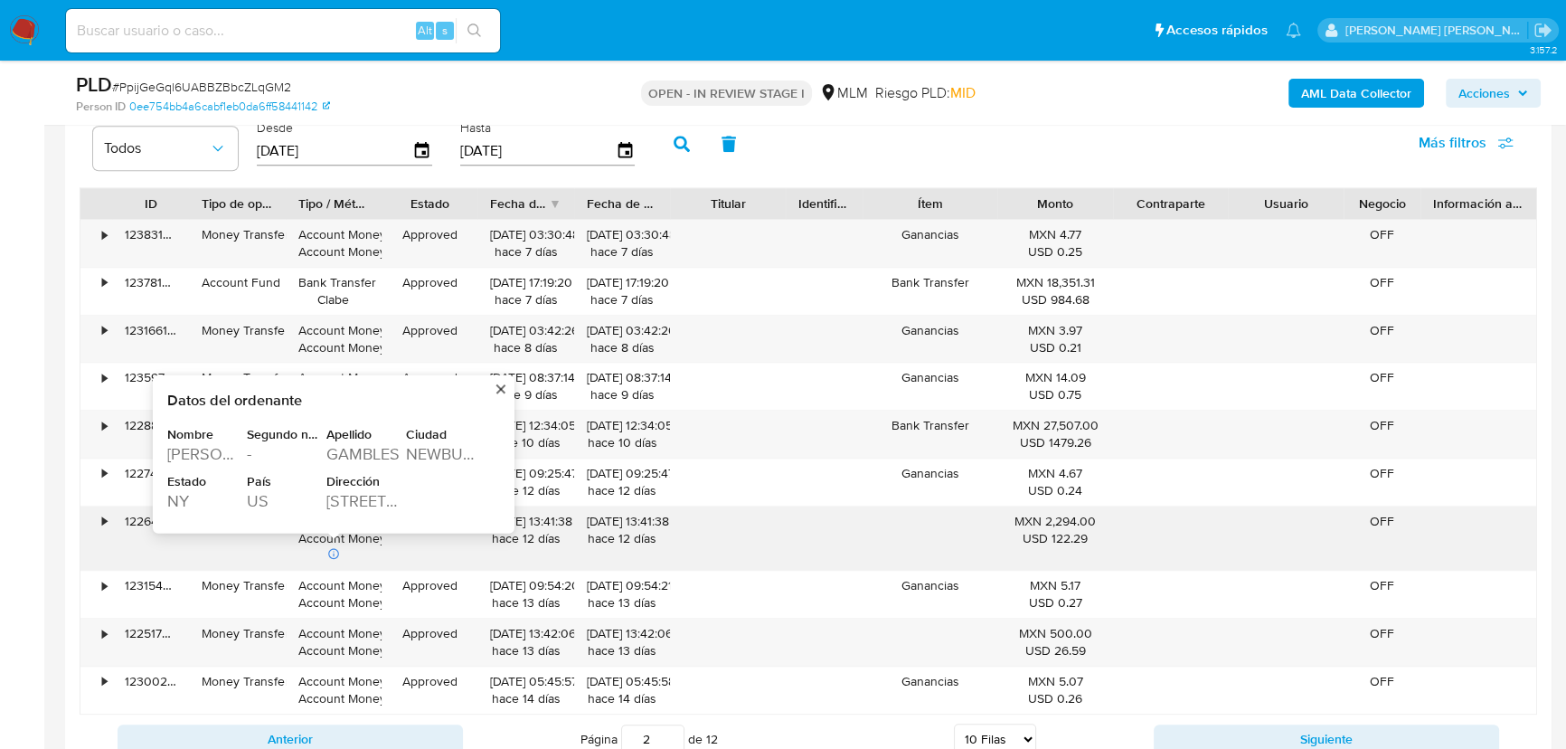
click at [414, 454] on div "NEWBURGH" at bounding box center [444, 454] width 76 height 22
click at [416, 454] on div "NEWBURGH" at bounding box center [444, 454] width 76 height 22
click at [424, 451] on div "NEWBURGH" at bounding box center [444, 454] width 76 height 22
click at [426, 454] on div "NEWBURGH" at bounding box center [444, 454] width 76 height 22
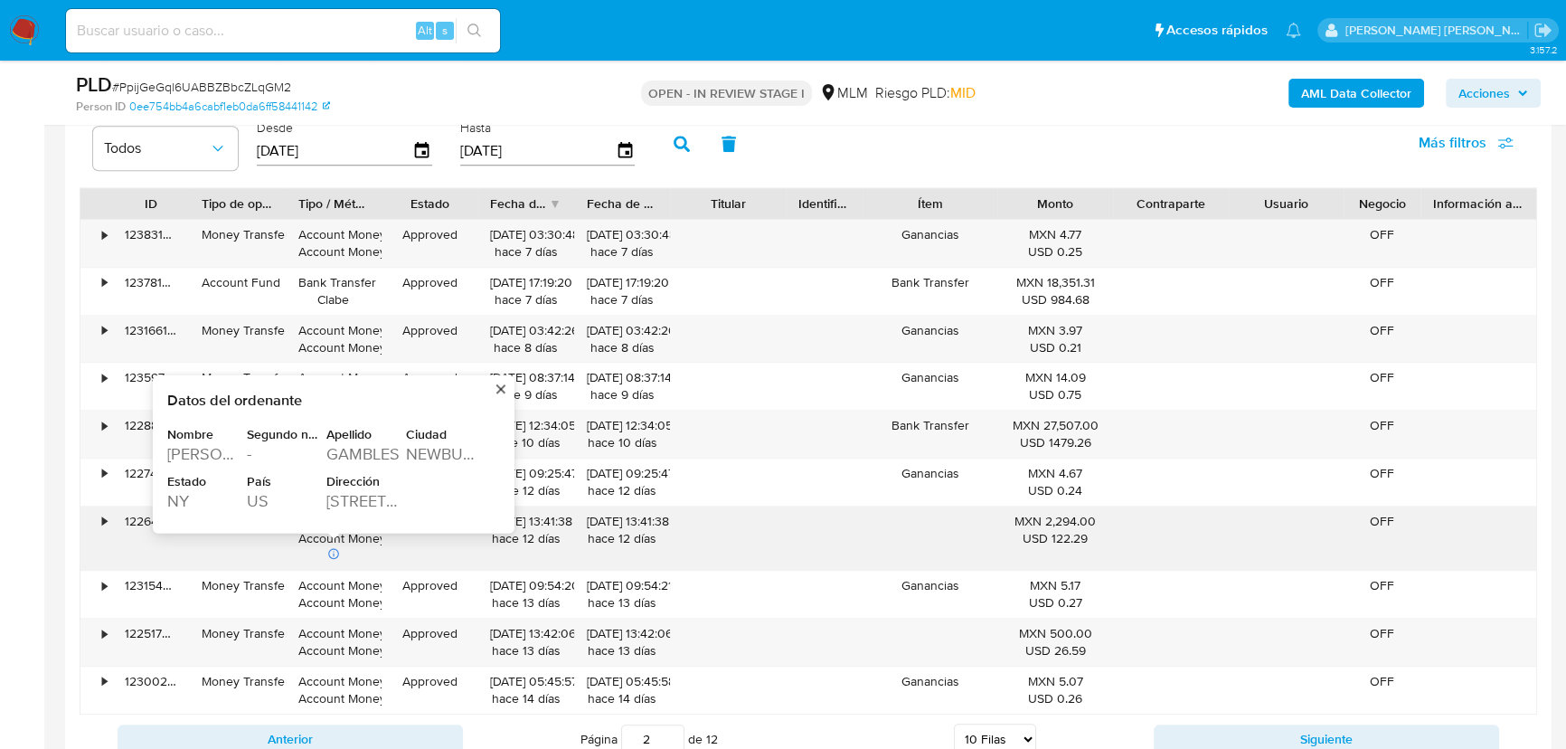
click at [426, 453] on div "NEWBURGH" at bounding box center [444, 454] width 76 height 22
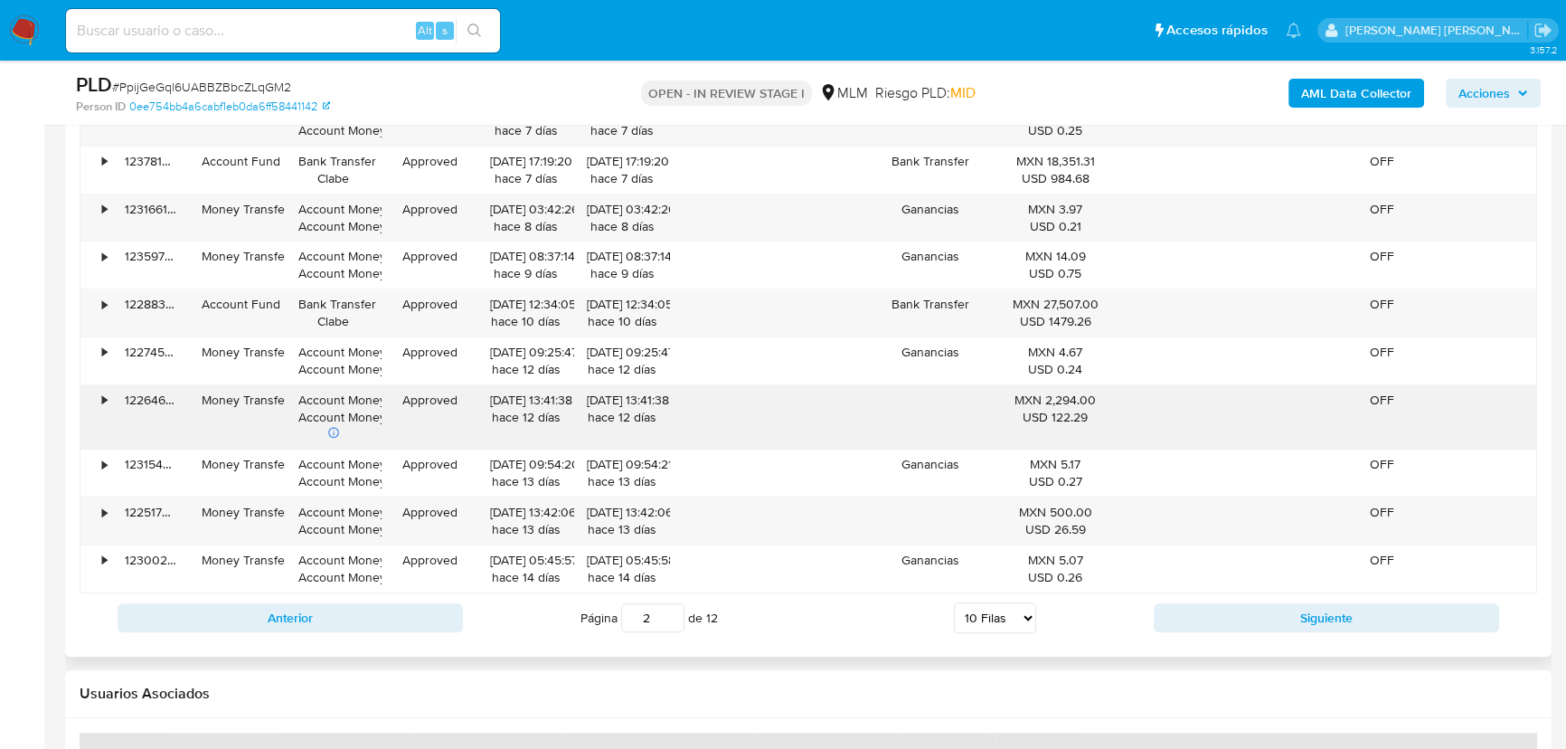
scroll to position [2219, 0]
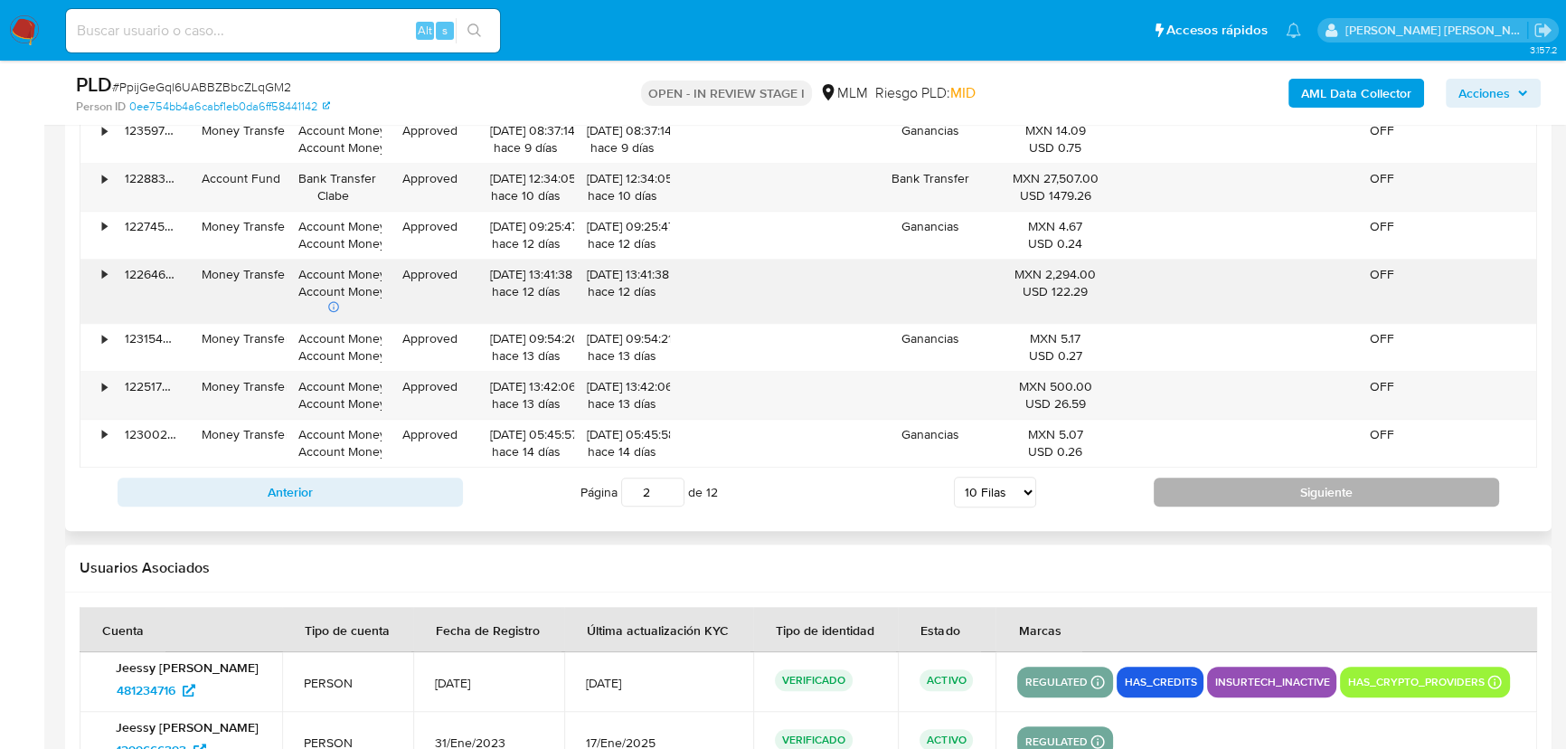
click at [1197, 489] on button "Siguiente" at bounding box center [1326, 492] width 345 height 29
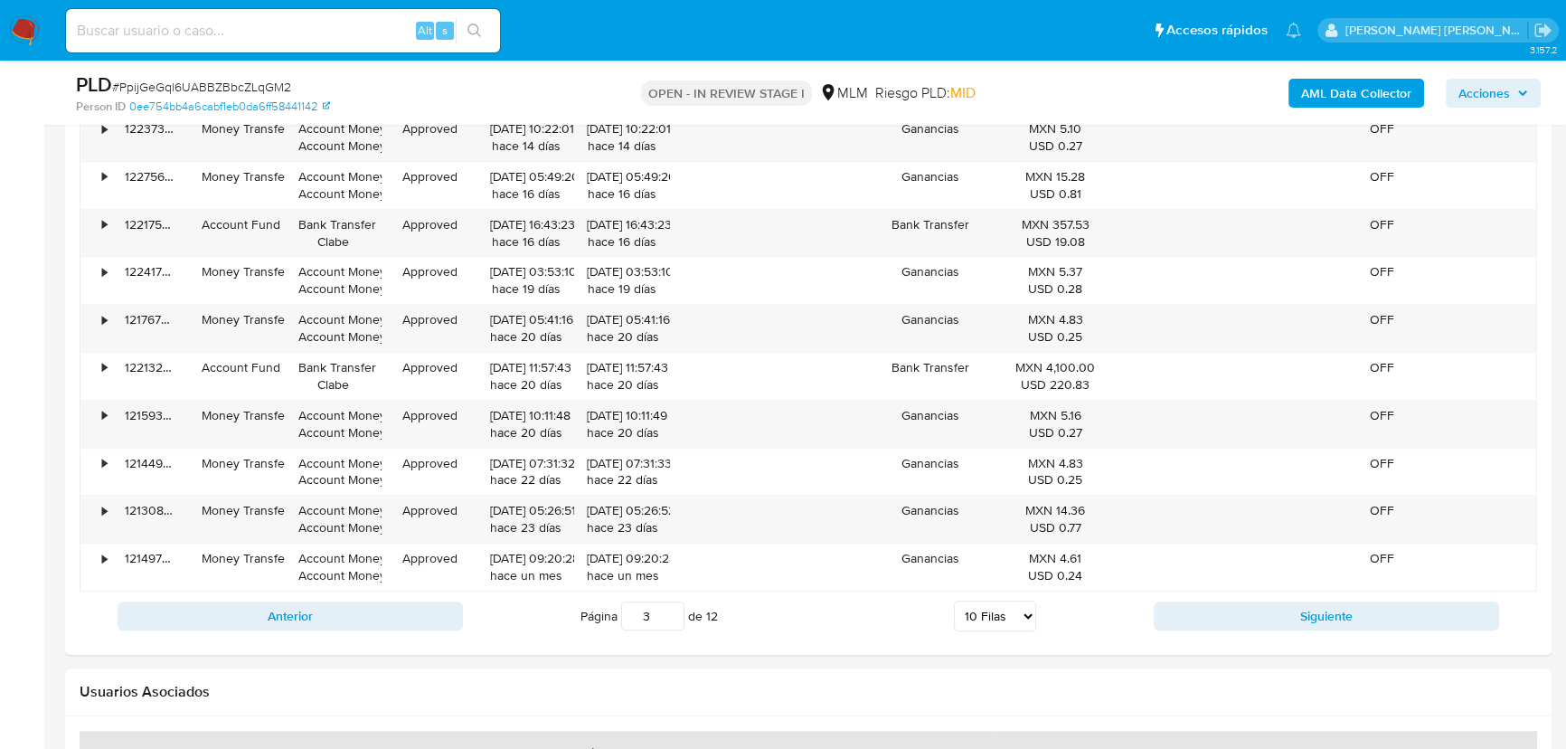
scroll to position [2137, 0]
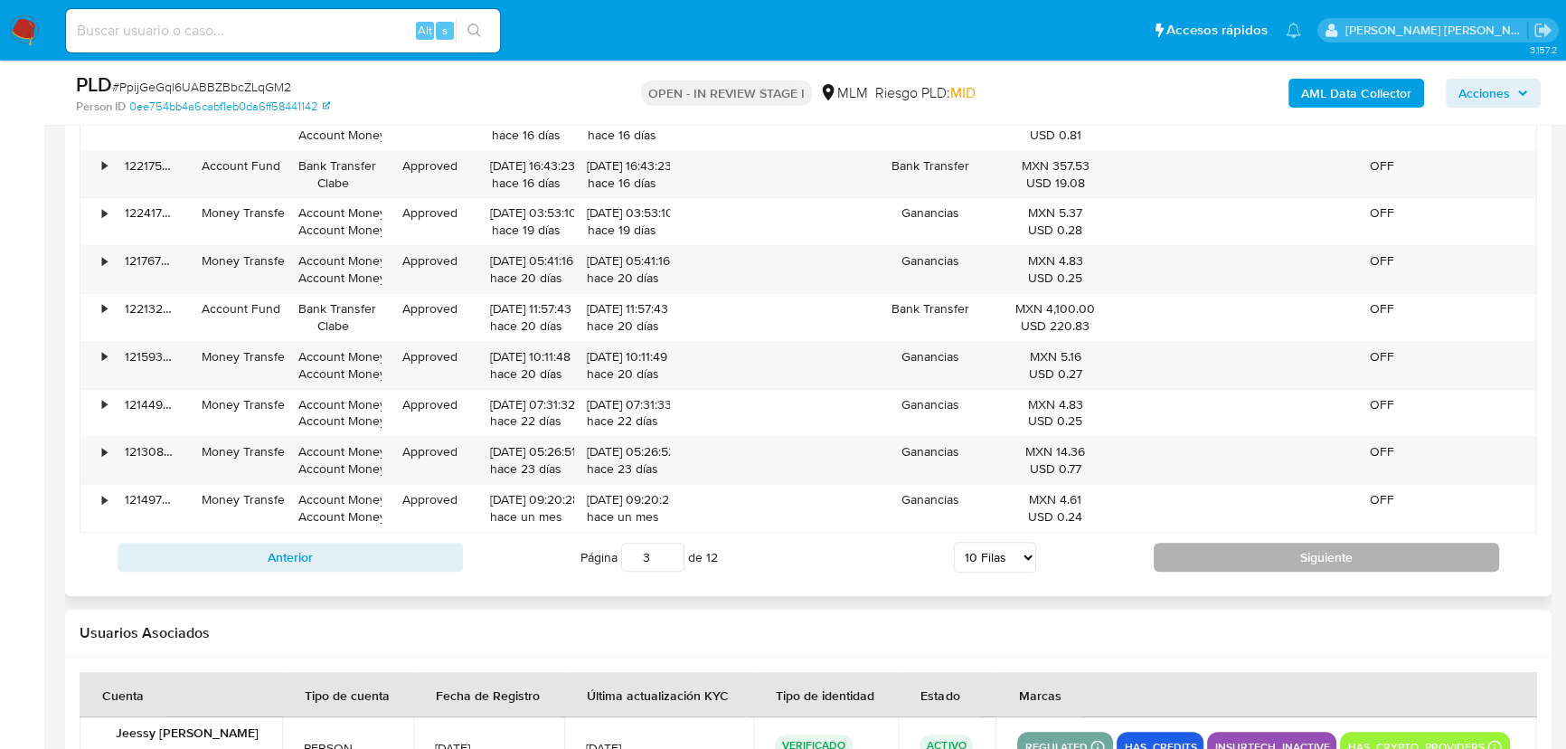
click at [1195, 554] on button "Siguiente" at bounding box center [1326, 557] width 345 height 29
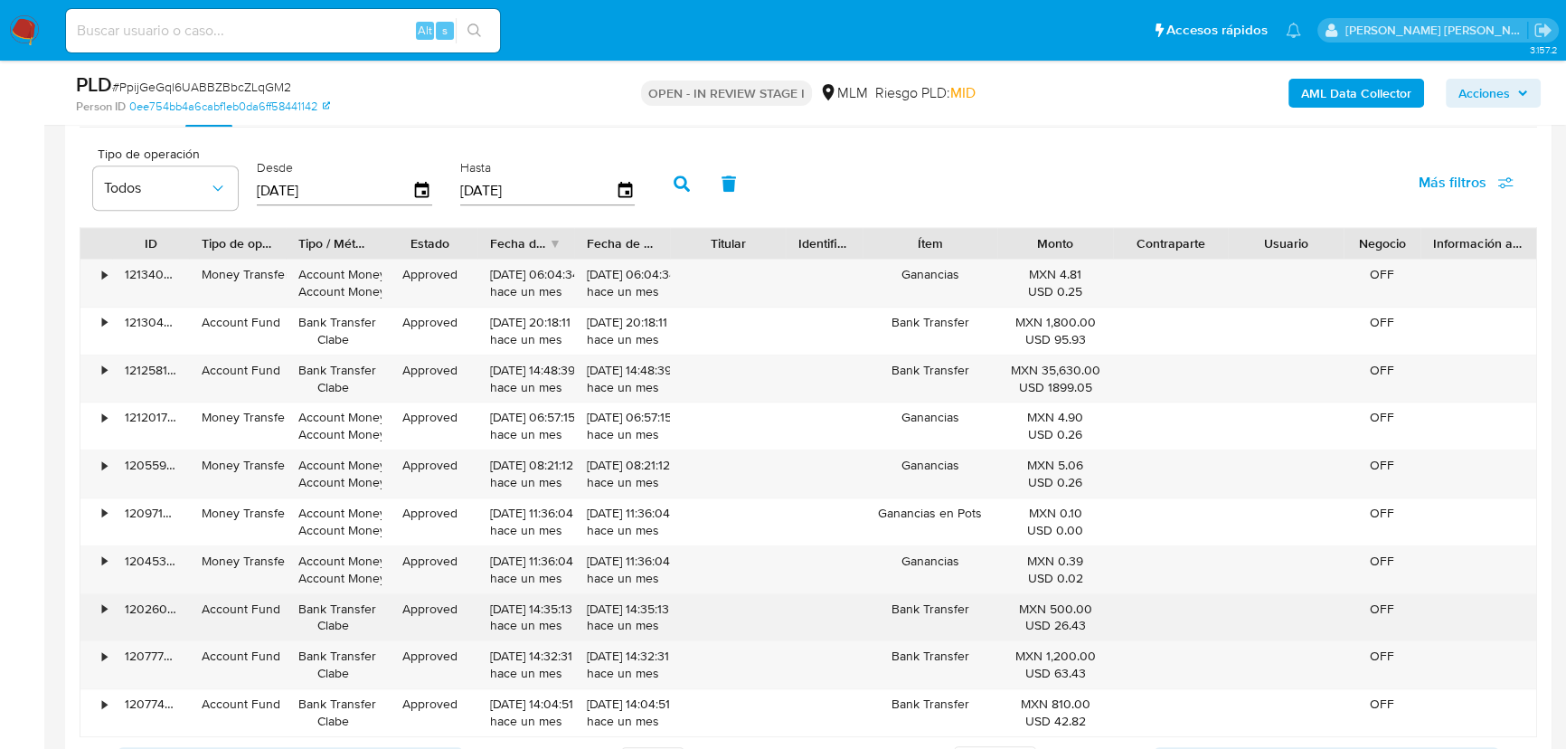
scroll to position [1973, 0]
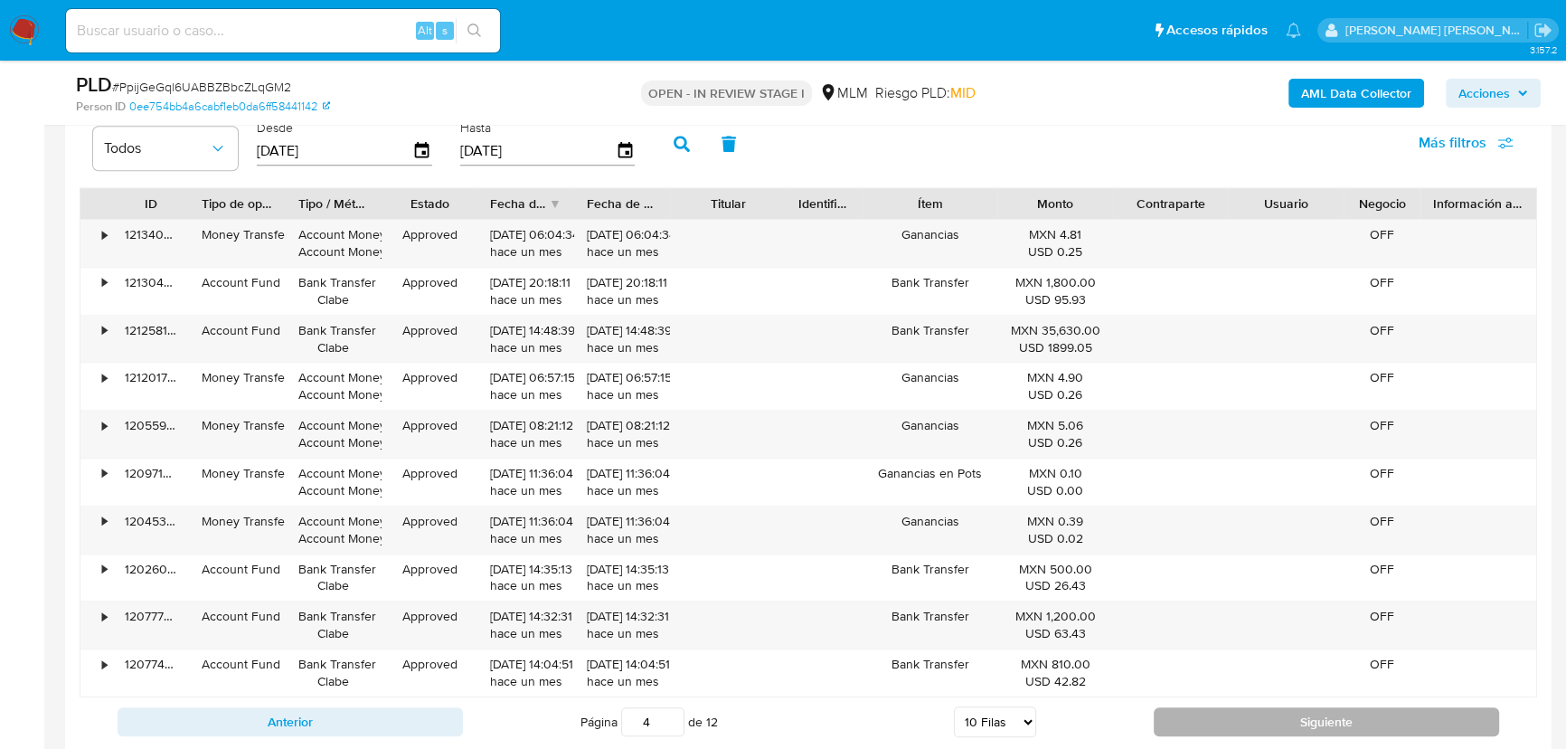
click at [1179, 718] on button "Siguiente" at bounding box center [1326, 721] width 345 height 29
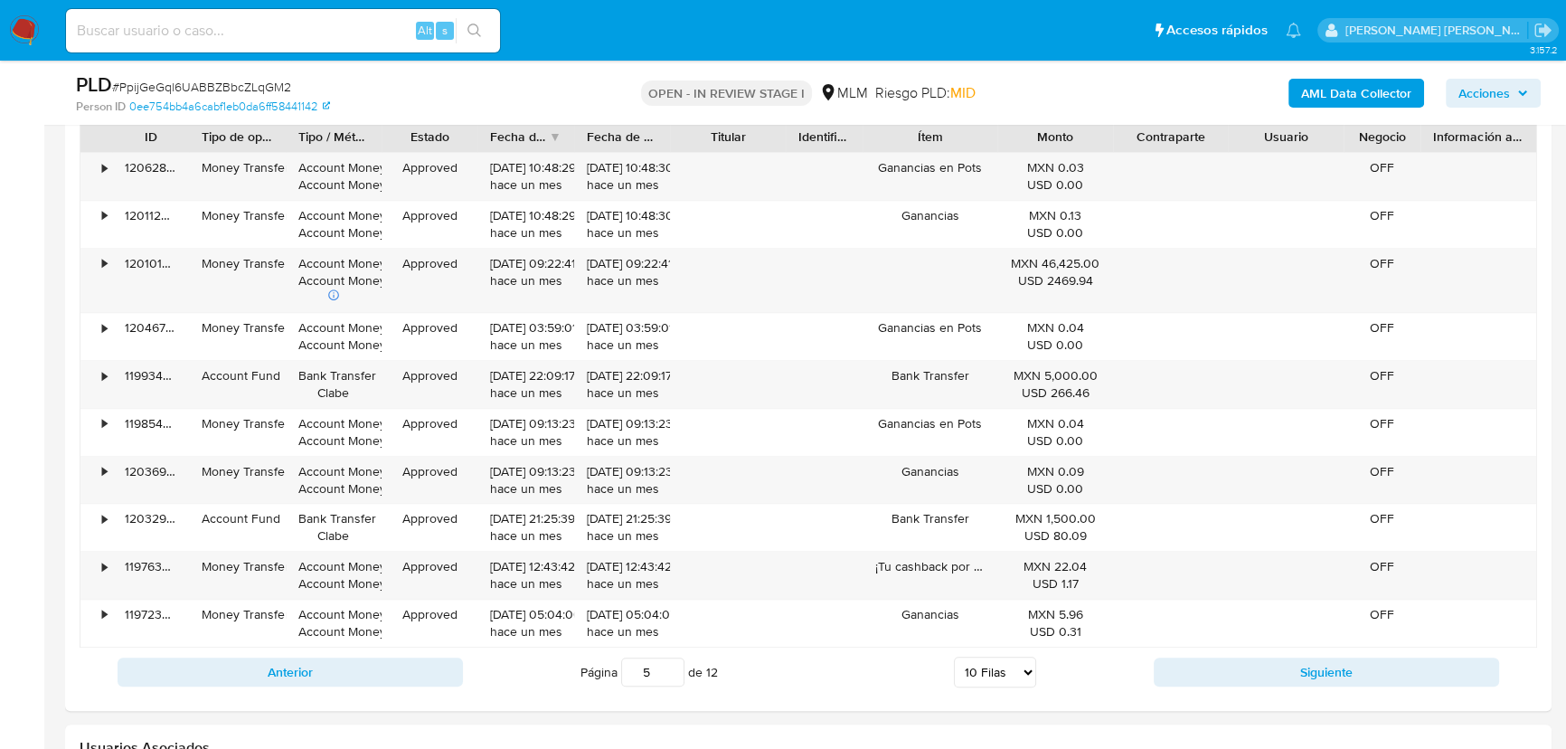
scroll to position [2137, 0]
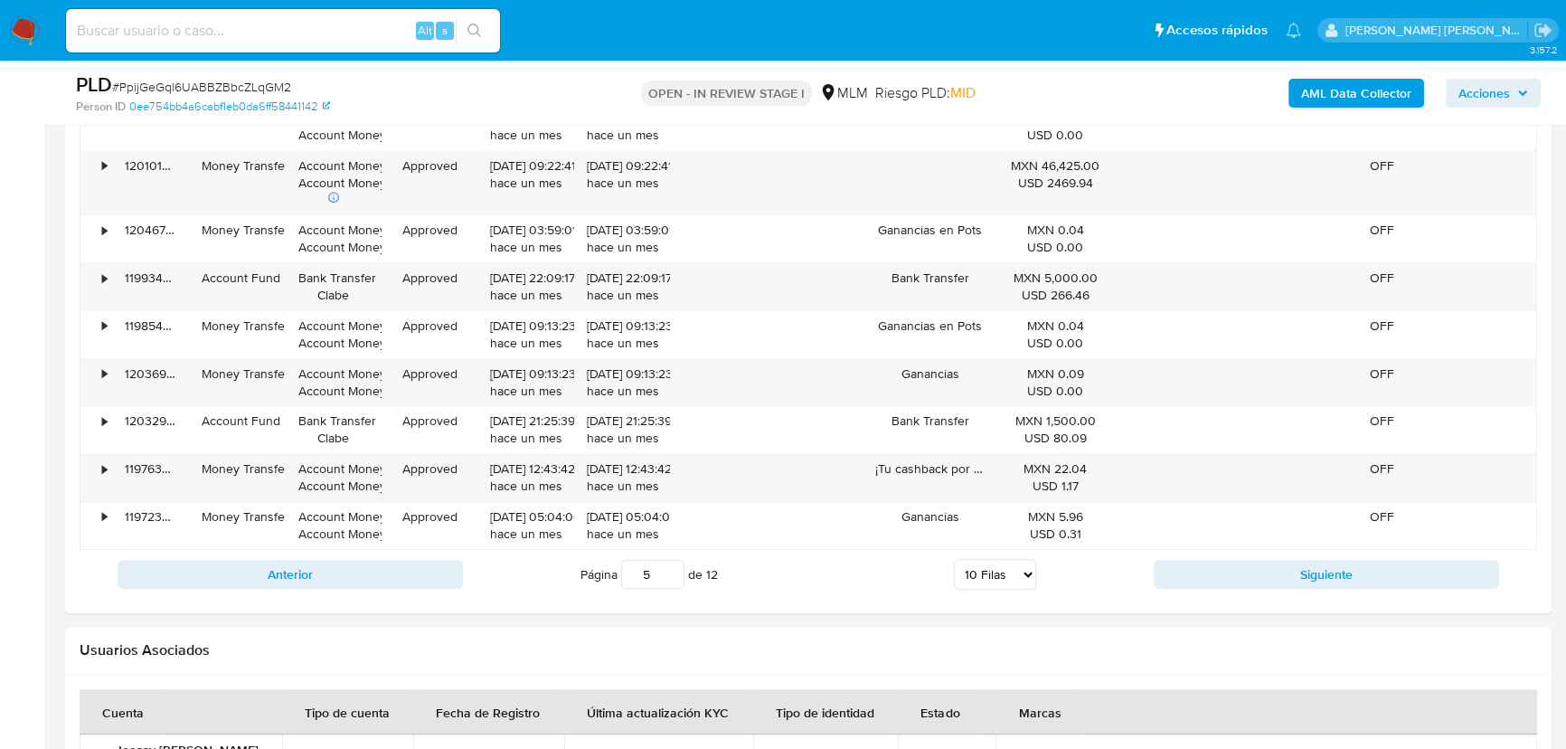
drag, startPoint x: 1165, startPoint y: 564, endPoint x: 1069, endPoint y: 559, distance: 96.0
click at [1167, 564] on button "Siguiente" at bounding box center [1326, 574] width 345 height 29
type input "6"
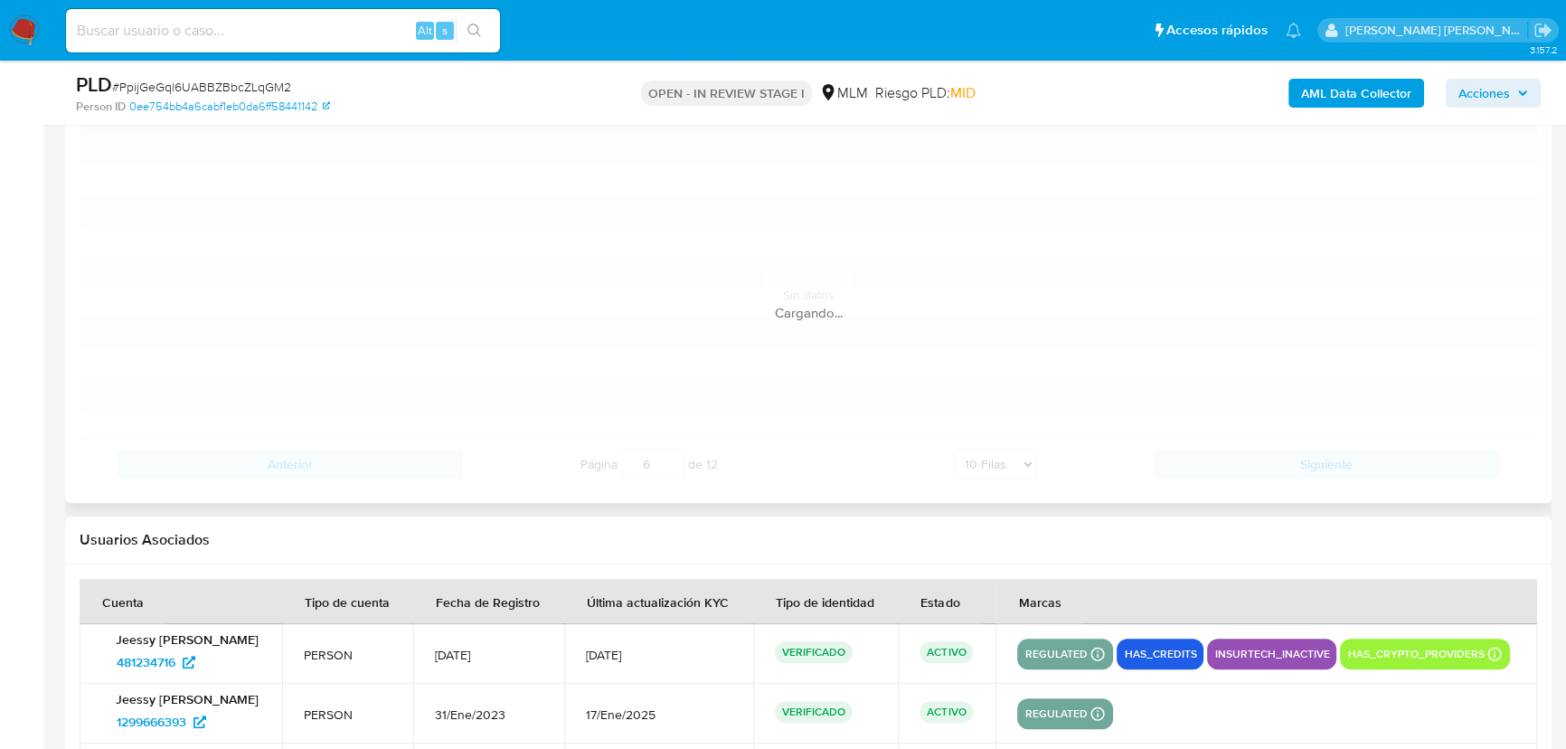
scroll to position [1890, 0]
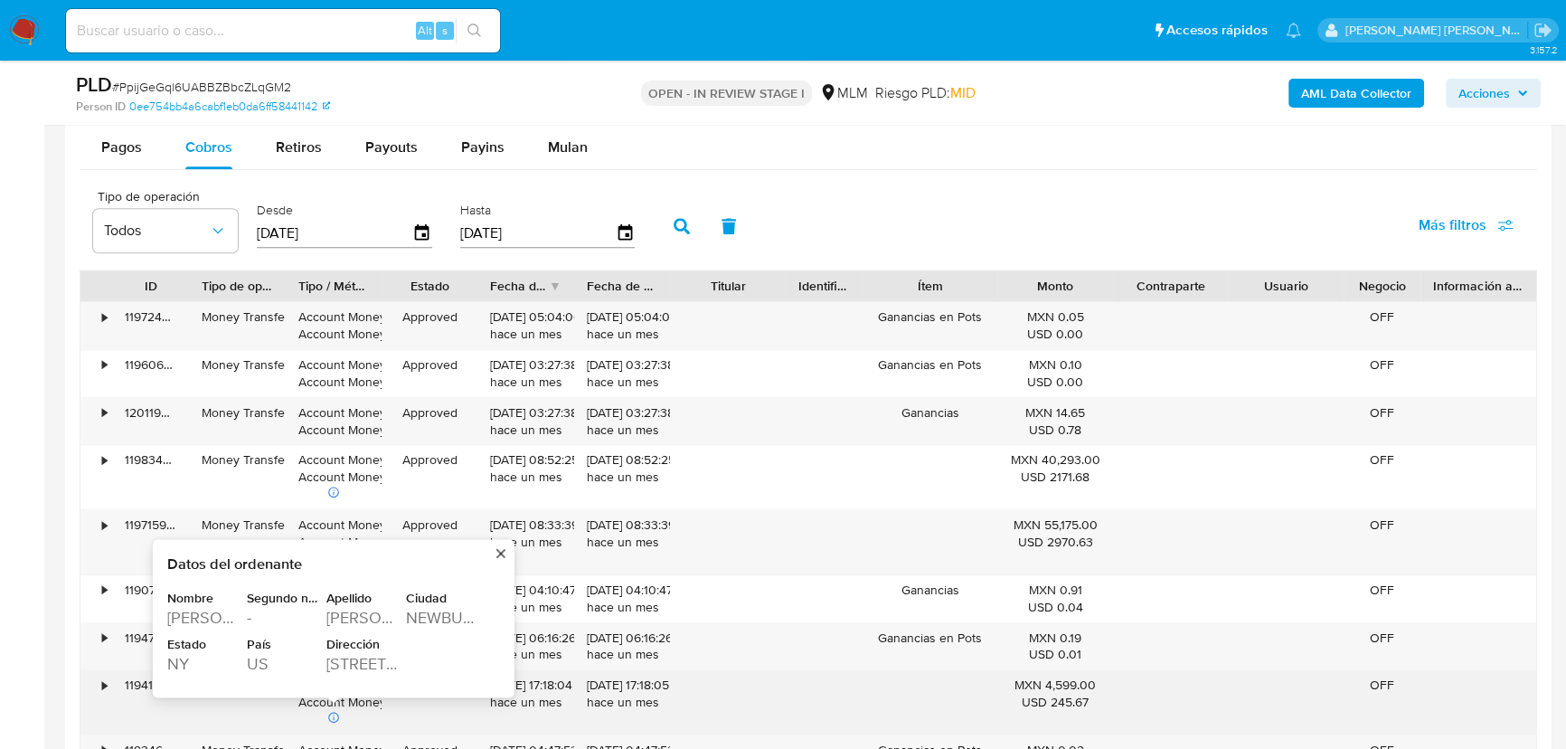
click at [339, 667] on div "601 CORTLAND DR" at bounding box center [364, 664] width 76 height 22
click at [340, 668] on div "601 CORTLAND DR" at bounding box center [364, 664] width 76 height 22
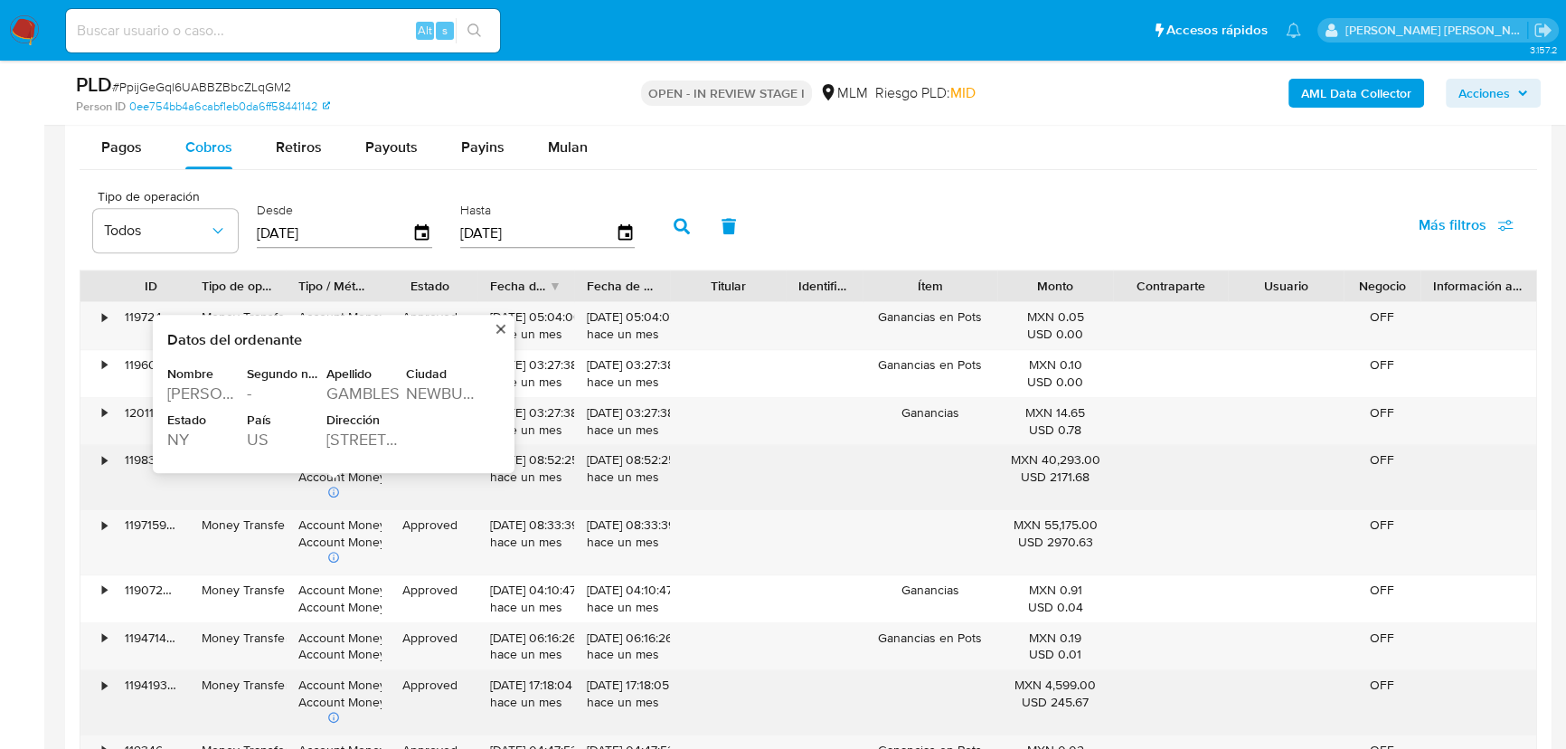
click at [353, 442] on div "601 CORTLAND DR" at bounding box center [364, 440] width 76 height 22
click at [335, 449] on div "601 CORTLAND DR" at bounding box center [364, 440] width 76 height 22
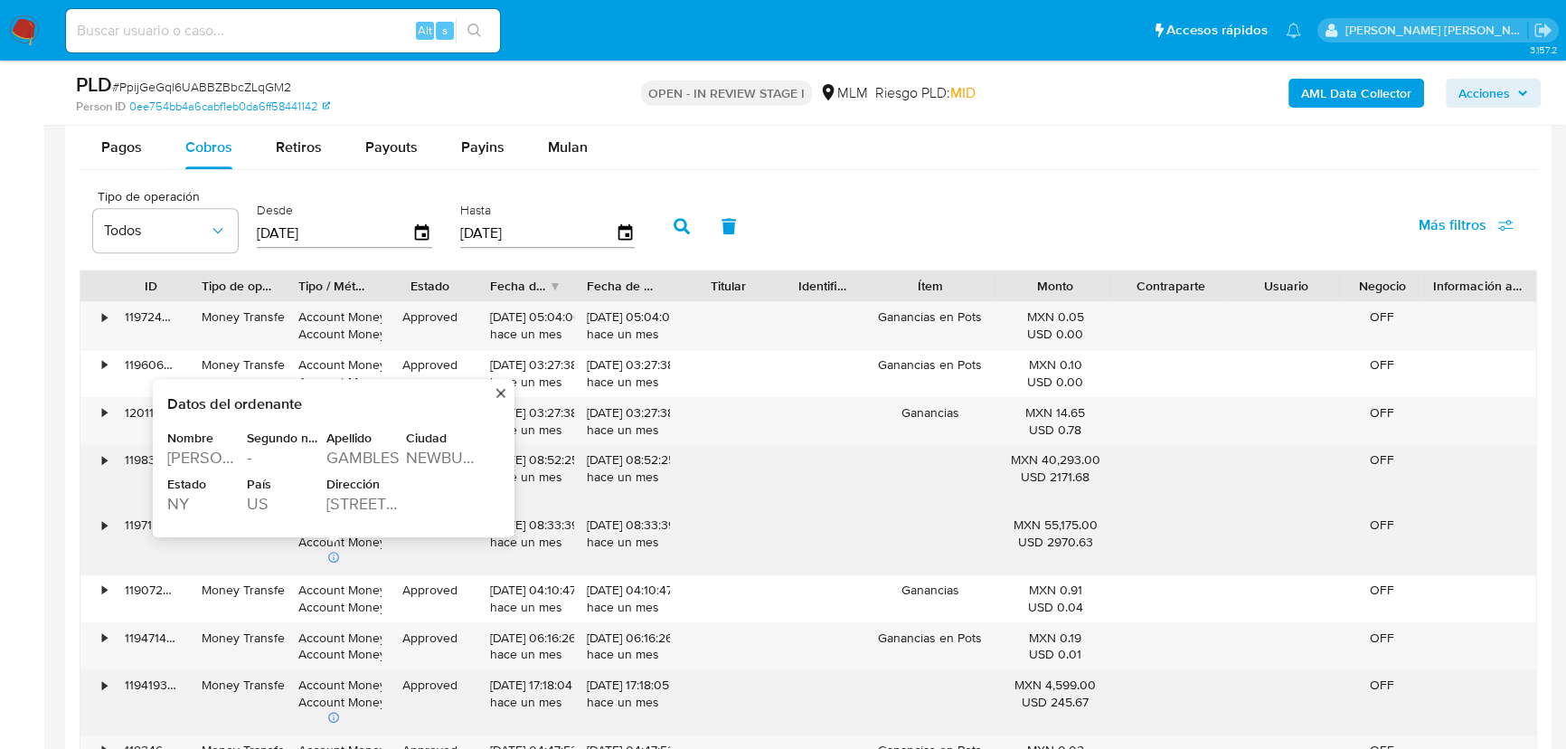
click at [358, 507] on div "601 CORTLAND DR" at bounding box center [364, 504] width 76 height 22
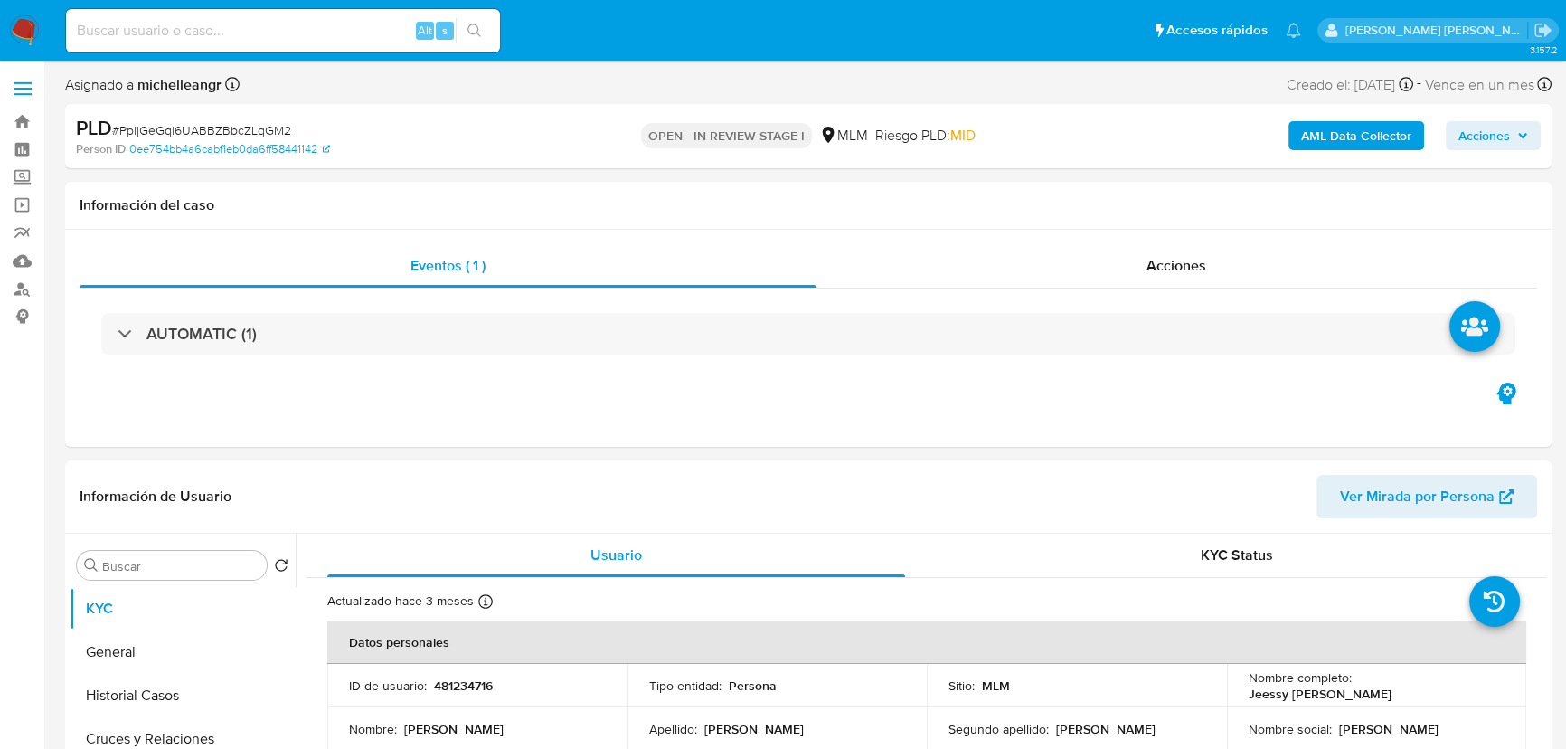
select select "10"
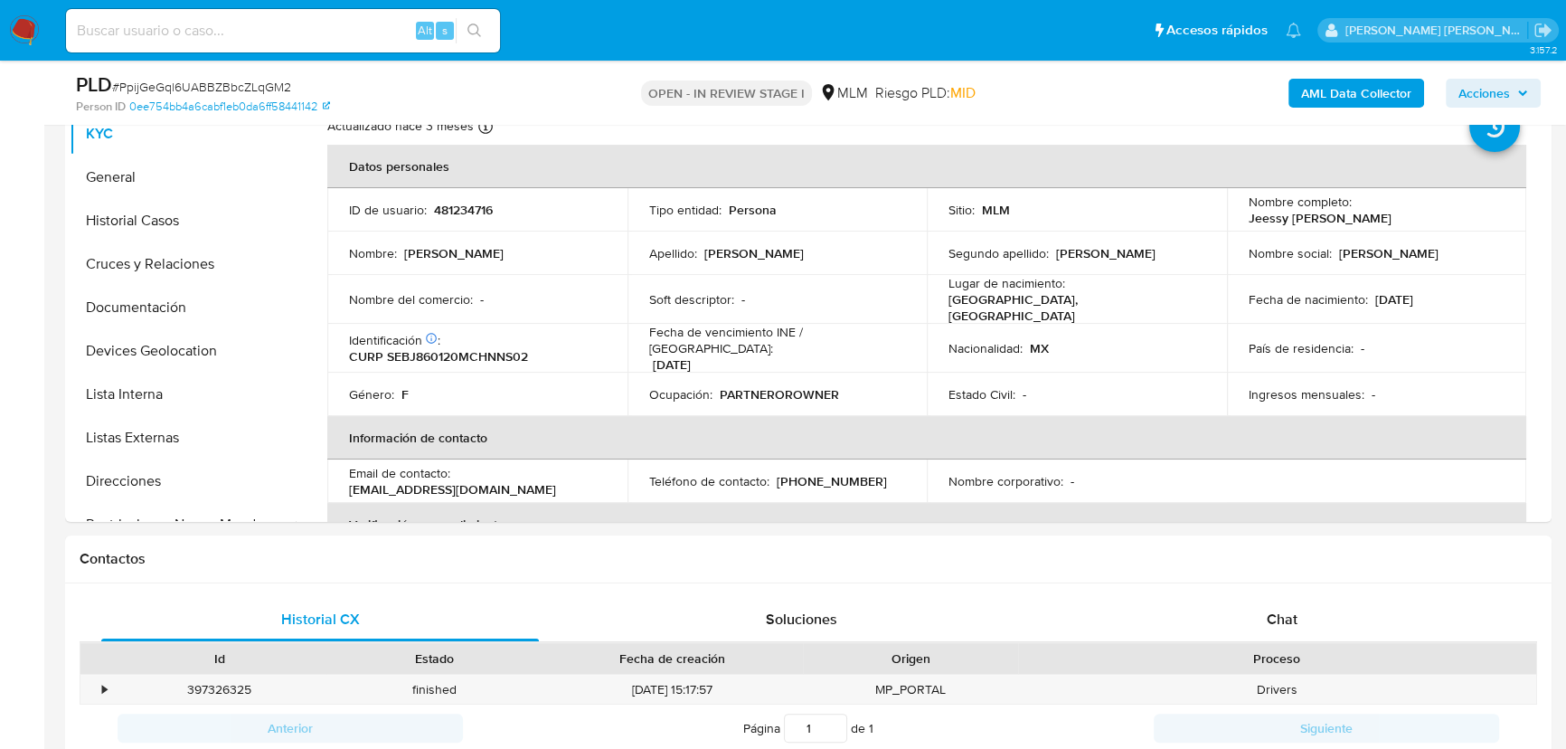
scroll to position [740, 0]
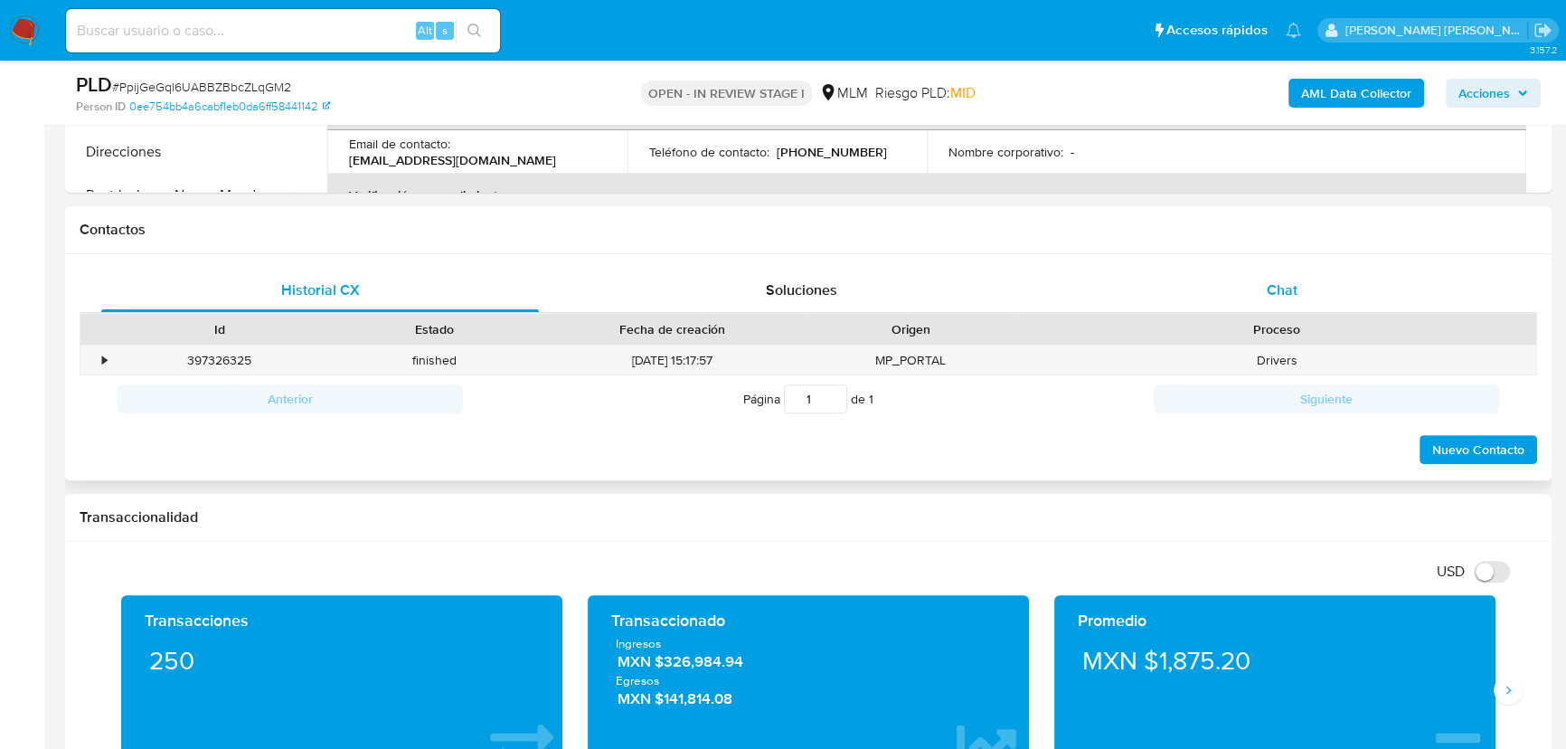
click at [1293, 287] on span "Chat" at bounding box center [1282, 289] width 31 height 21
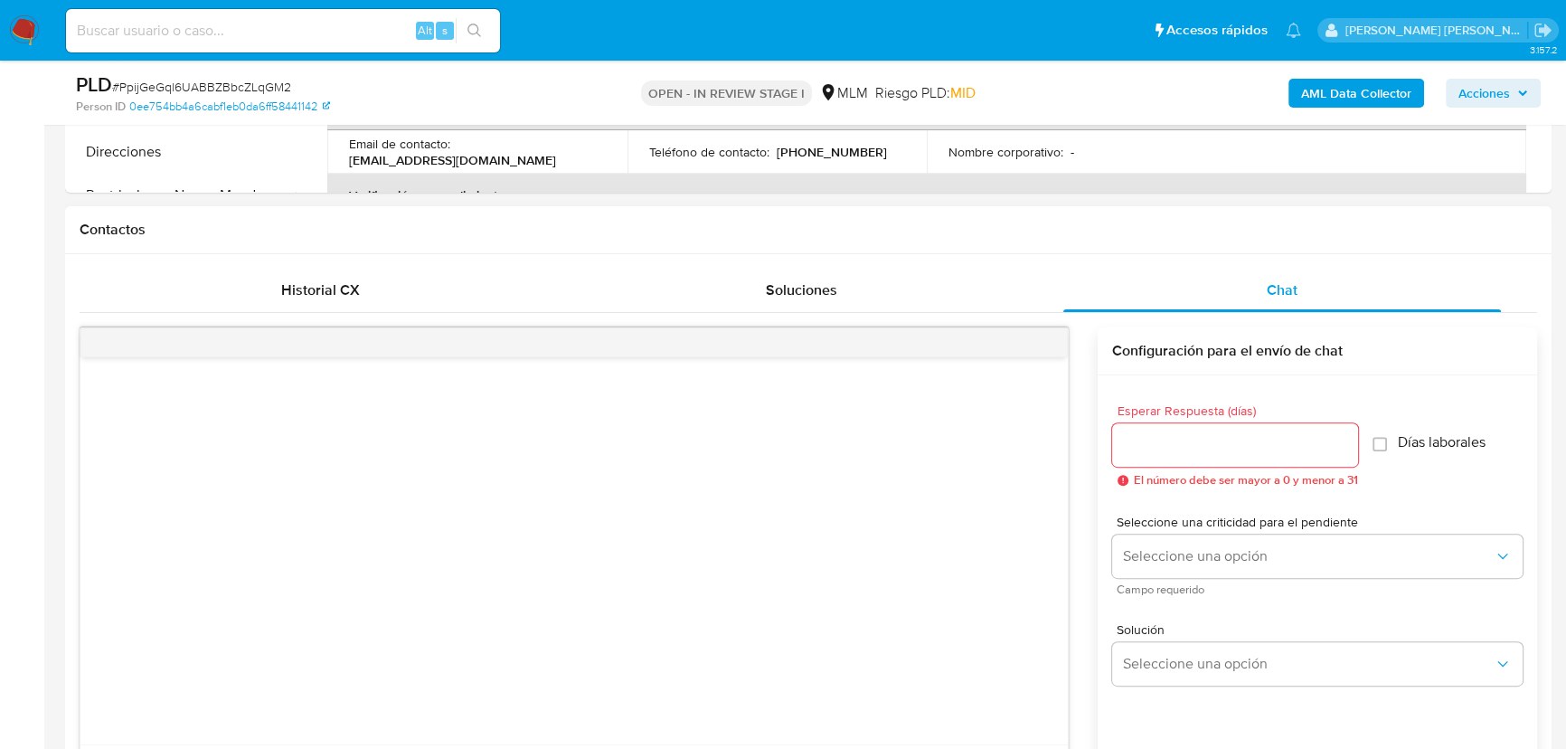
click at [303, 683] on div at bounding box center [574, 550] width 988 height 387
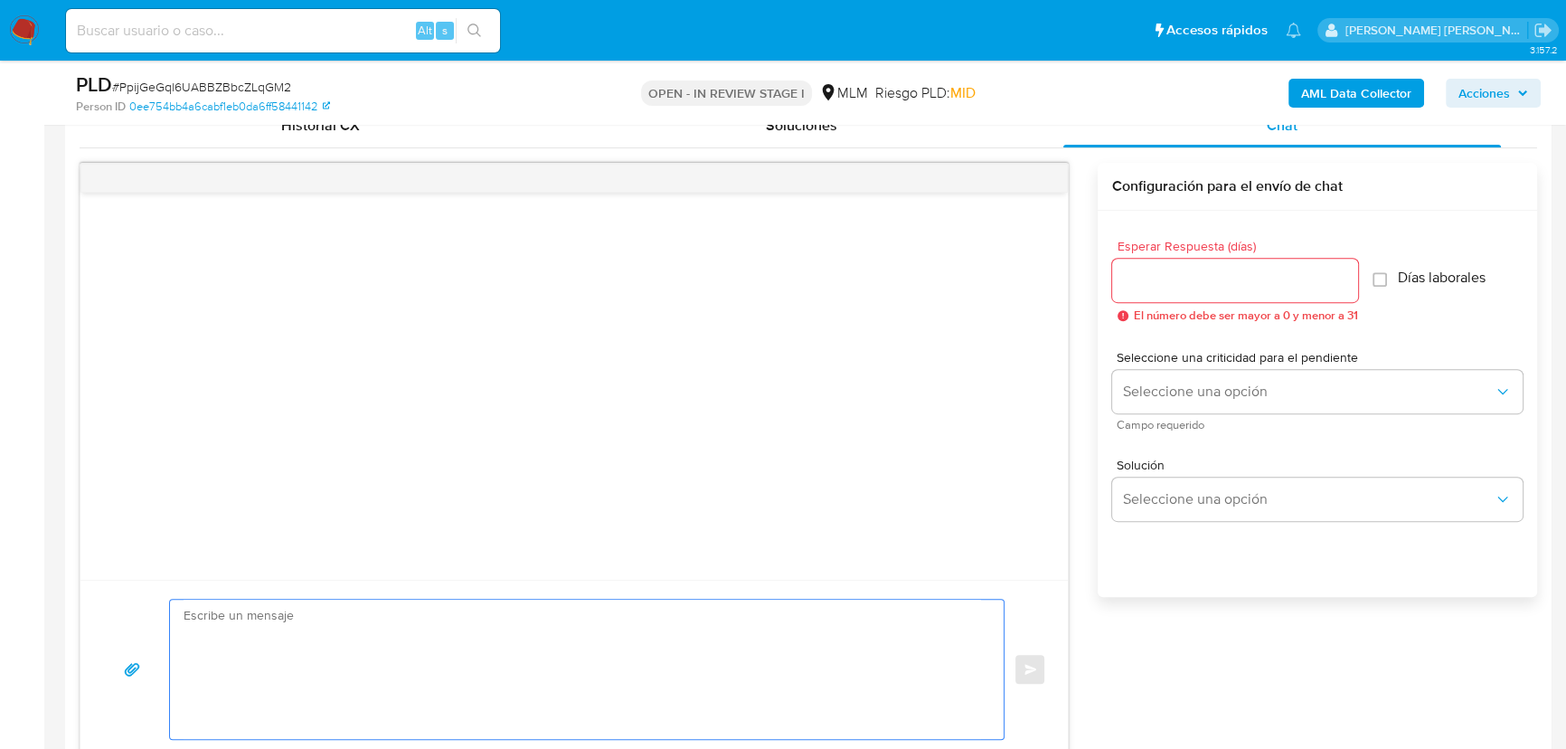
click at [266, 648] on textarea at bounding box center [583, 669] width 798 height 139
paste textarea "Estimado Marco Antonio, Te comunicamos que se ha identificado un cambio en el u…"
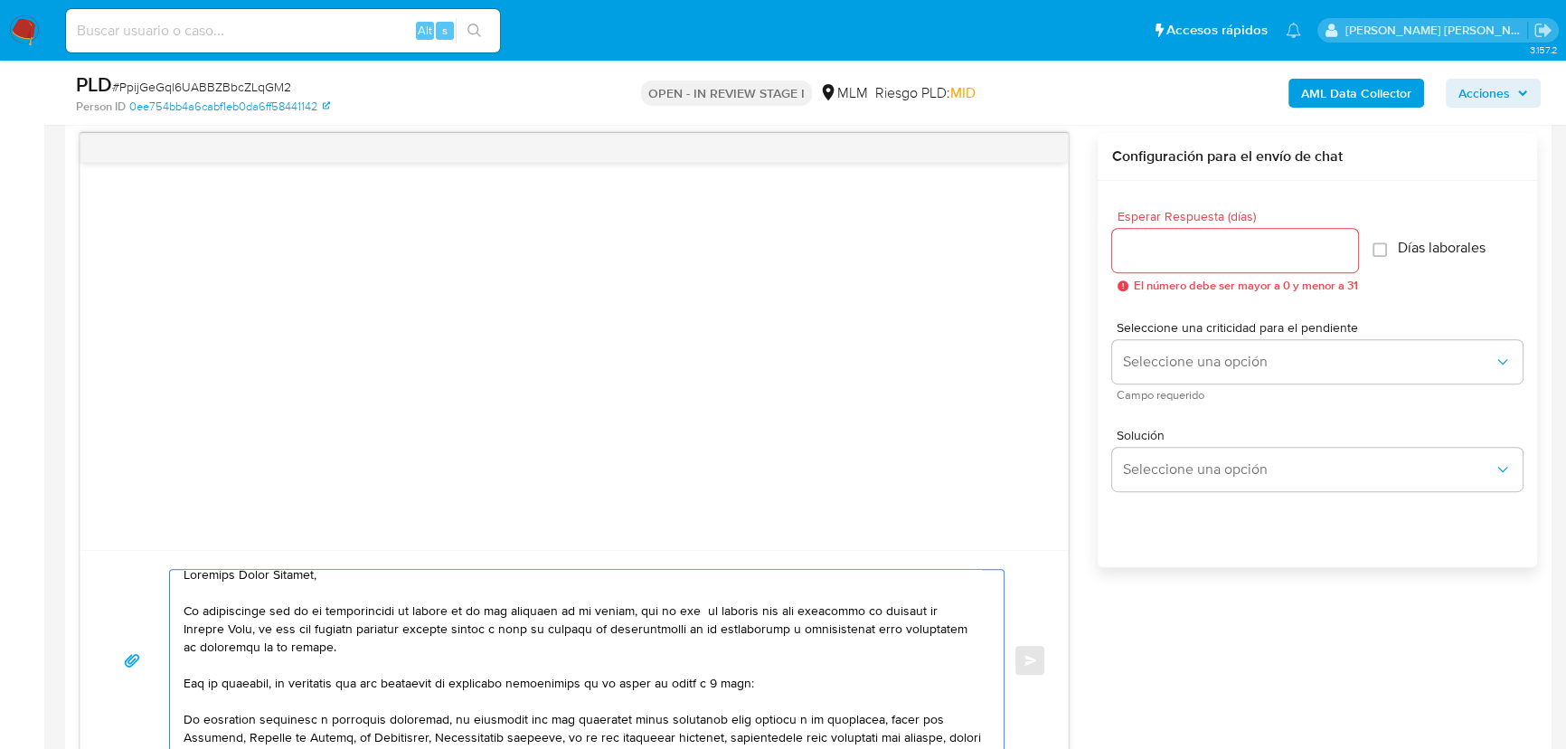
scroll to position [0, 0]
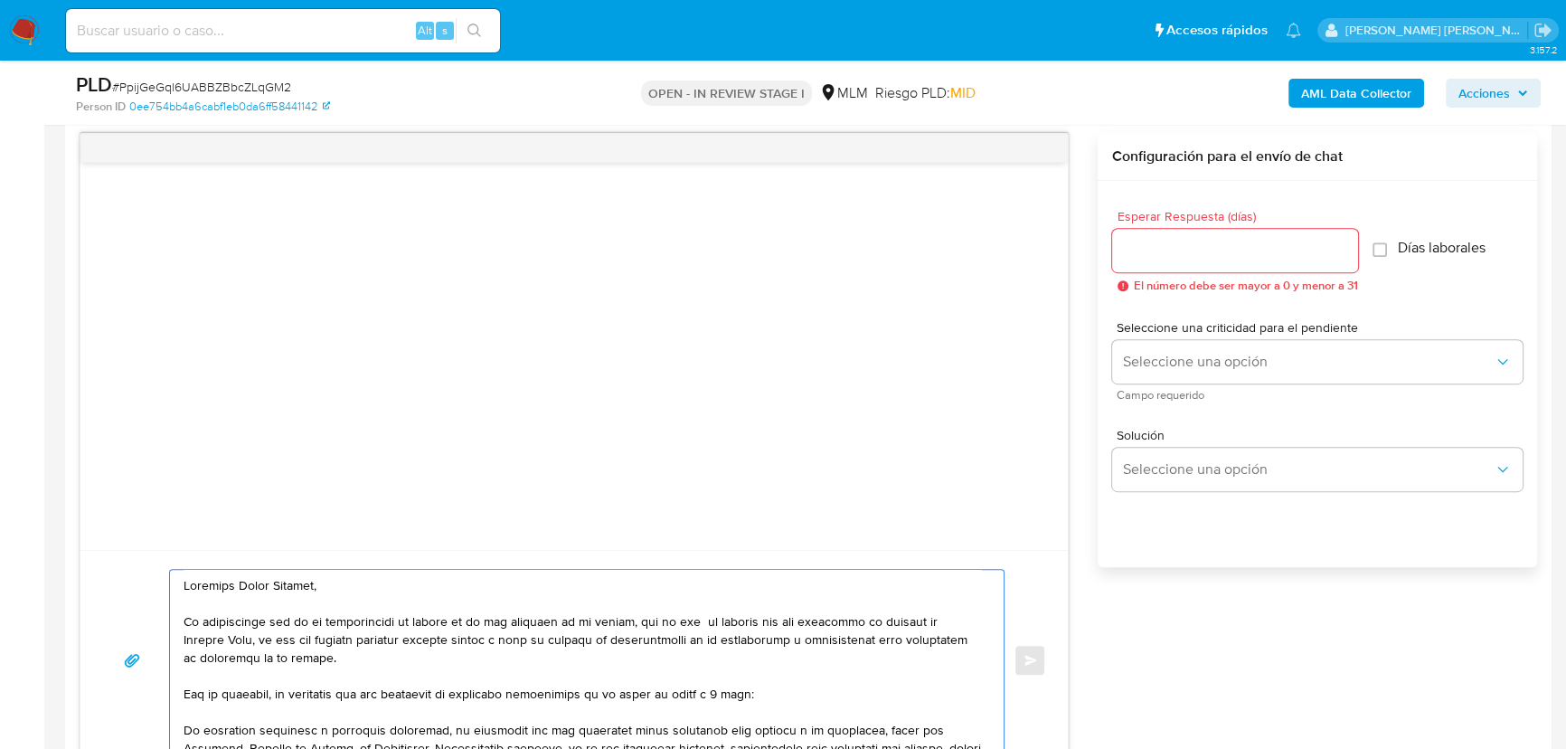
click at [191, 590] on textarea at bounding box center [583, 660] width 798 height 181
click at [190, 588] on textarea at bounding box center [583, 660] width 798 height 181
click at [186, 587] on textarea at bounding box center [583, 660] width 798 height 181
click at [233, 585] on textarea at bounding box center [583, 660] width 798 height 181
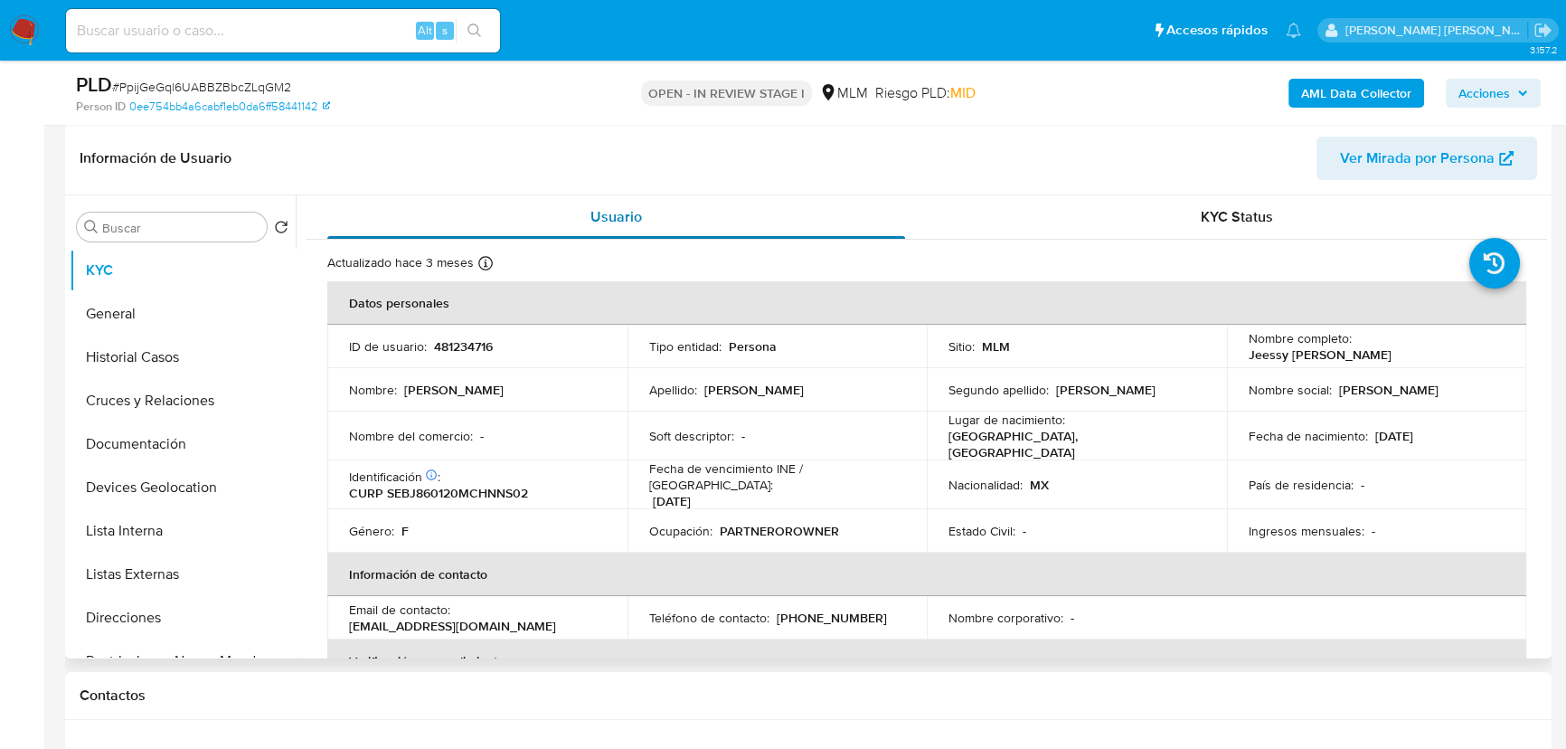
scroll to position [112, 0]
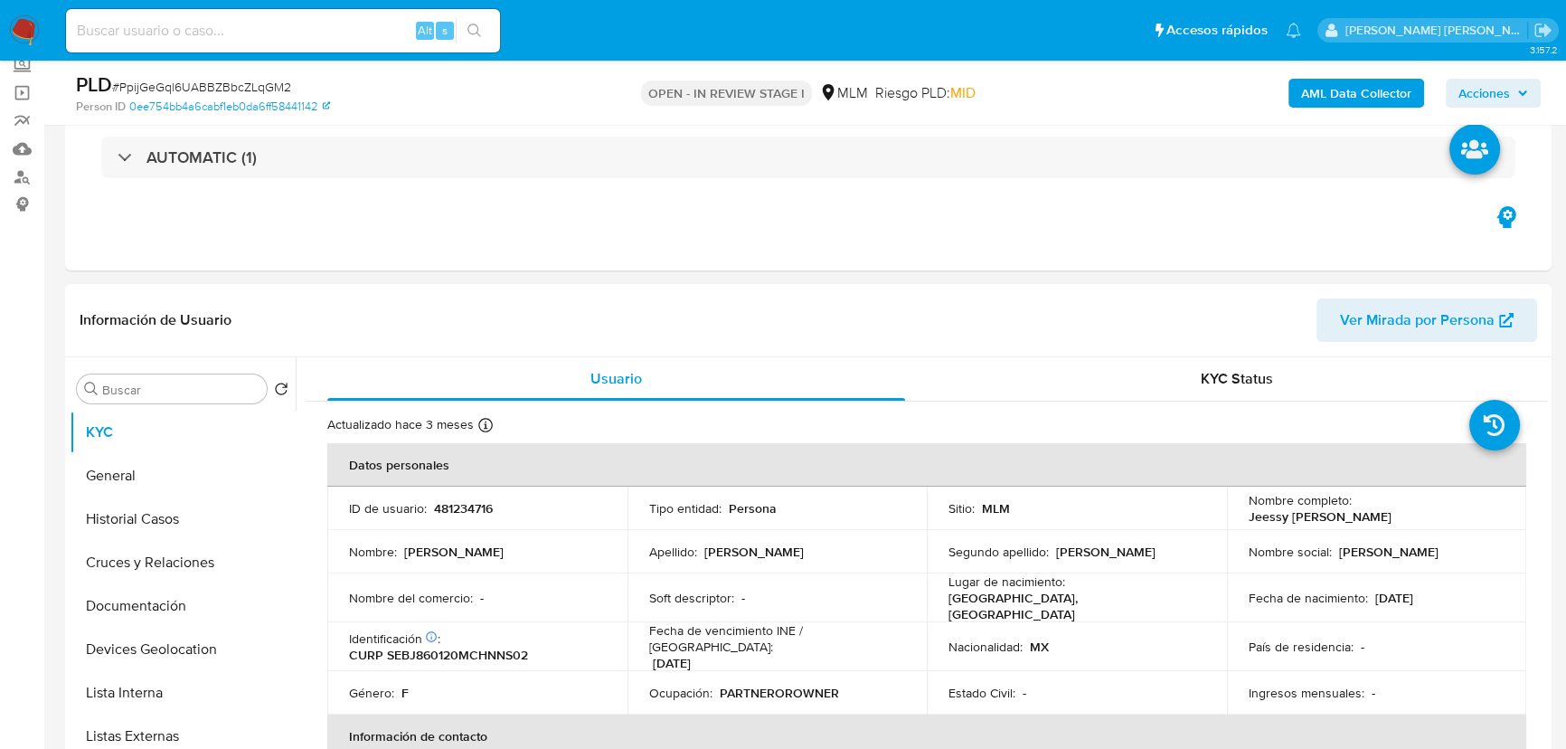
drag, startPoint x: 409, startPoint y: 554, endPoint x: 535, endPoint y: 552, distance: 125.7
click at [535, 552] on div "Nombre : Jeessy Margarita" at bounding box center [477, 552] width 257 height 16
copy p "[PERSON_NAME]"
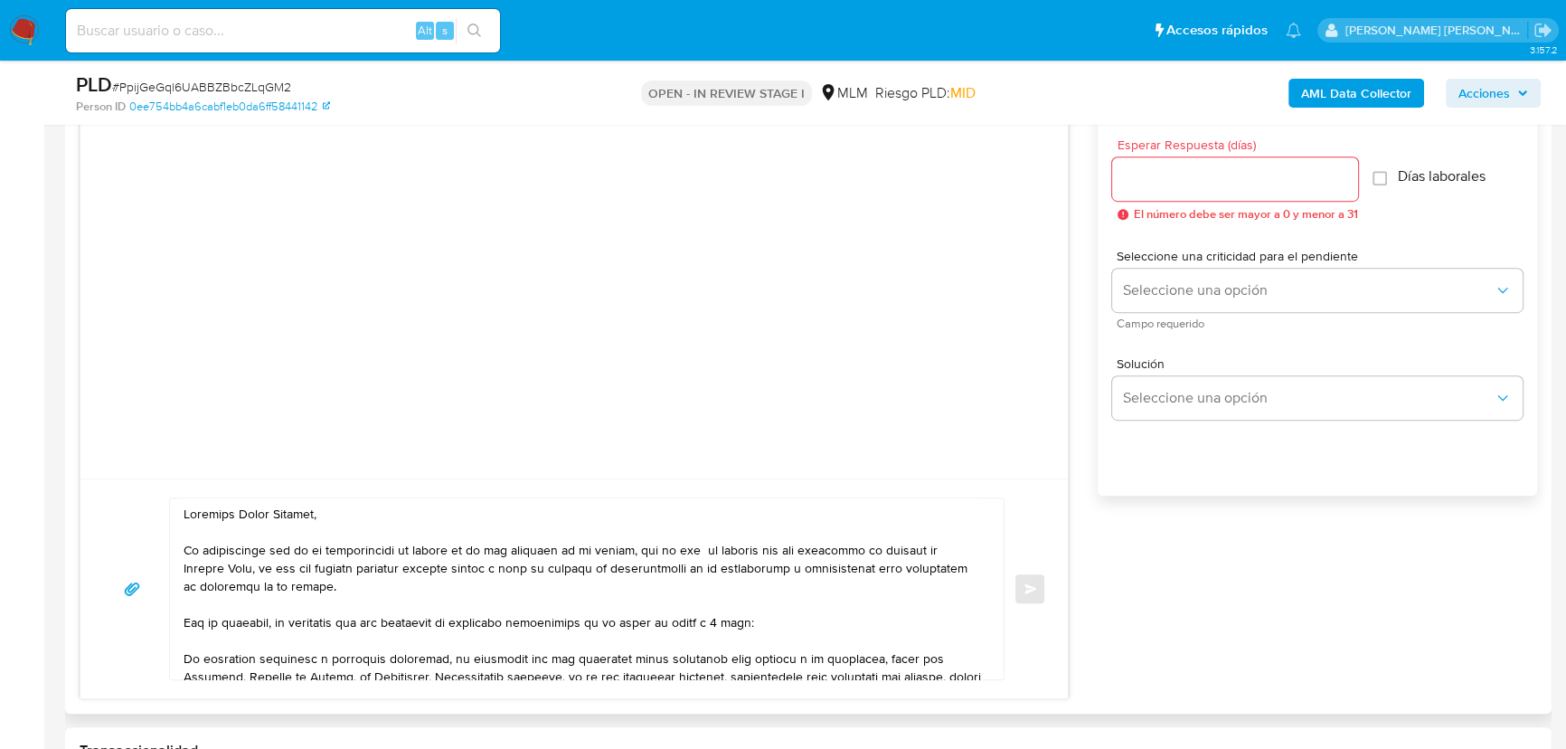
scroll to position [1099, 0]
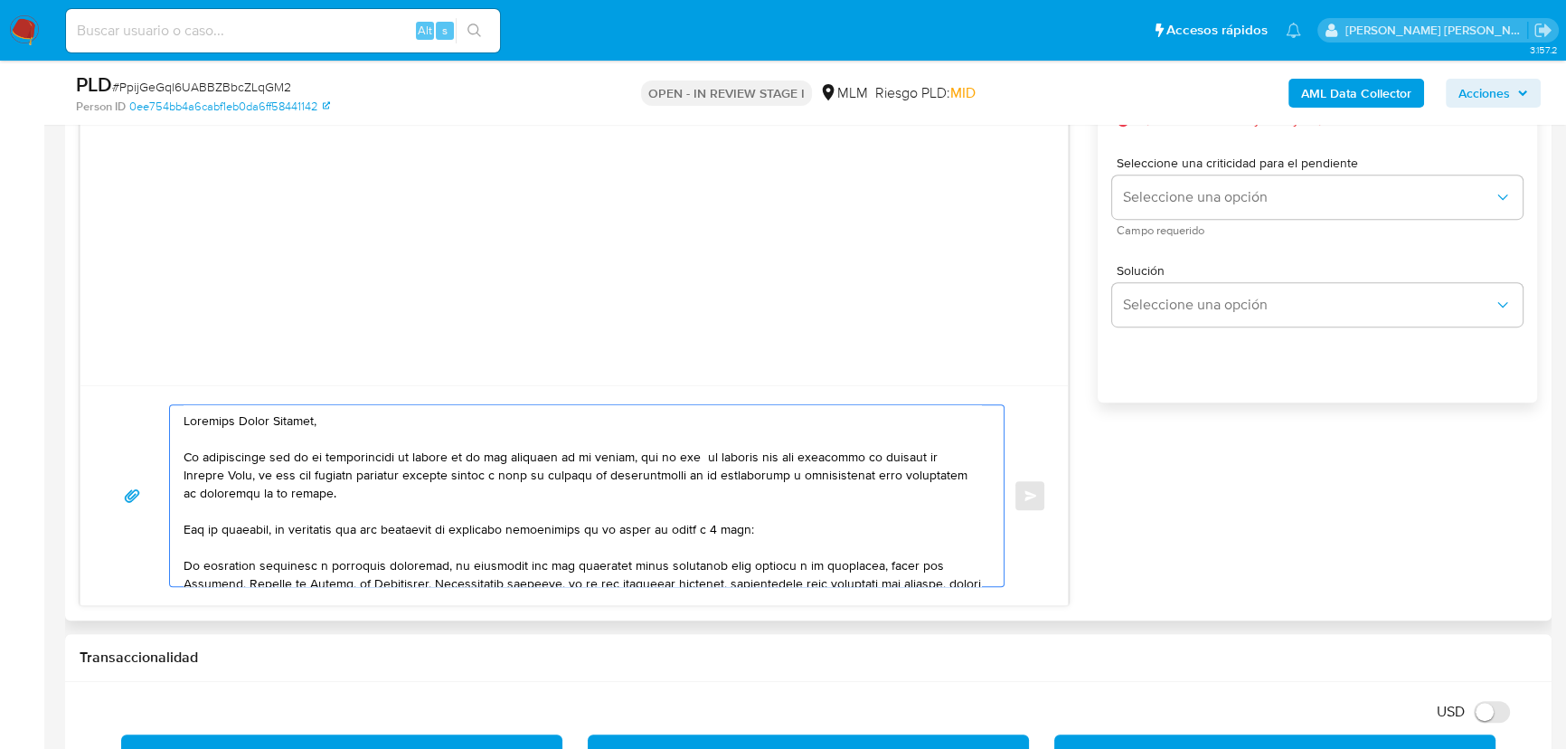
drag, startPoint x: 277, startPoint y: 424, endPoint x: 237, endPoint y: 420, distance: 40.1
click at [237, 420] on textarea at bounding box center [583, 495] width 798 height 181
paste textarea "[PERSON_NAME]"
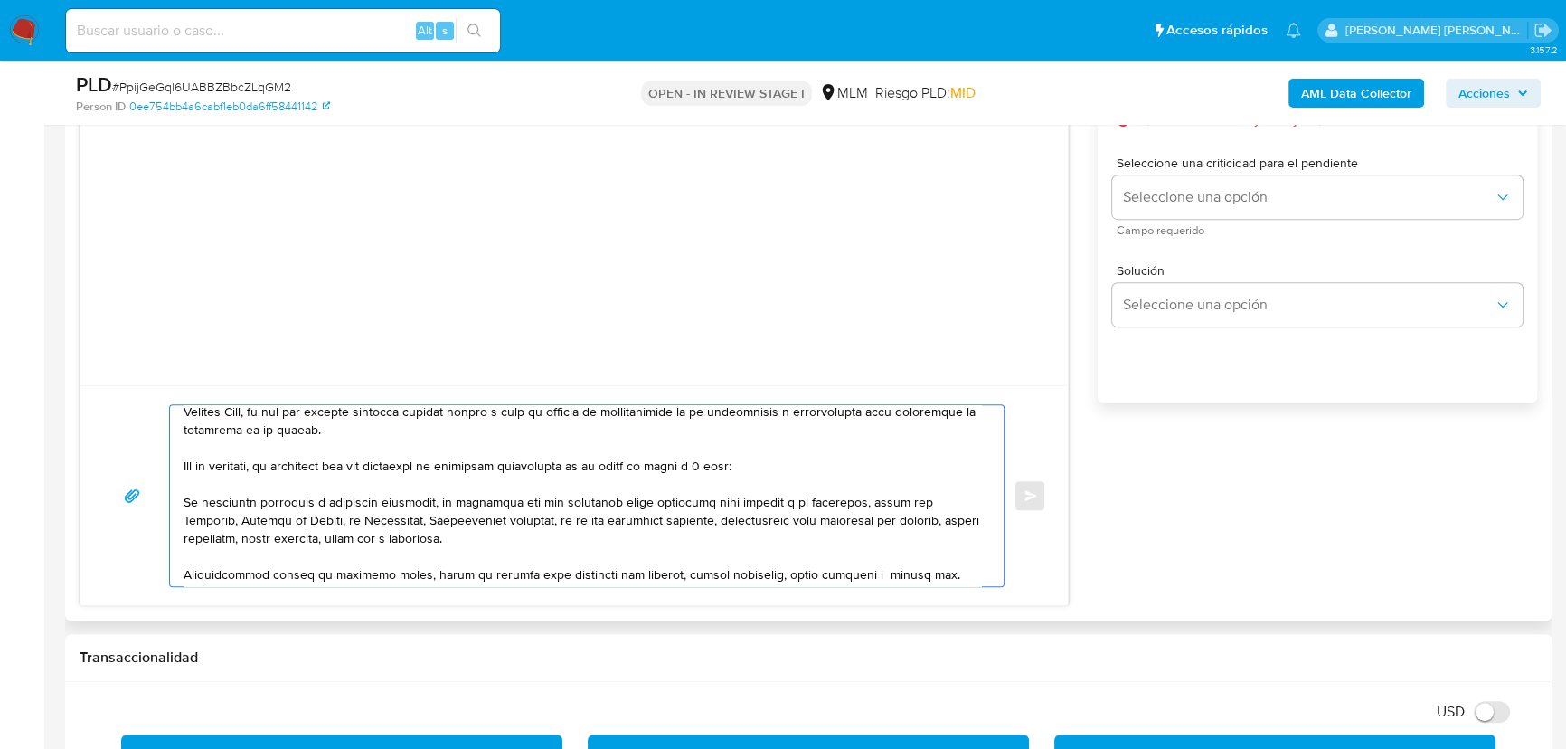
scroll to position [164, 0]
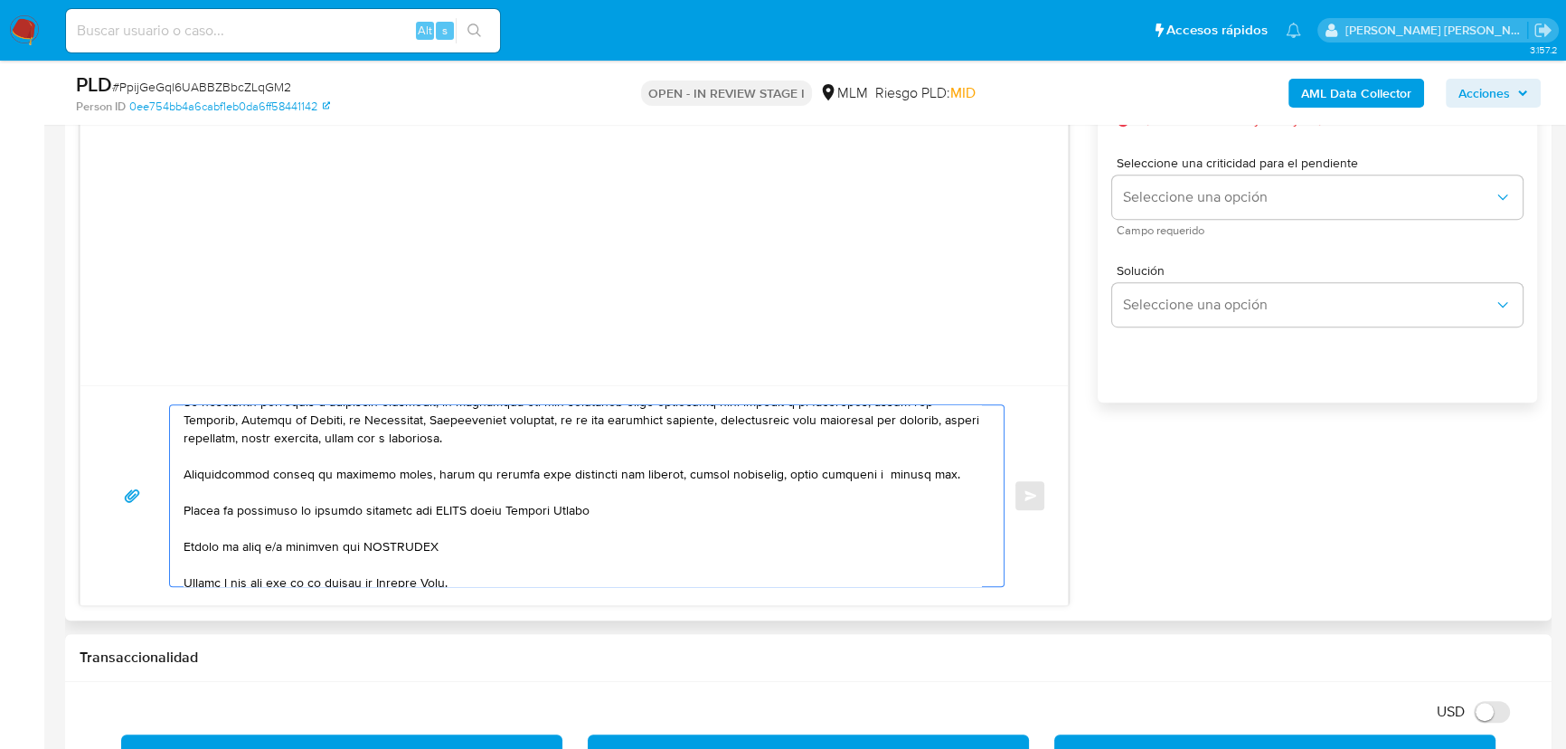
drag, startPoint x: 379, startPoint y: 473, endPoint x: 697, endPoint y: 468, distance: 318.4
click at [959, 479] on textarea at bounding box center [583, 495] width 798 height 181
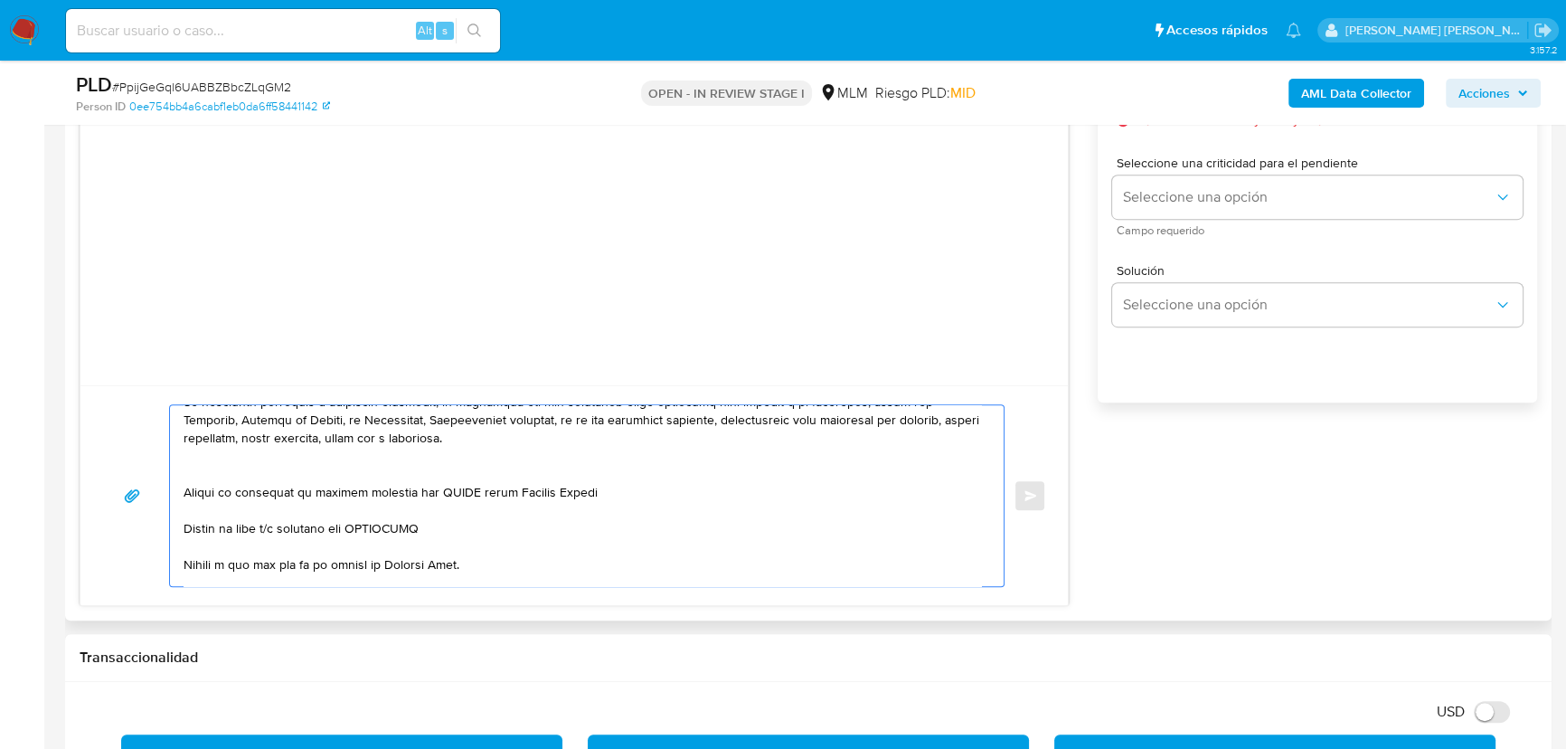
click at [186, 475] on textarea at bounding box center [583, 495] width 798 height 181
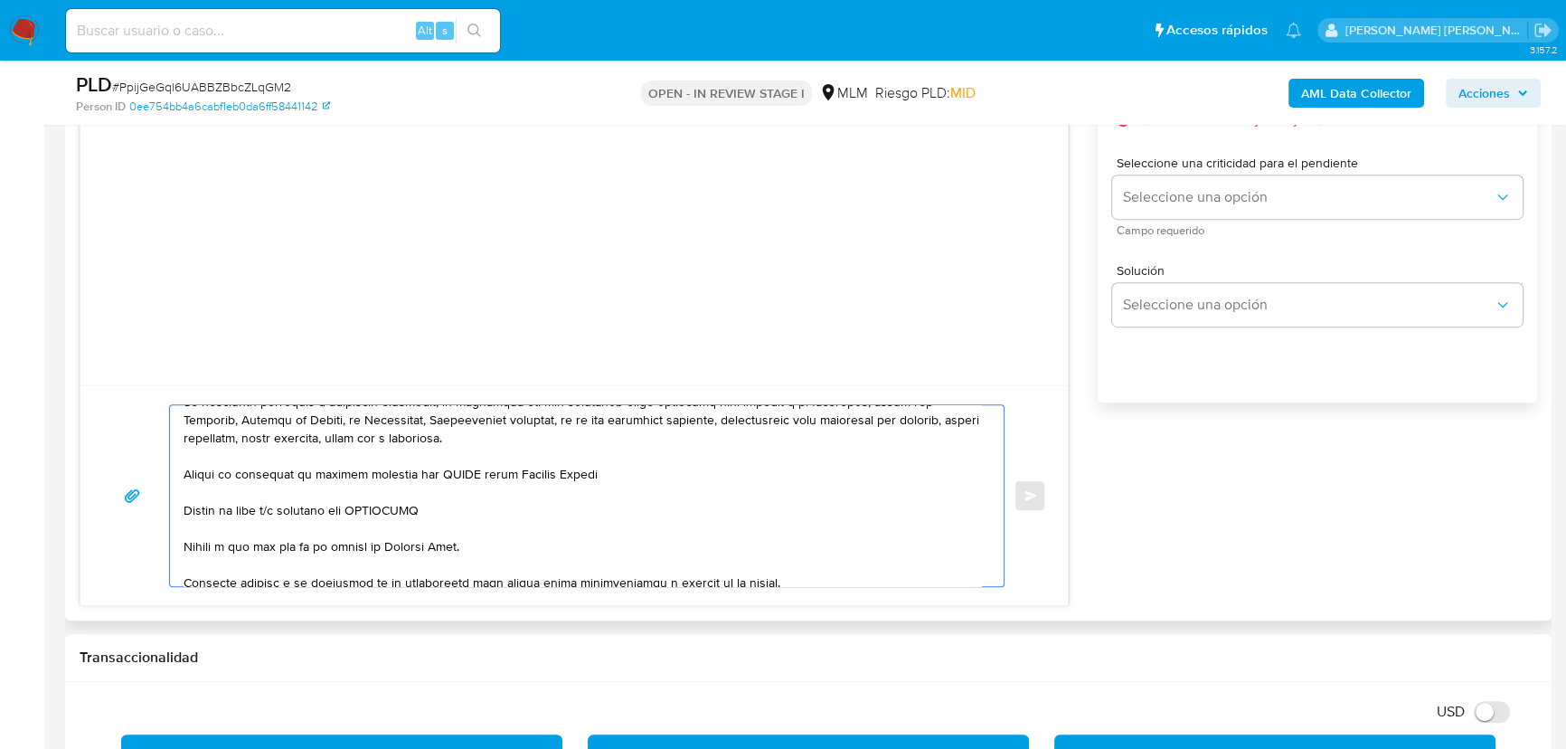
click at [184, 477] on textarea at bounding box center [583, 495] width 798 height 181
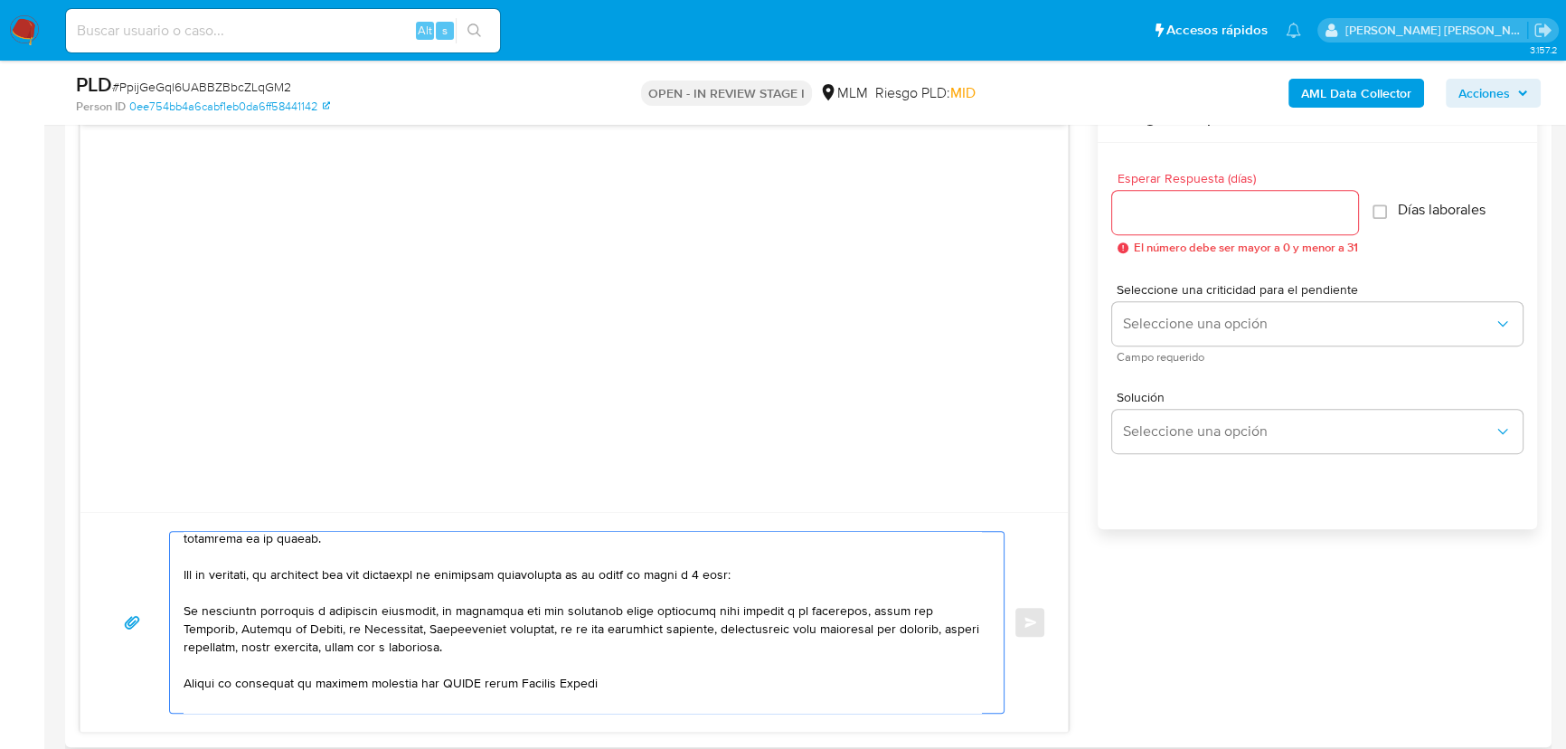
scroll to position [1099, 0]
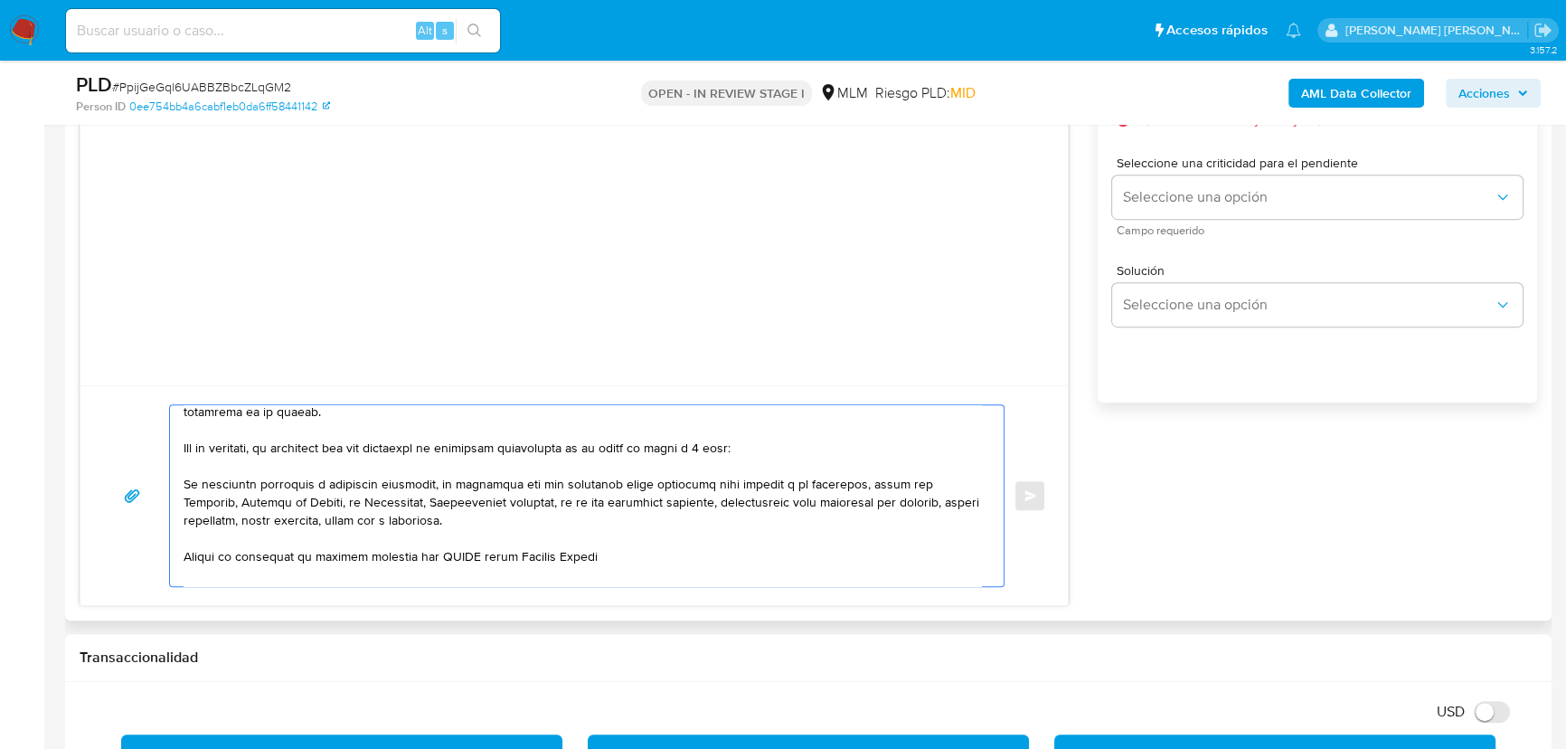
click at [188, 479] on textarea at bounding box center [583, 495] width 798 height 181
click at [182, 479] on div at bounding box center [582, 495] width 825 height 181
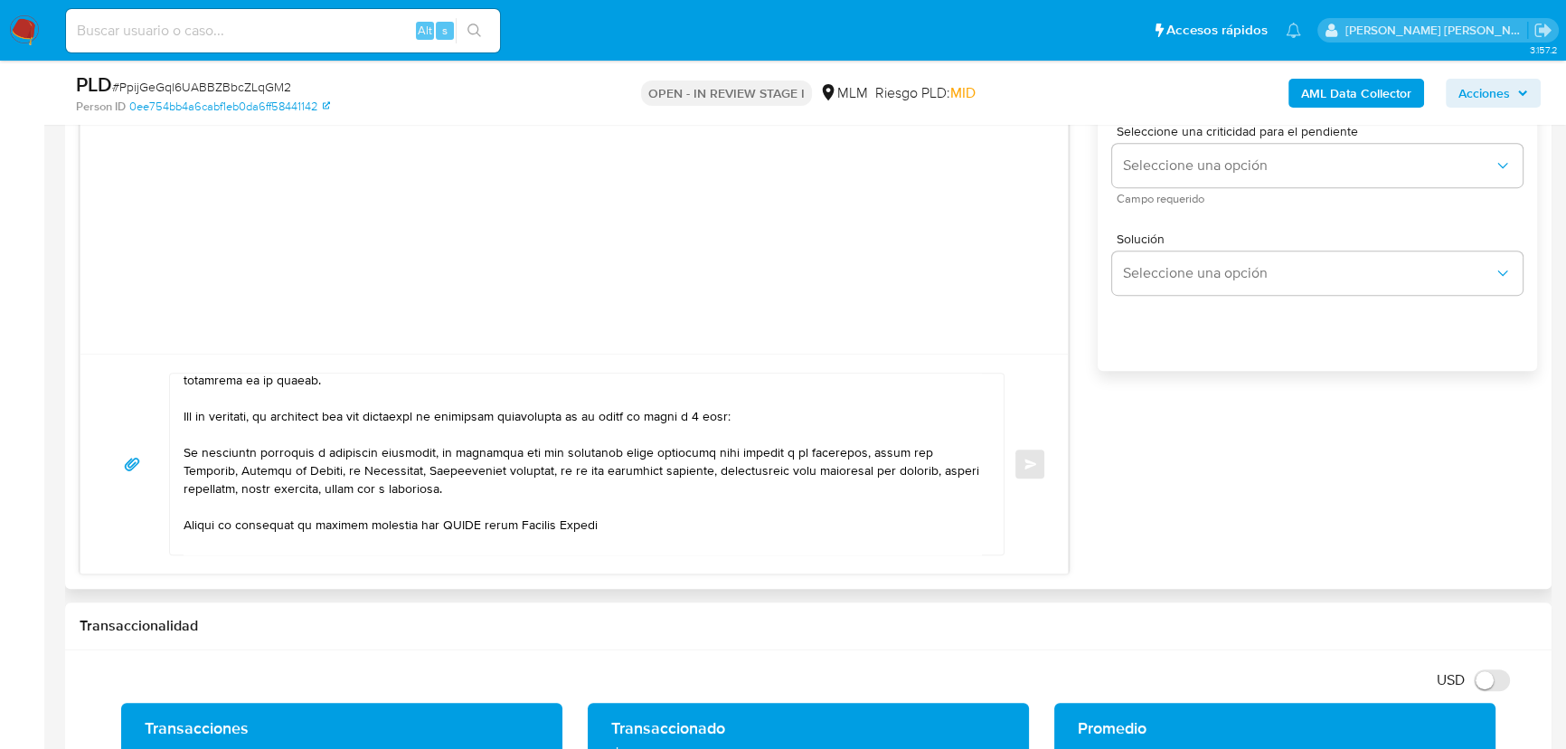
scroll to position [1131, 0]
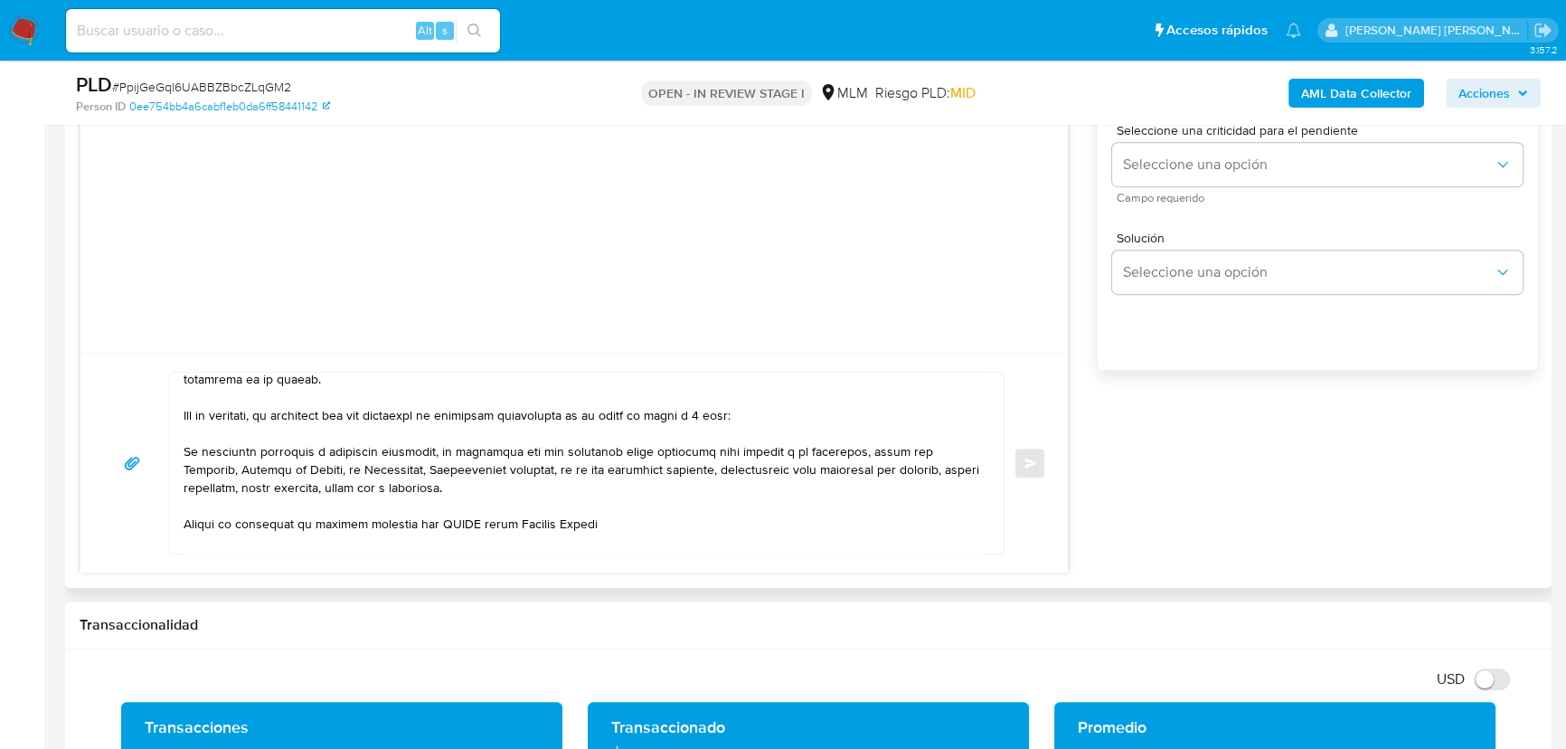
click at [182, 452] on div at bounding box center [582, 463] width 825 height 181
click at [184, 445] on textarea at bounding box center [583, 463] width 798 height 181
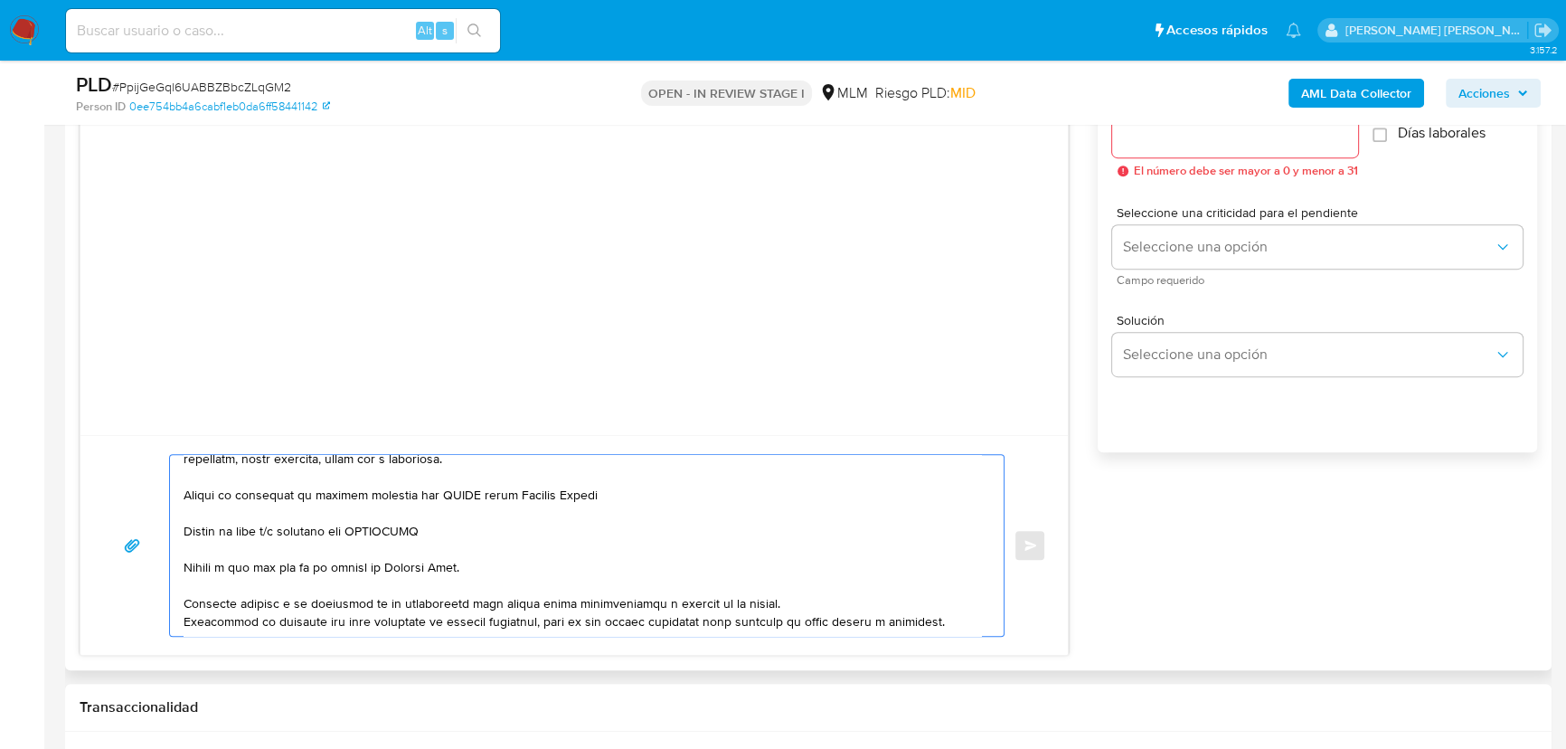
scroll to position [164, 0]
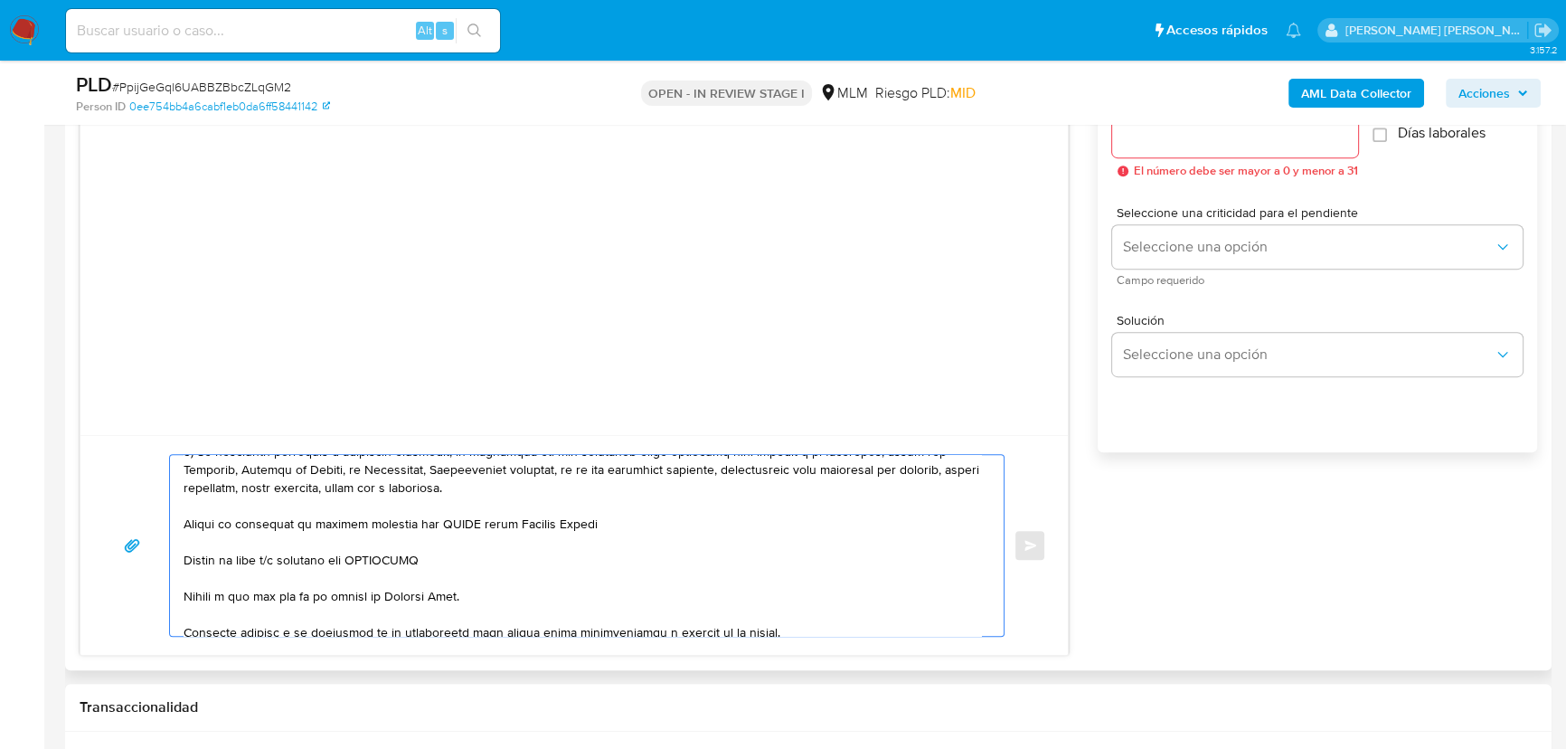
click at [184, 525] on textarea at bounding box center [583, 545] width 798 height 181
click at [468, 525] on textarea at bounding box center [583, 545] width 798 height 181
click at [468, 526] on textarea at bounding box center [583, 545] width 798 height 181
click at [818, 535] on textarea at bounding box center [583, 545] width 798 height 181
click at [797, 522] on textarea at bounding box center [583, 545] width 798 height 181
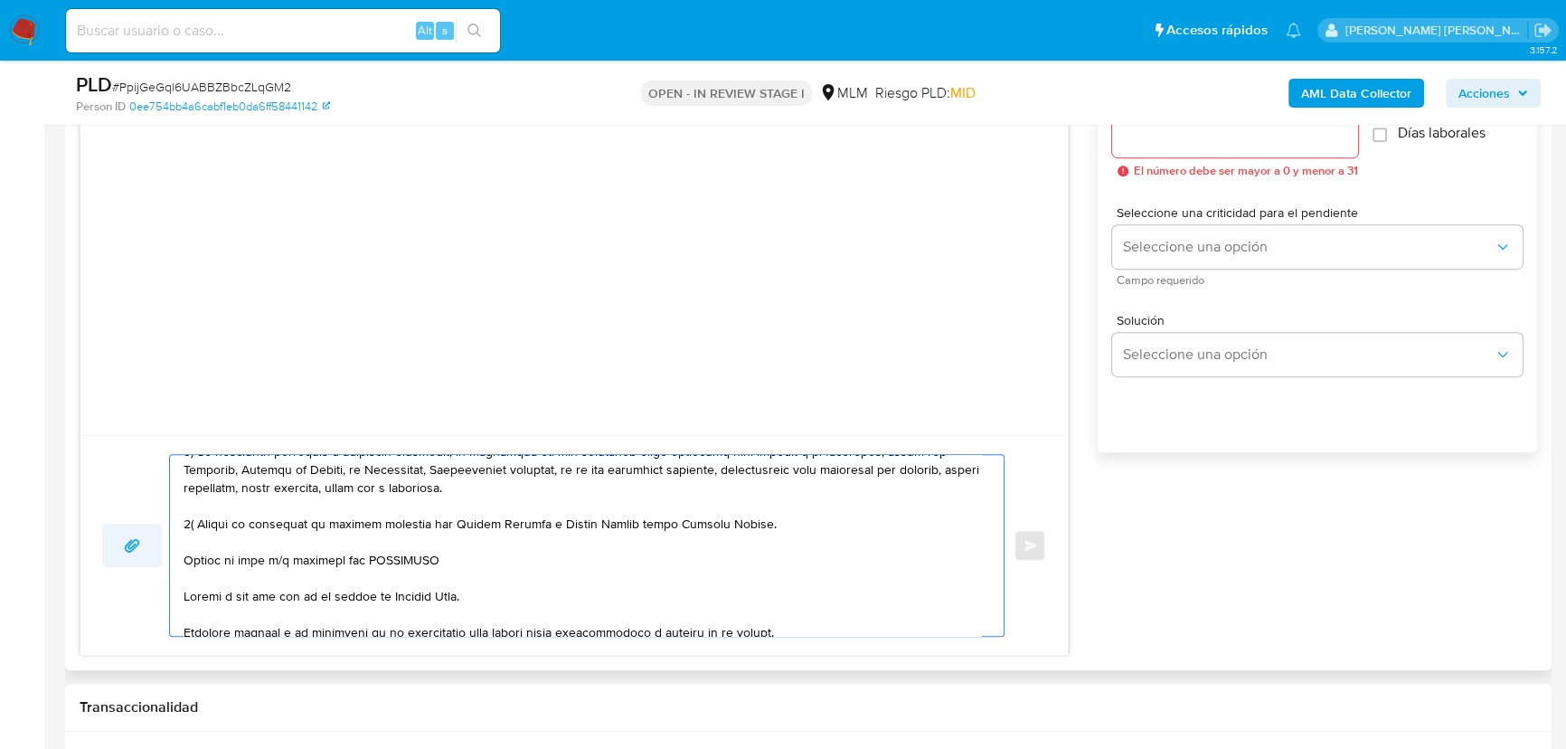
drag, startPoint x: 323, startPoint y: 560, endPoint x: 146, endPoint y: 563, distance: 177.3
click at [146, 563] on div "Enviar" at bounding box center [574, 545] width 944 height 183
drag, startPoint x: 525, startPoint y: 597, endPoint x: 139, endPoint y: 583, distance: 385.5
click at [139, 583] on div "Enviar" at bounding box center [574, 545] width 944 height 183
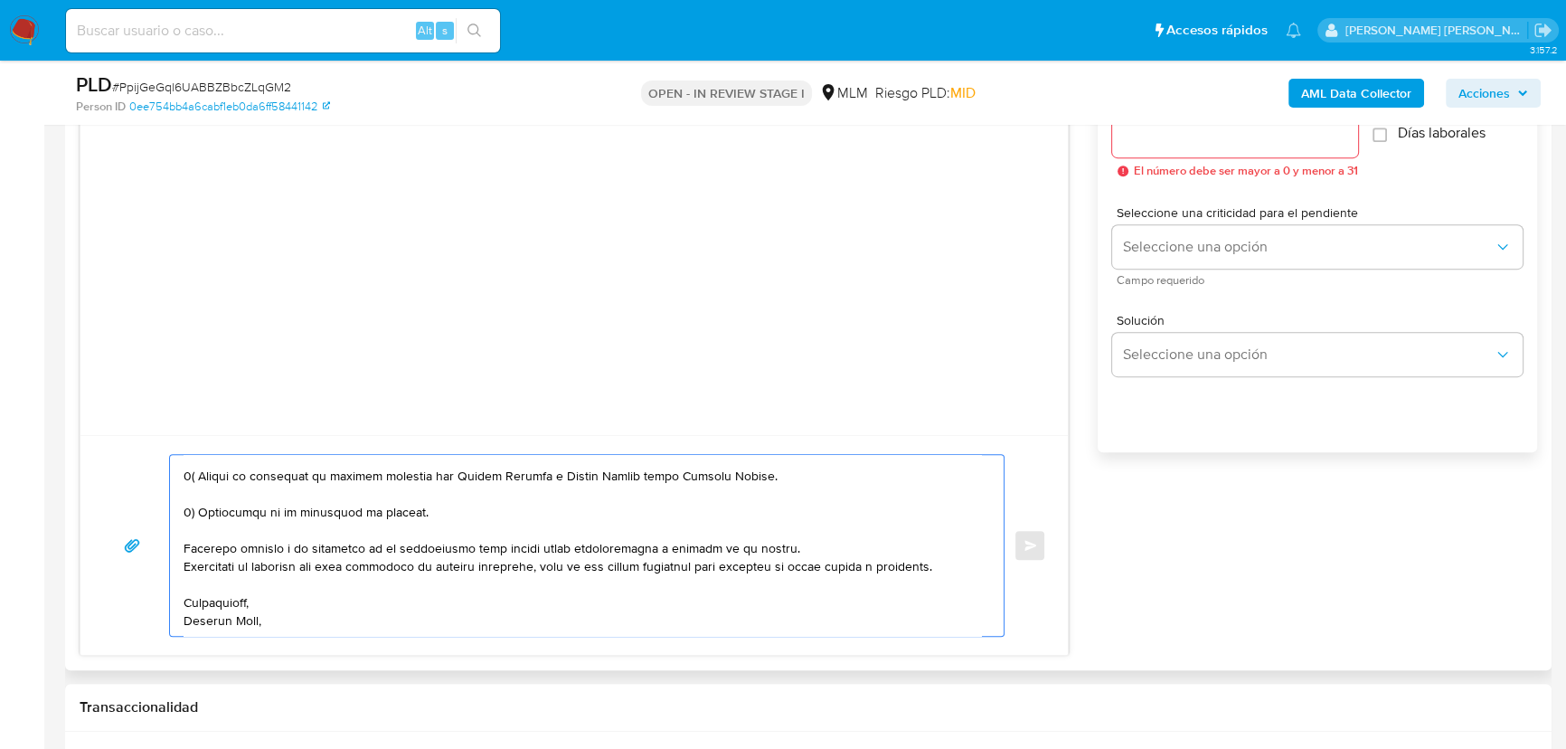
click at [231, 620] on textarea at bounding box center [583, 545] width 798 height 181
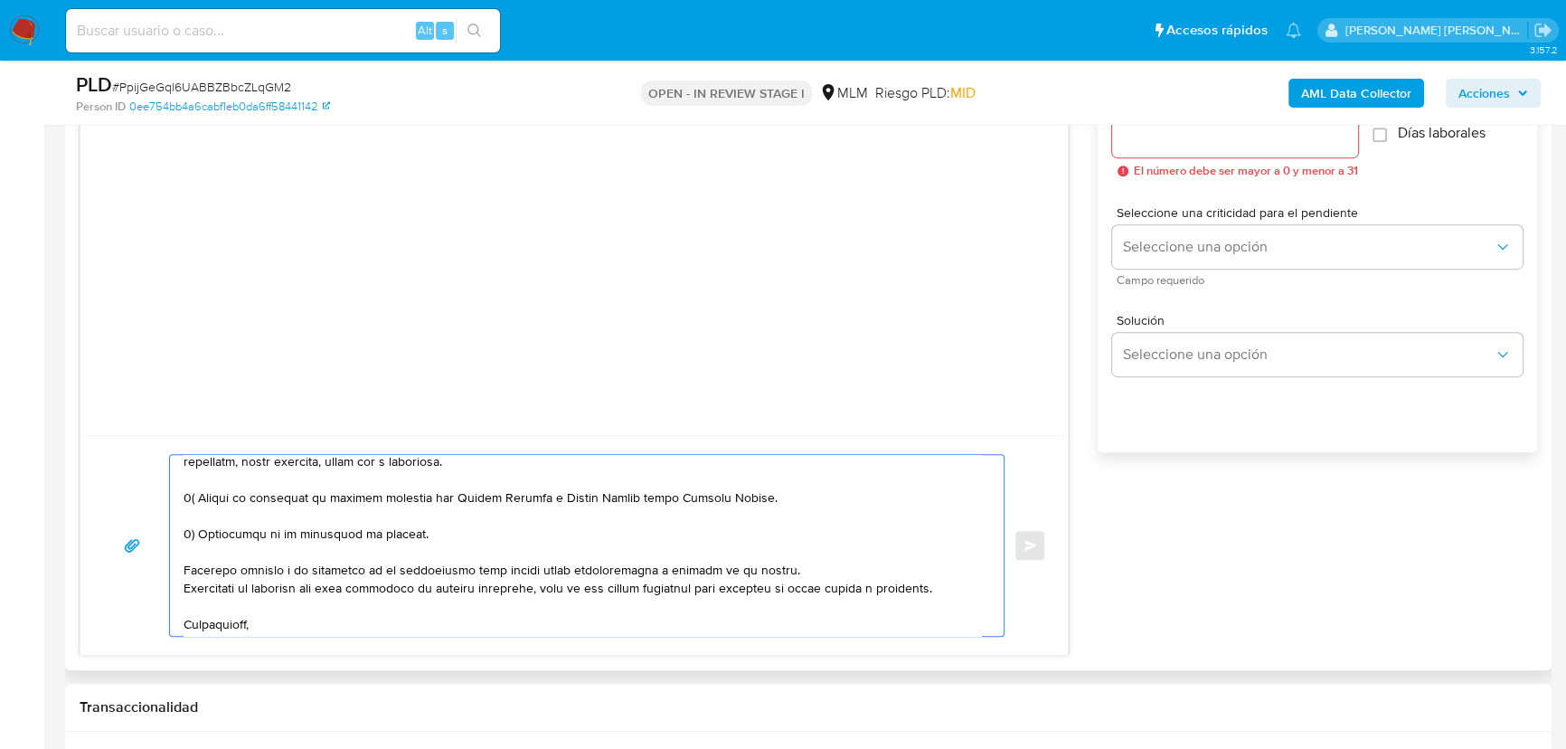
scroll to position [128, 0]
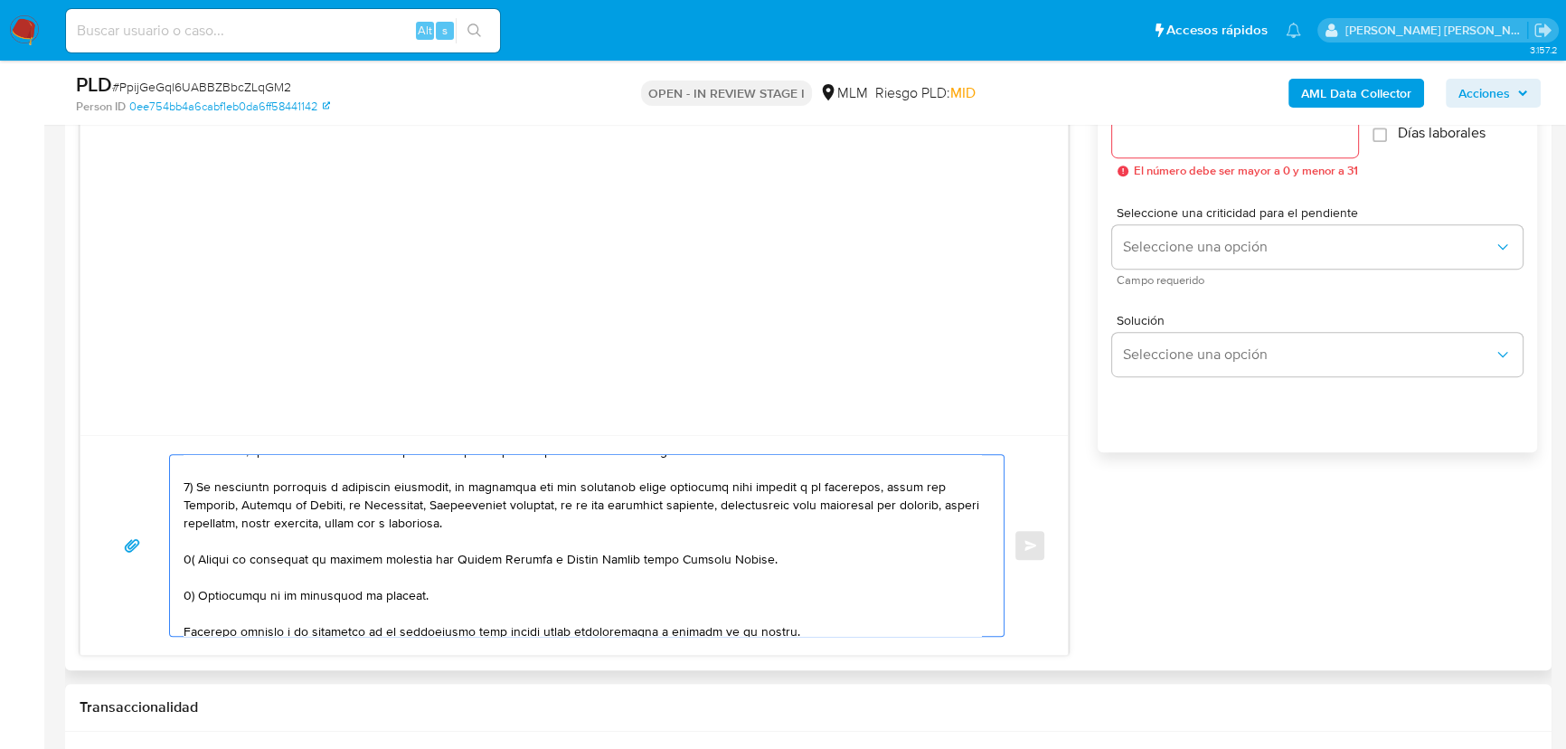
click at [428, 599] on textarea at bounding box center [583, 545] width 798 height 181
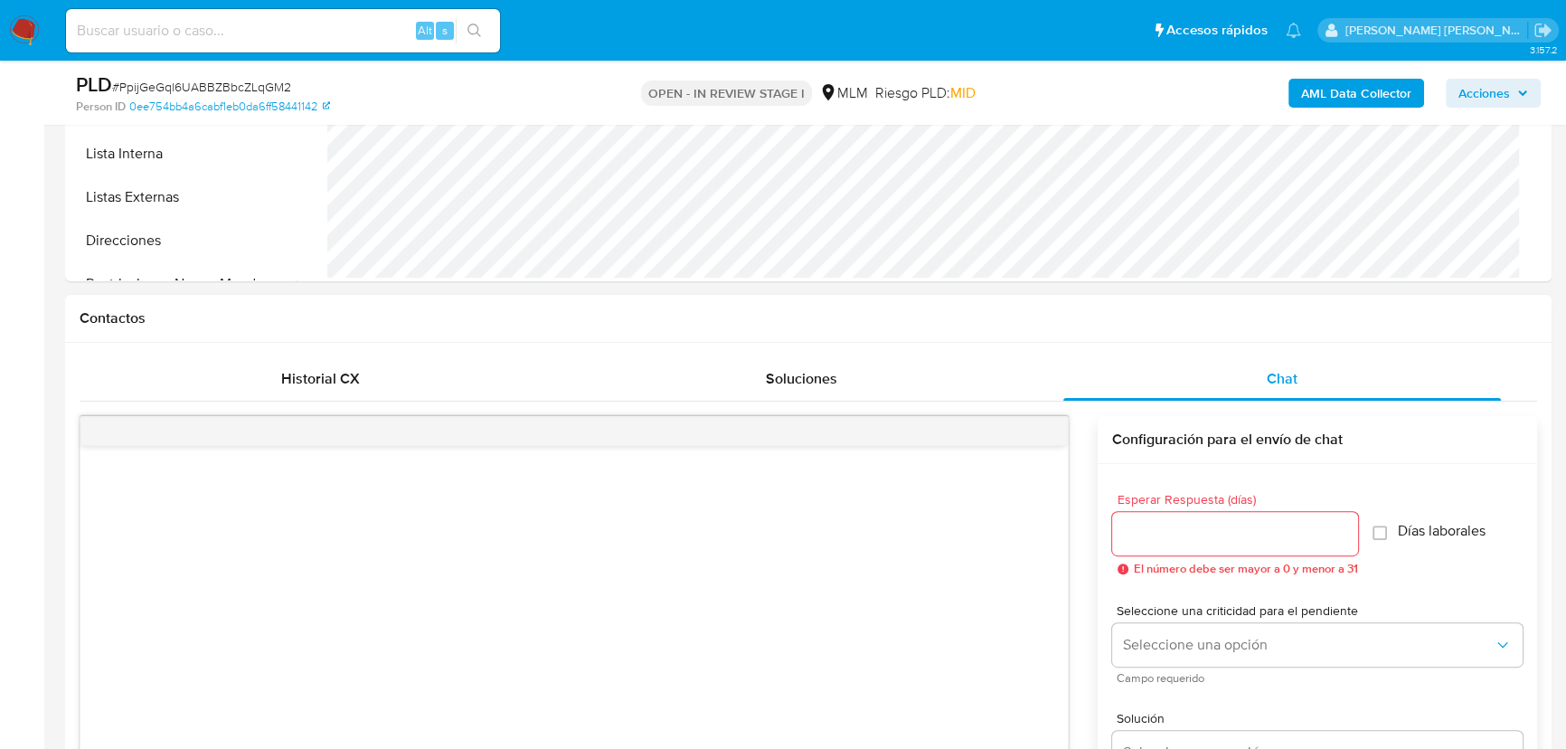
scroll to position [639, 0]
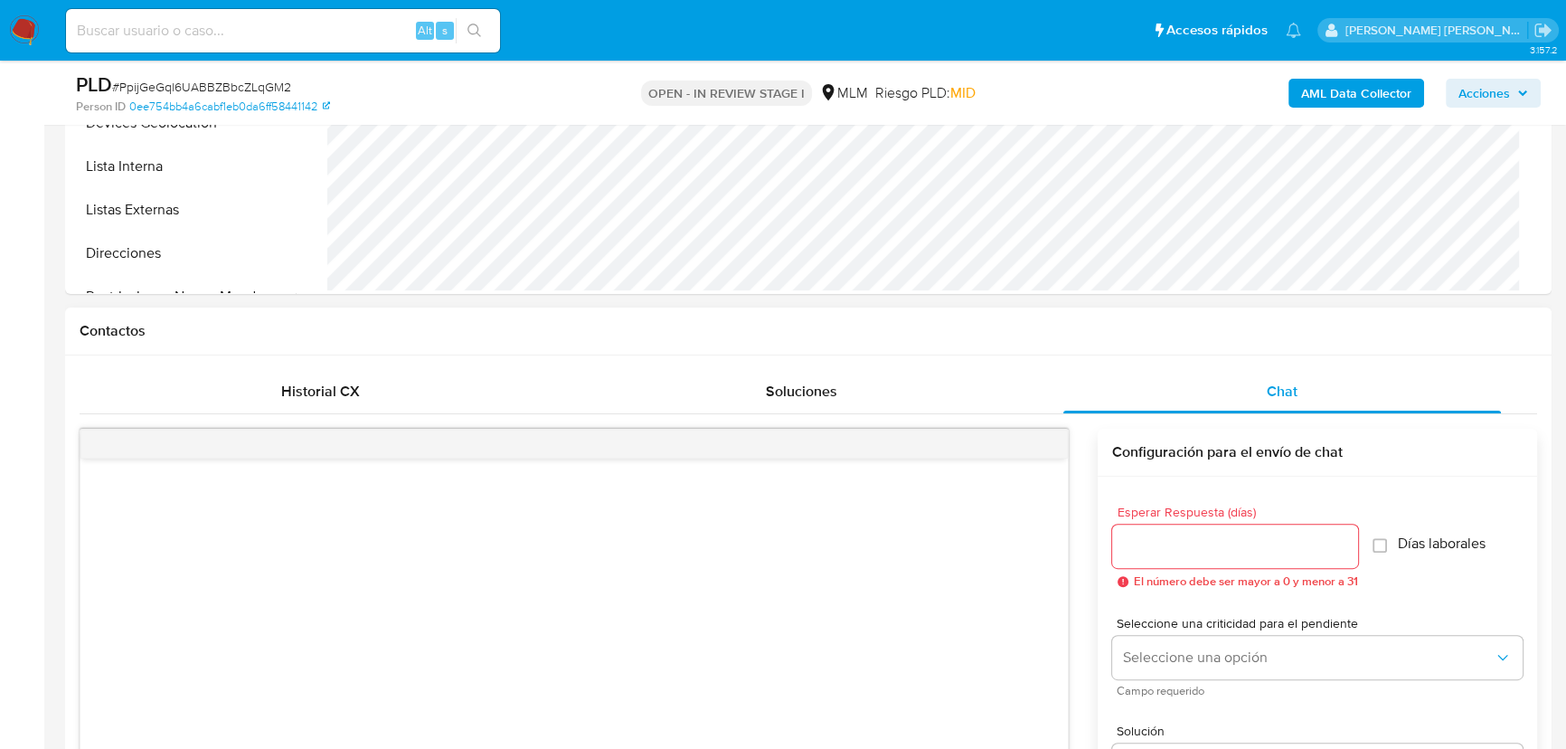
type textarea "Estimada Jeessy Margarita, Te comunicamos que se ha identificado un cambio en e…"
click at [1218, 538] on input "Esperar Respuesta (días)" at bounding box center [1235, 547] width 246 height 24
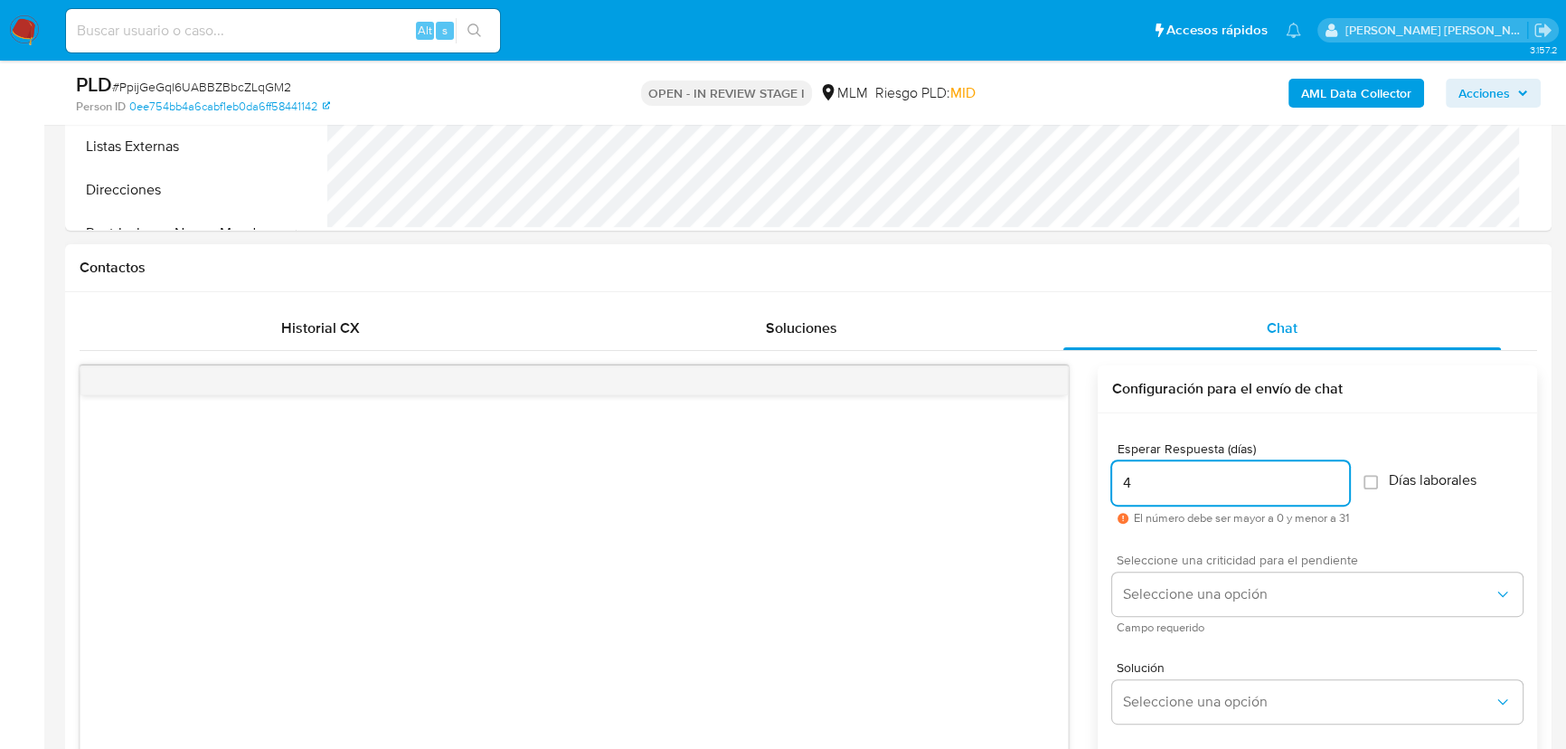
scroll to position [721, 0]
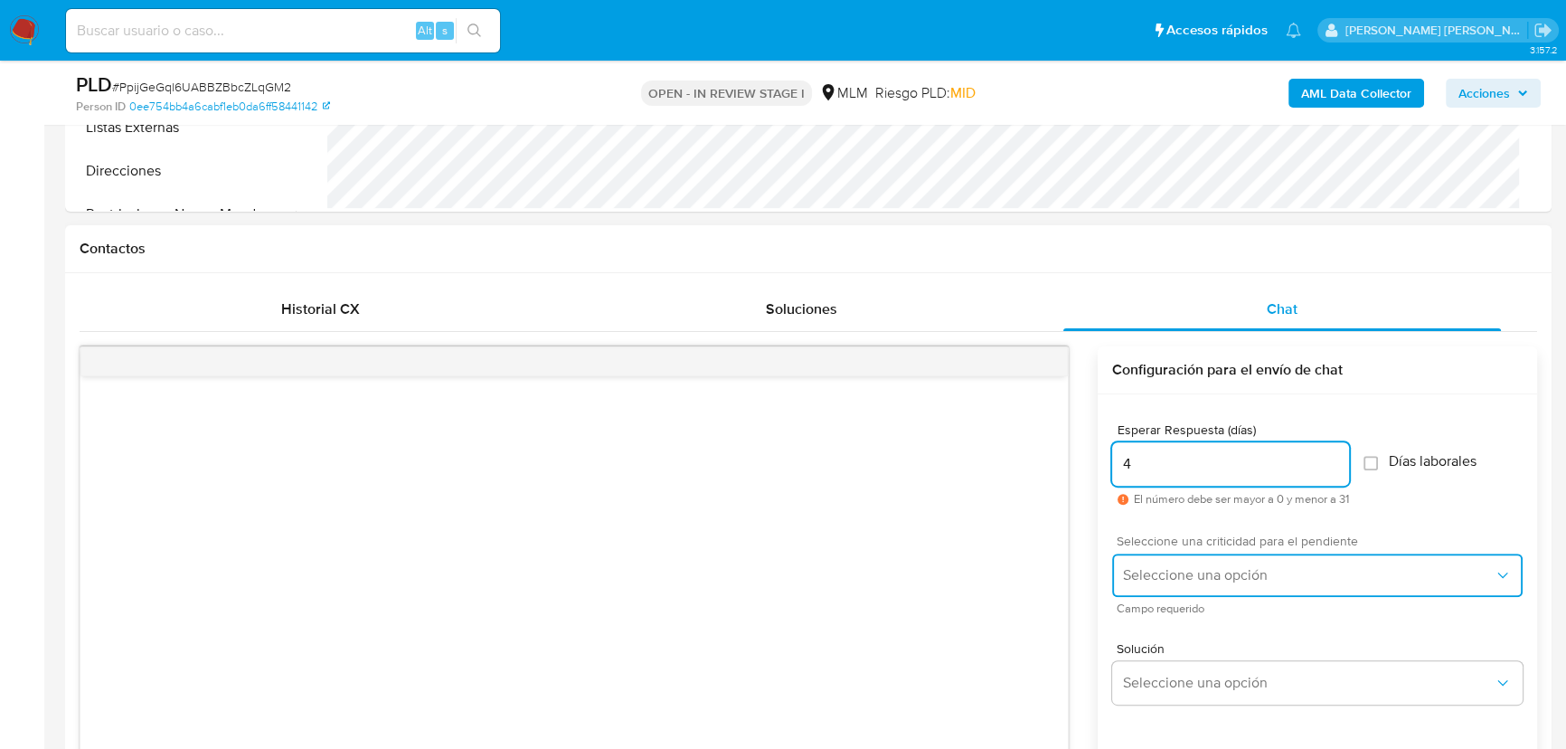
drag, startPoint x: 1168, startPoint y: 573, endPoint x: 1184, endPoint y: 591, distance: 23.7
click at [1169, 573] on span "Seleccione una opción" at bounding box center [1308, 575] width 371 height 18
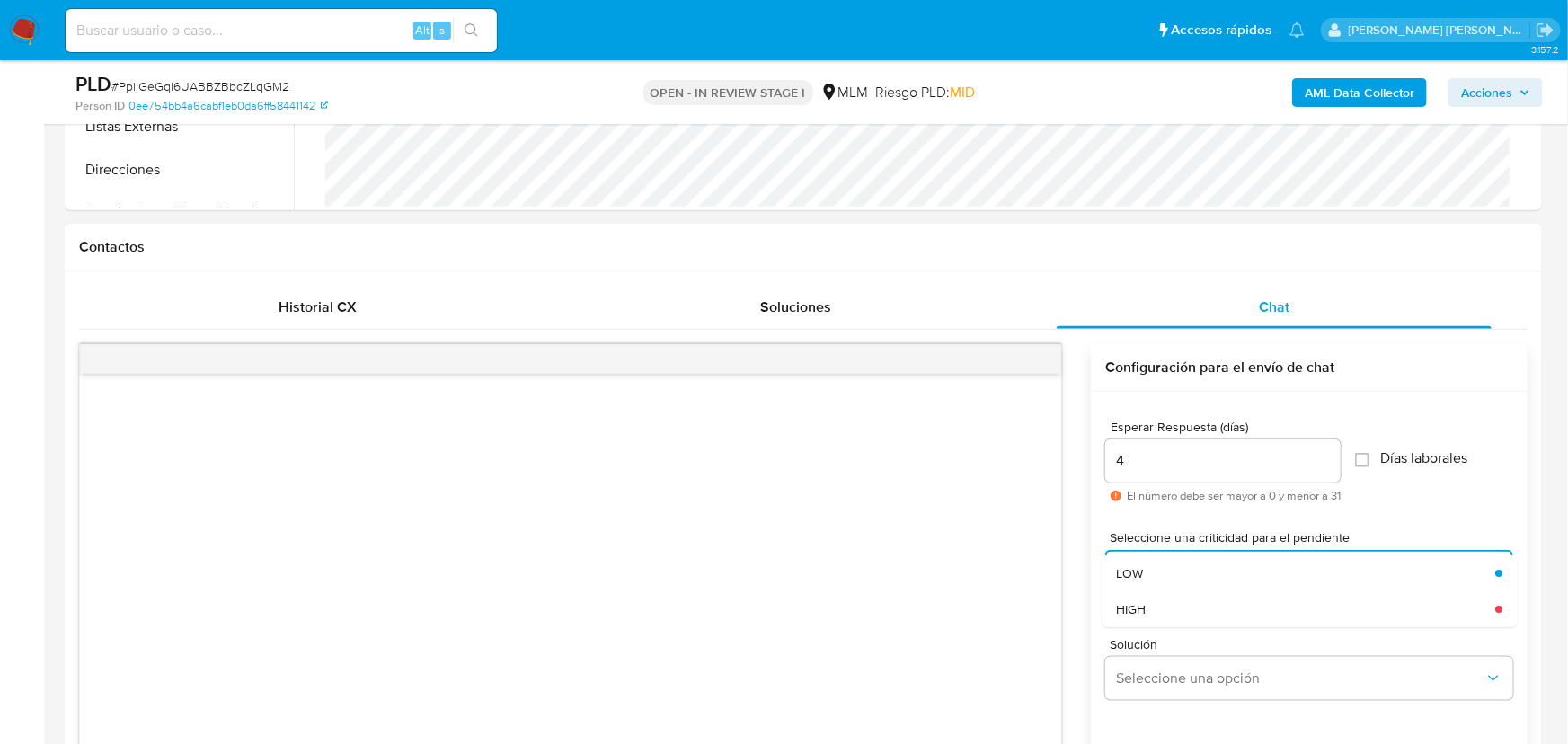
drag, startPoint x: 1173, startPoint y: 618, endPoint x: 996, endPoint y: 580, distance: 181.0
click at [1173, 620] on div "HIGH" at bounding box center [1306, 609] width 380 height 36
drag, startPoint x: 1151, startPoint y: 465, endPoint x: 1062, endPoint y: 449, distance: 90.4
click at [1063, 449] on div "Enviar Configuración para el envío de chat Esperar Respuesta (días) 4 El número…" at bounding box center [804, 661] width 1449 height 634
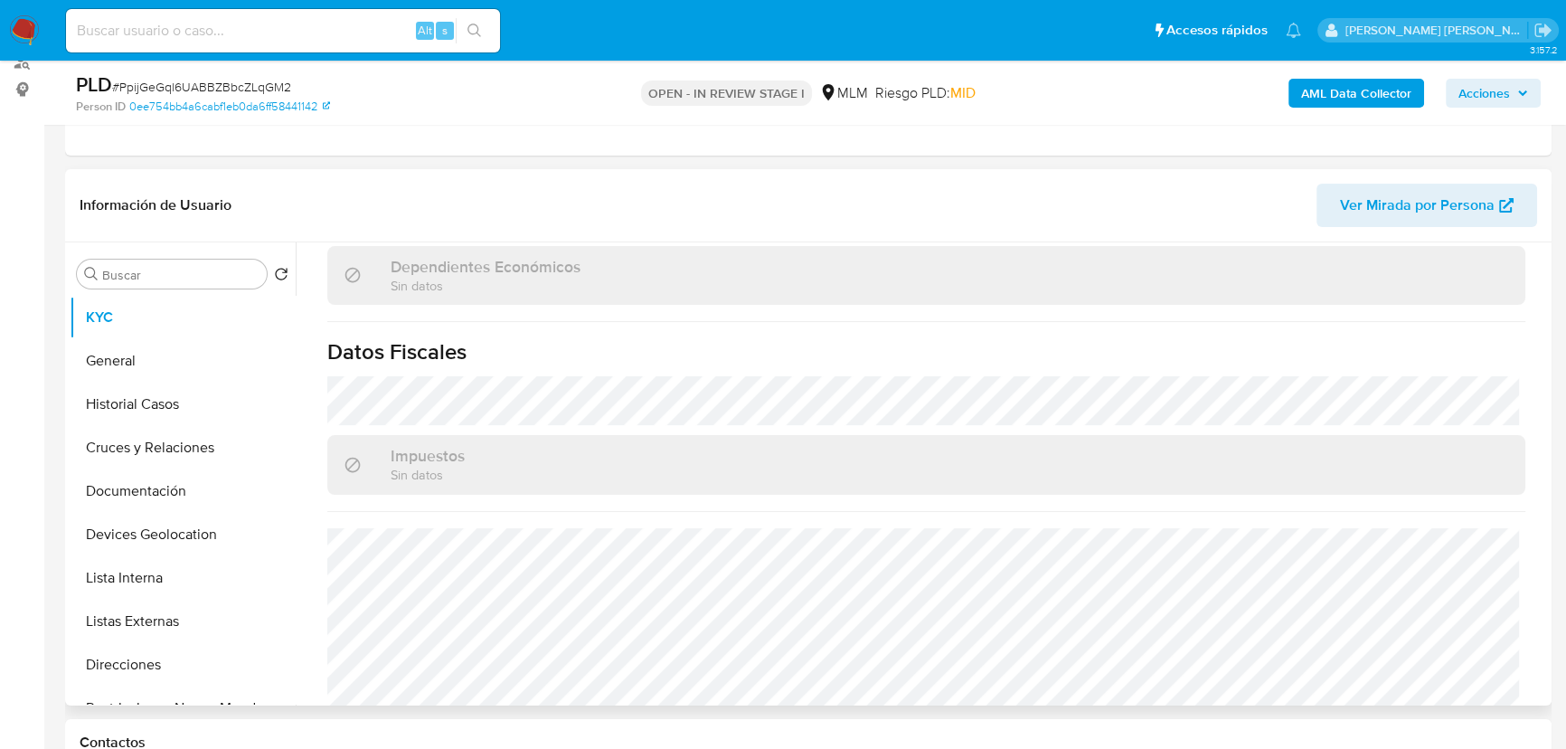
scroll to position [1119, 0]
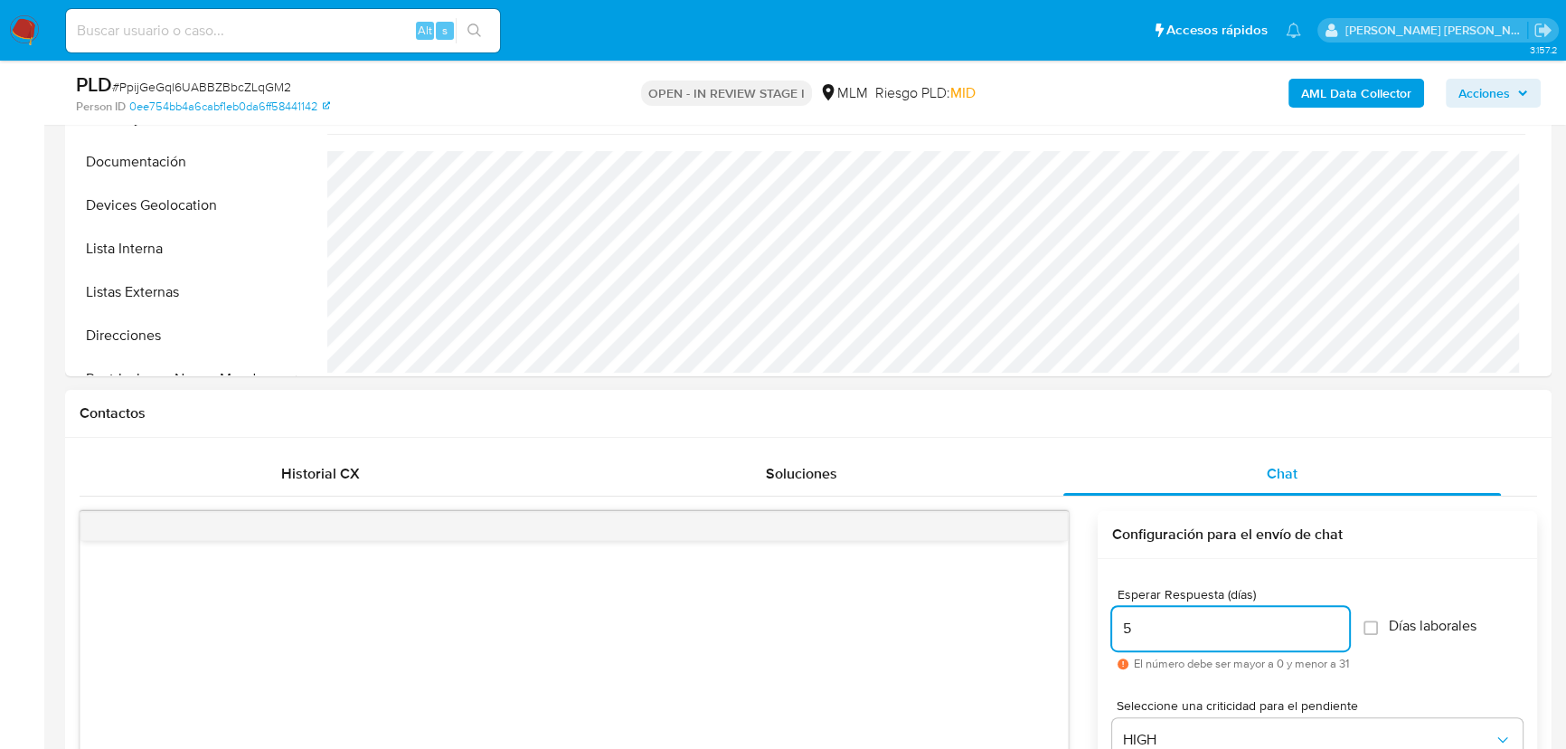
type input "4"
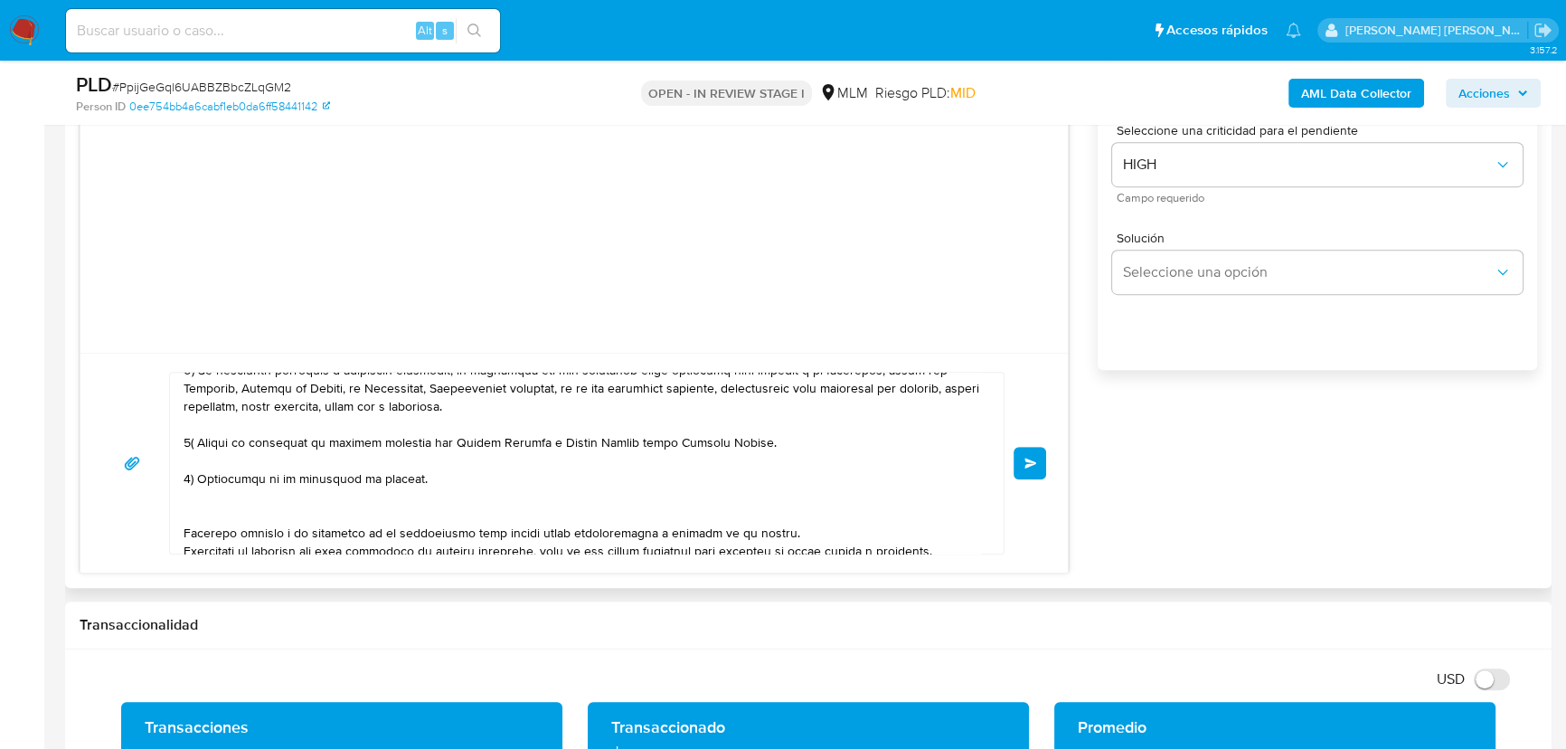
scroll to position [164, 0]
click at [452, 497] on textarea at bounding box center [583, 463] width 798 height 181
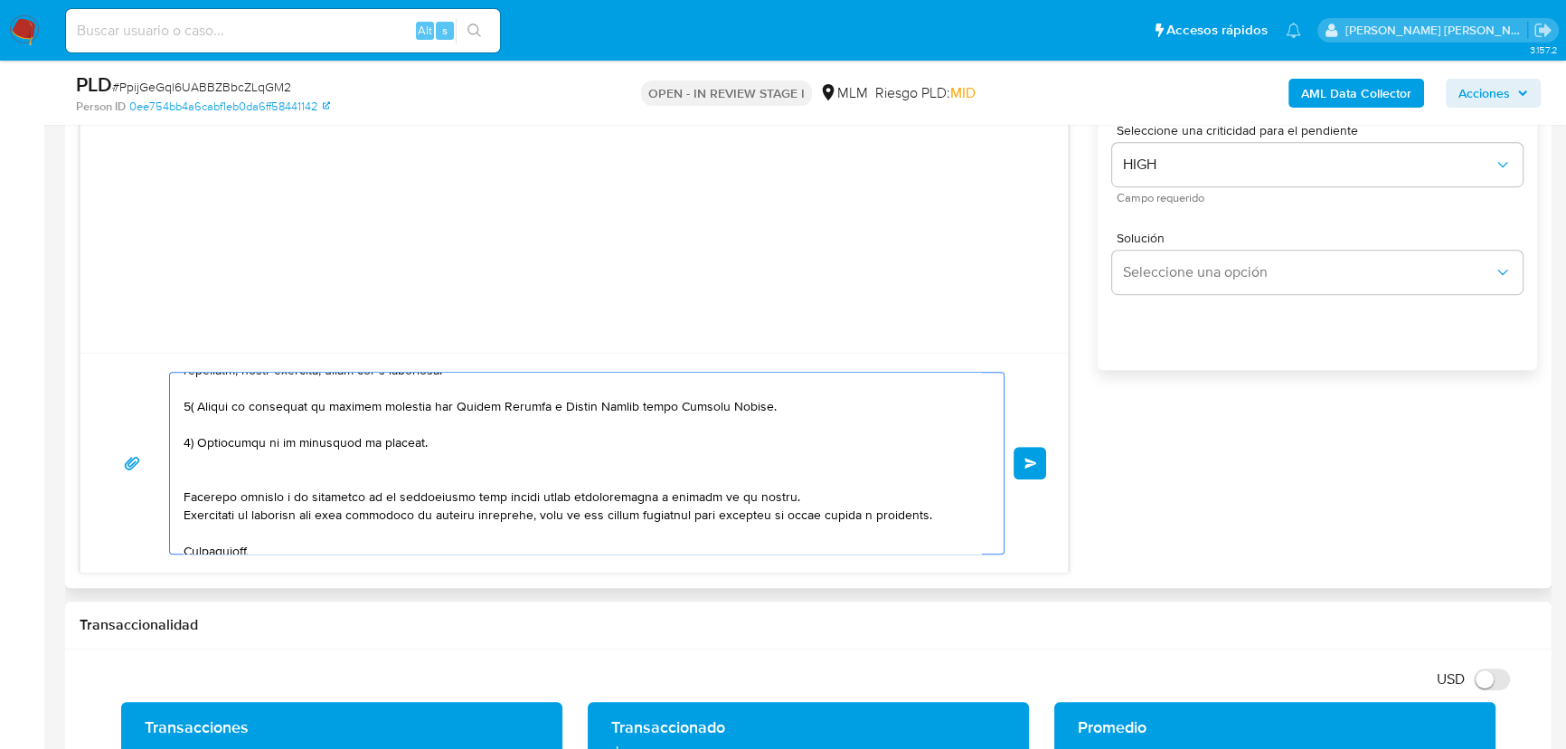
scroll to position [229, 0]
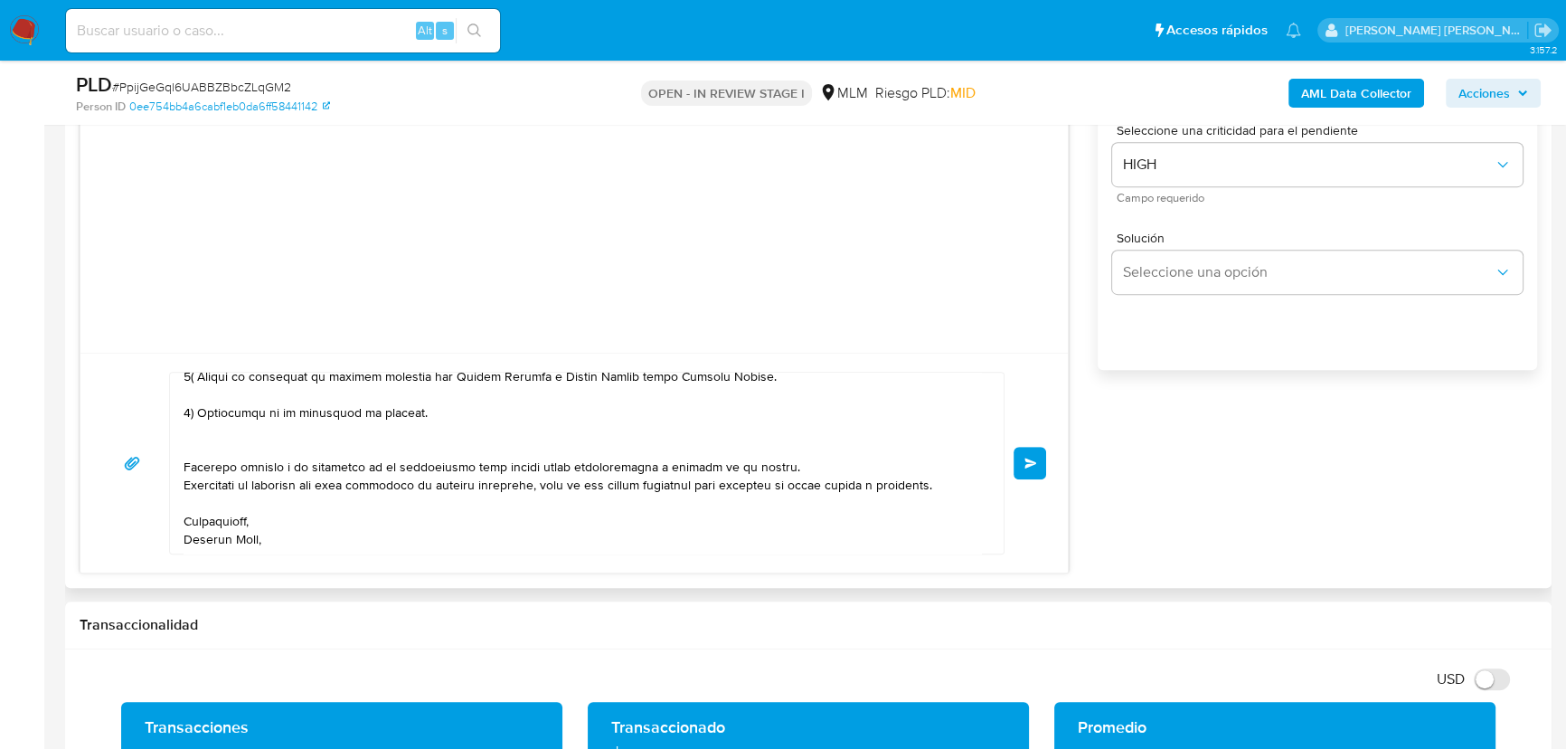
click at [1025, 463] on span "Enviar" at bounding box center [1031, 463] width 13 height 11
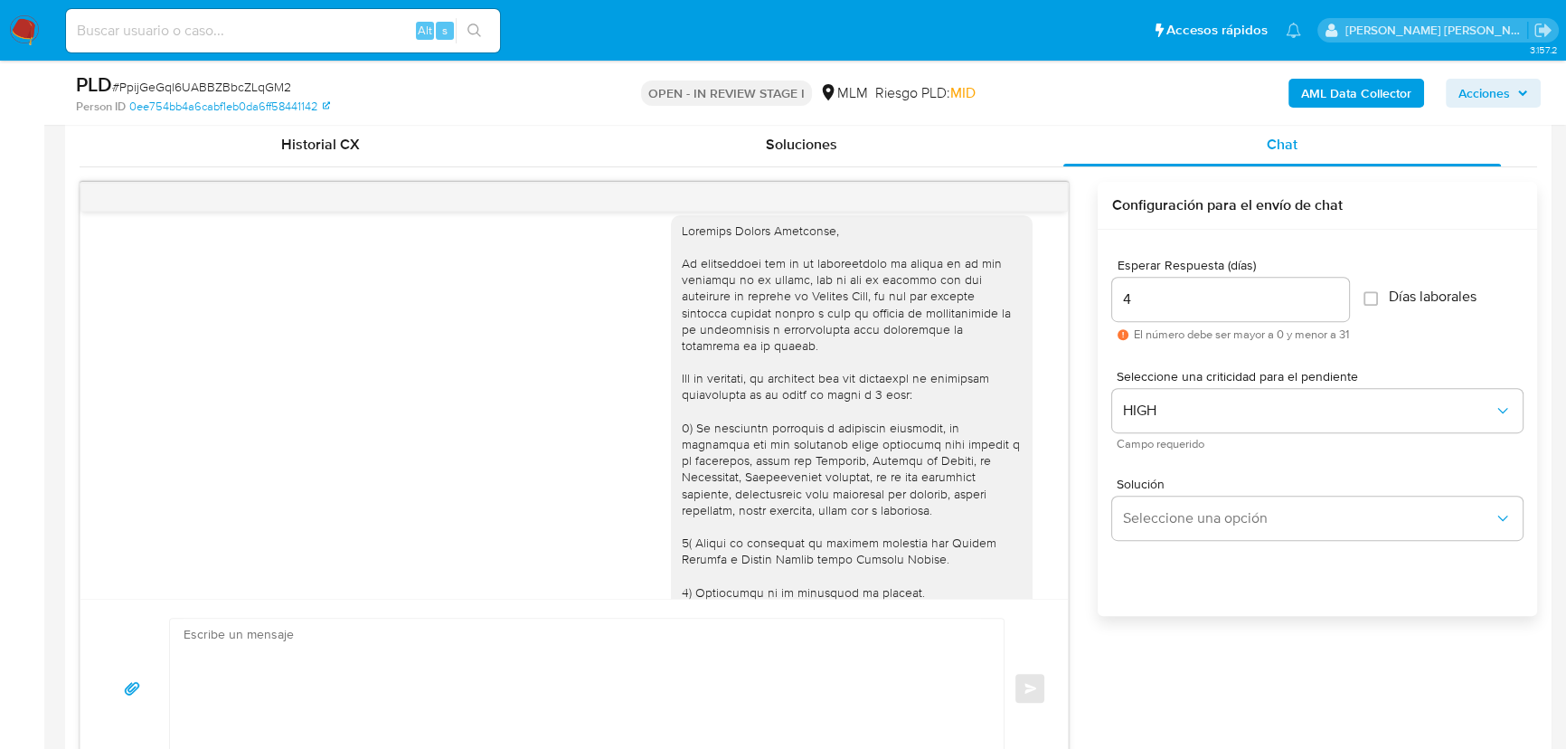
scroll to position [0, 0]
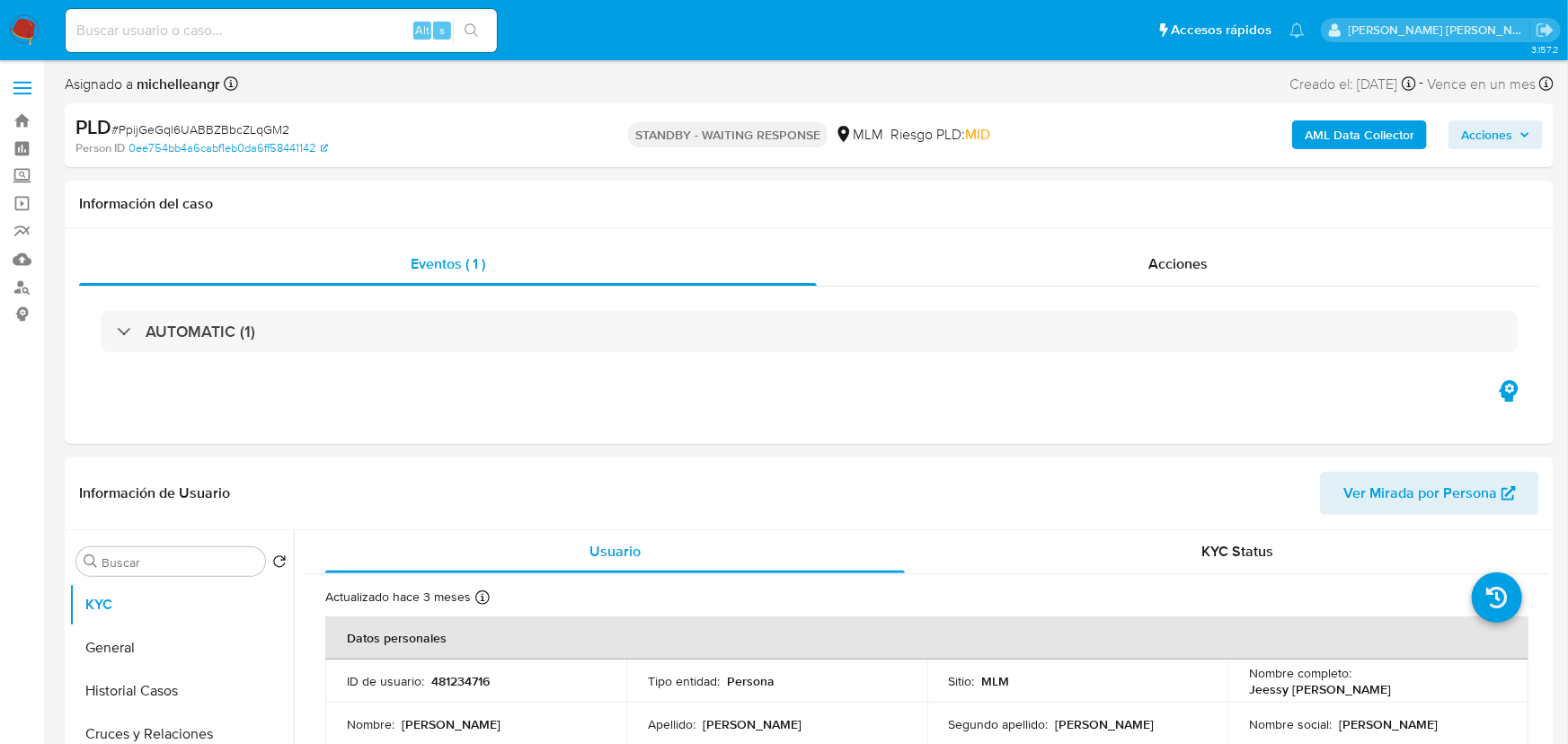
select select "10"
click at [324, 39] on input at bounding box center [281, 31] width 431 height 24
paste input "C5064oND6xCphB9ep3GJJEbv"
type input "C5064oND6xCphB9ep3GJJEbv"
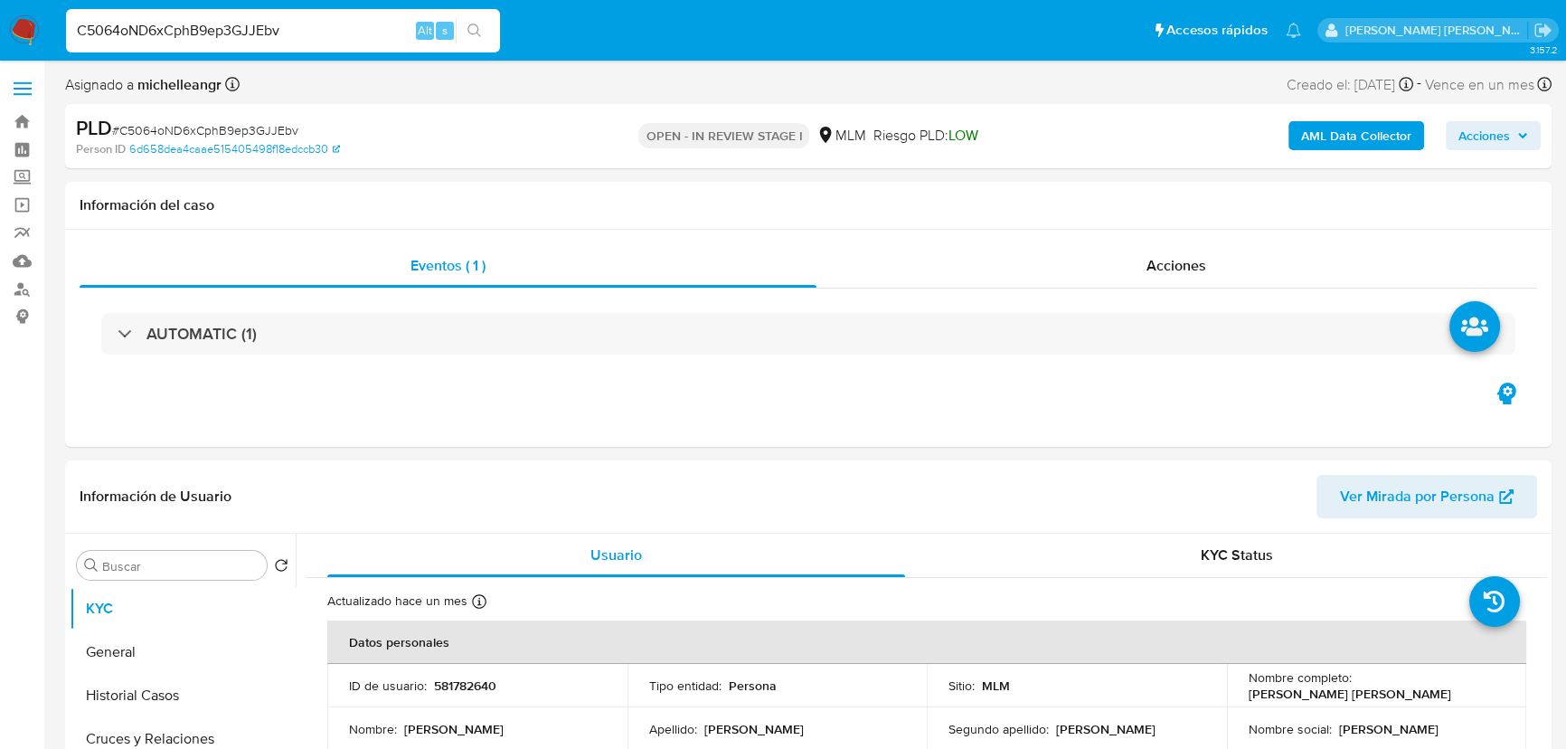
select select "10"
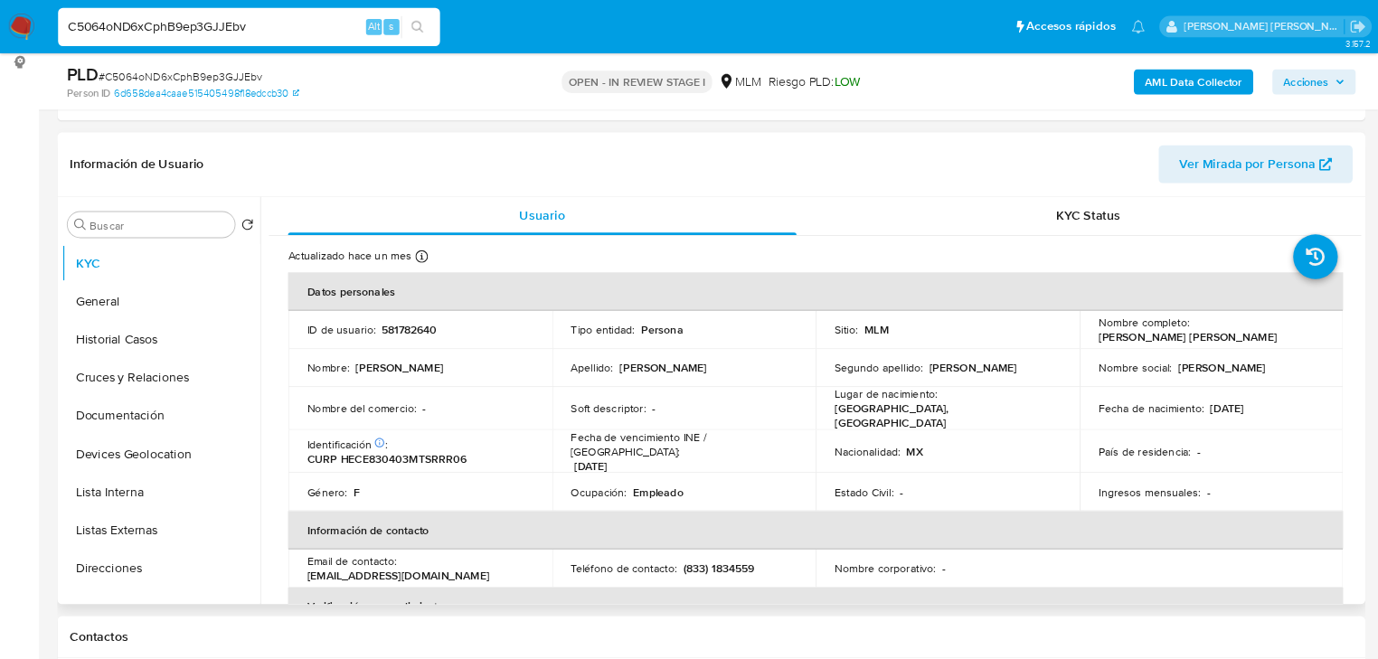
scroll to position [246, 0]
